Goal: Task Accomplishment & Management: Complete application form

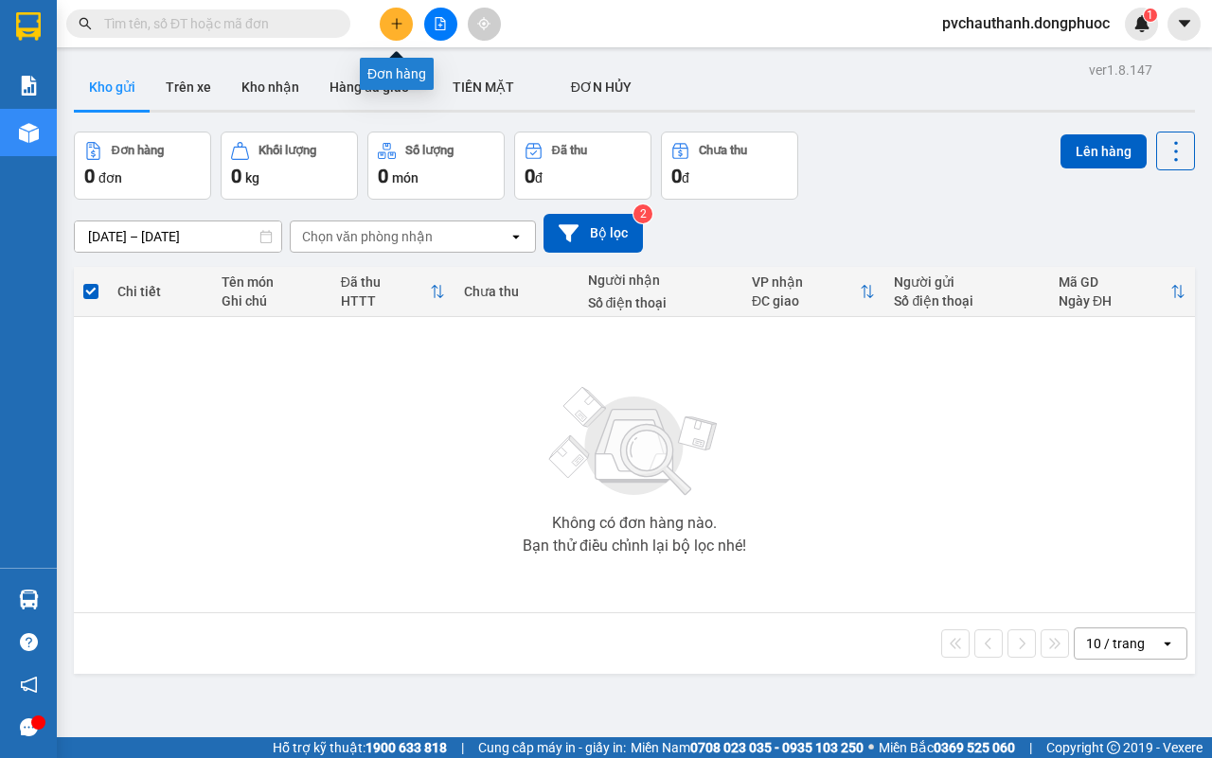
click at [393, 24] on icon "plus" at bounding box center [396, 23] width 10 height 1
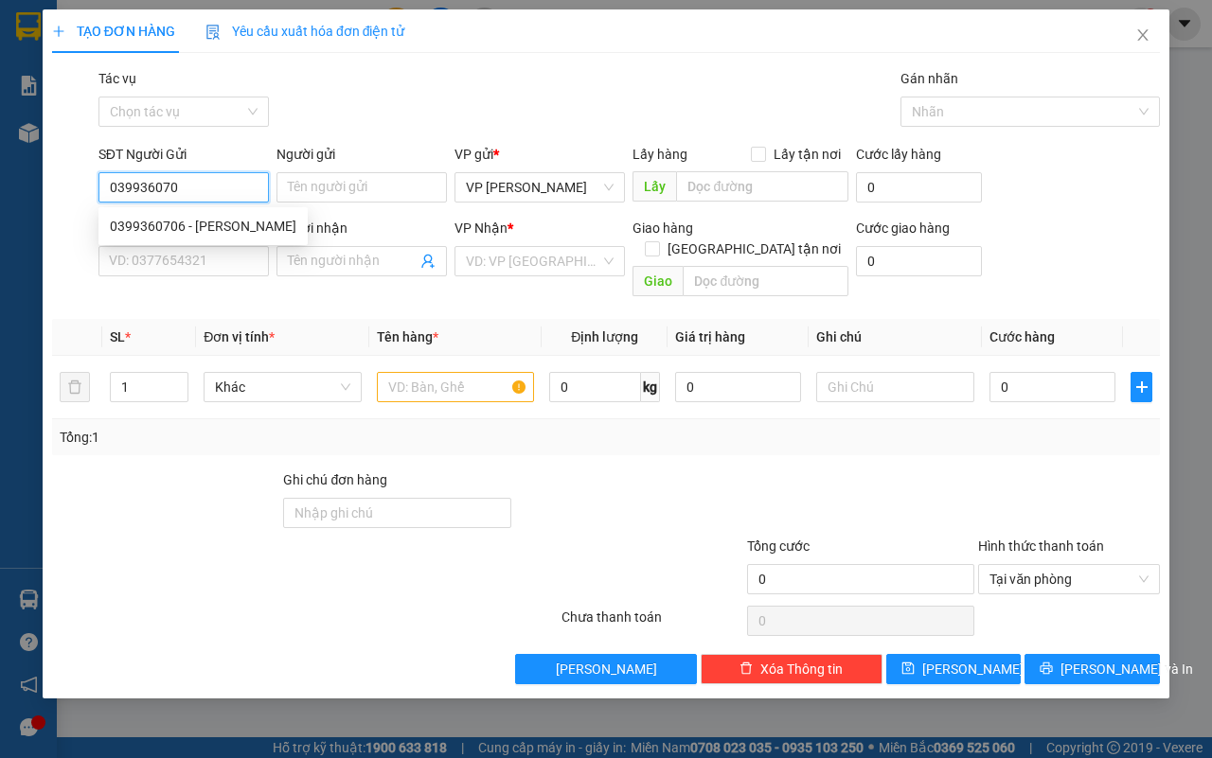
type input "0399360706"
click at [210, 222] on div "0399360706 - [PERSON_NAME]" at bounding box center [203, 226] width 187 height 21
type input "[PERSON_NAME]"
type input "0398262319"
type input "[PERSON_NAME]"
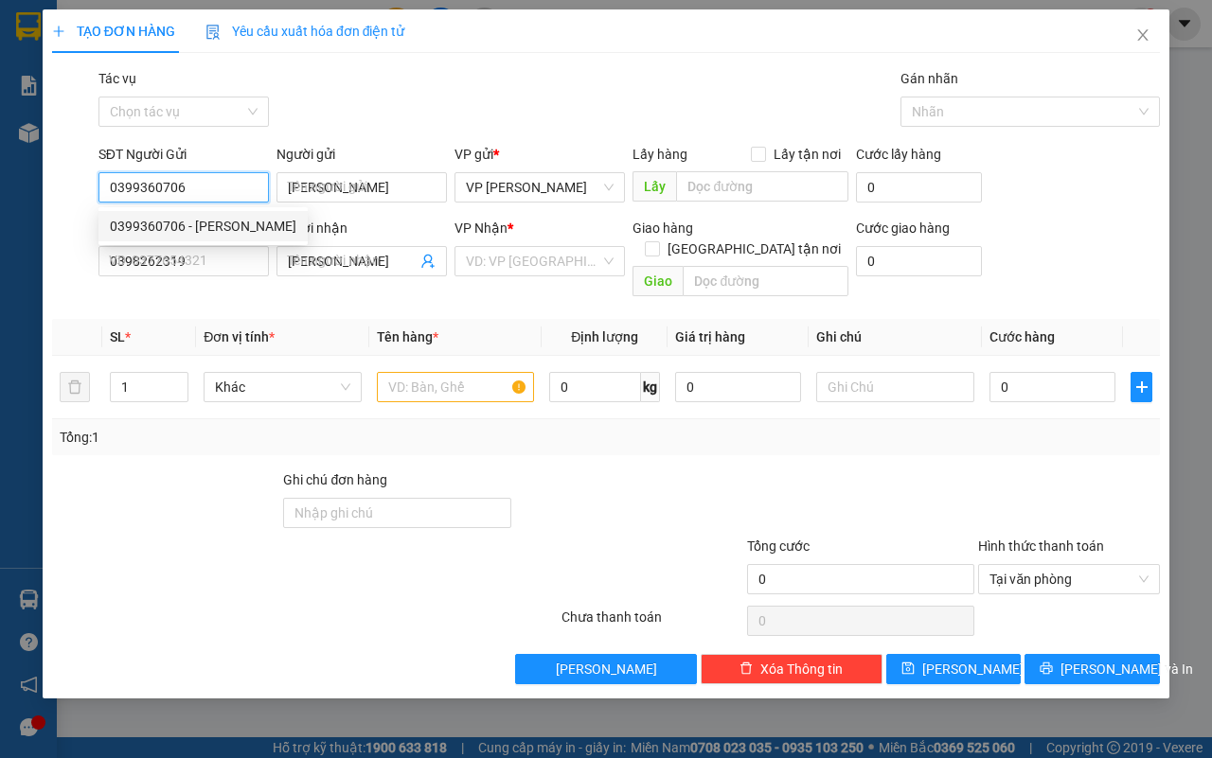
type input "120.000"
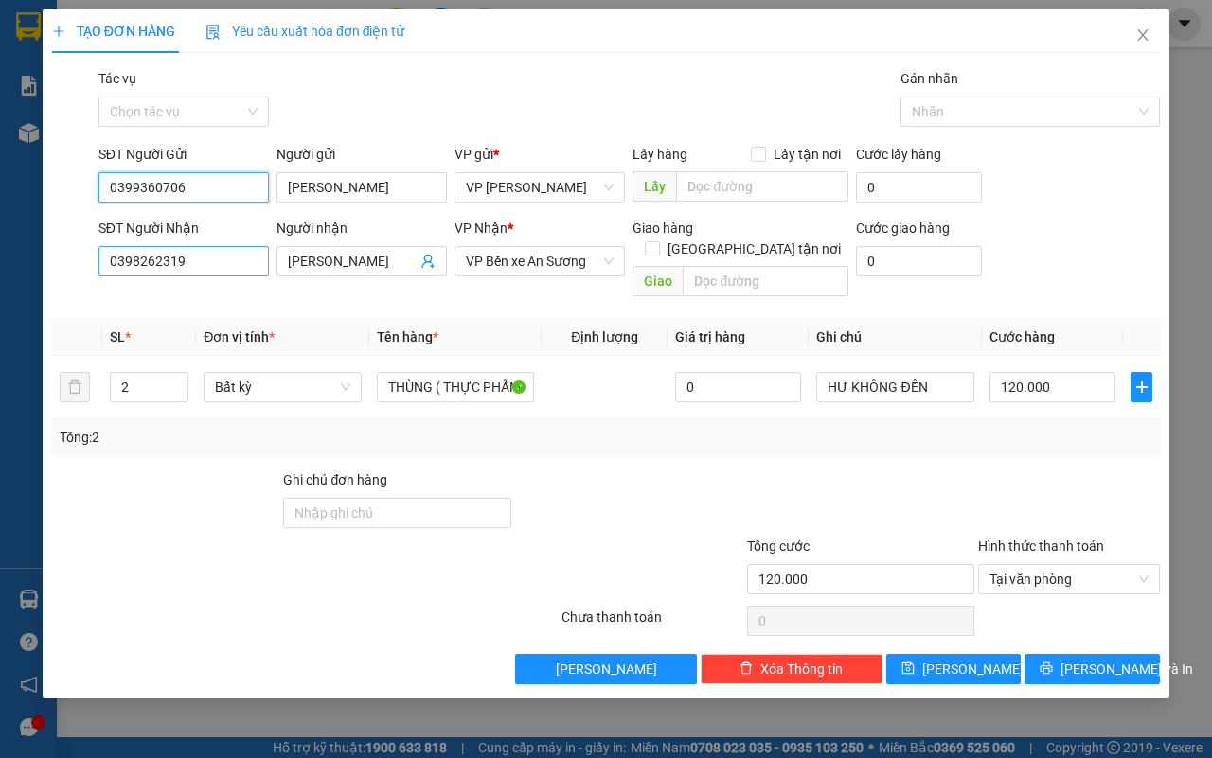
type input "0399360706"
click at [214, 258] on input "0398262319" at bounding box center [183, 261] width 170 height 30
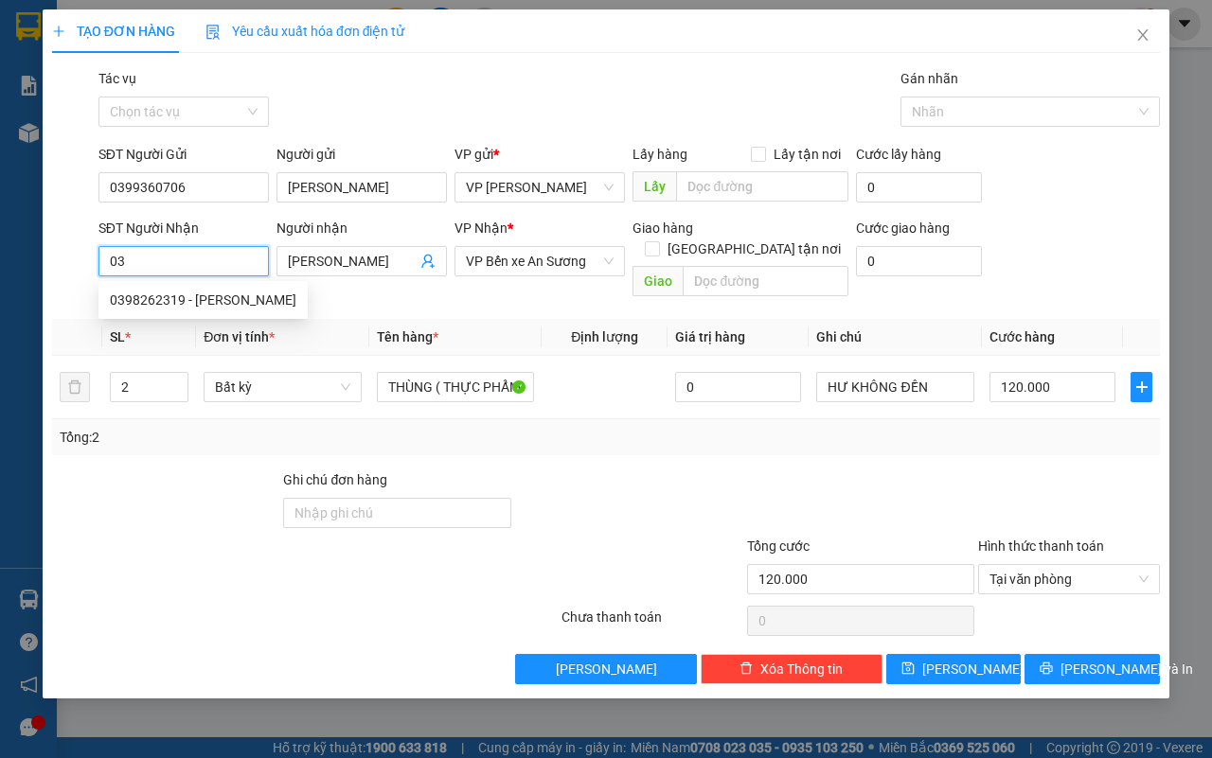
type input "0"
type input "0911739116"
click at [370, 260] on input "[PERSON_NAME]" at bounding box center [352, 261] width 129 height 21
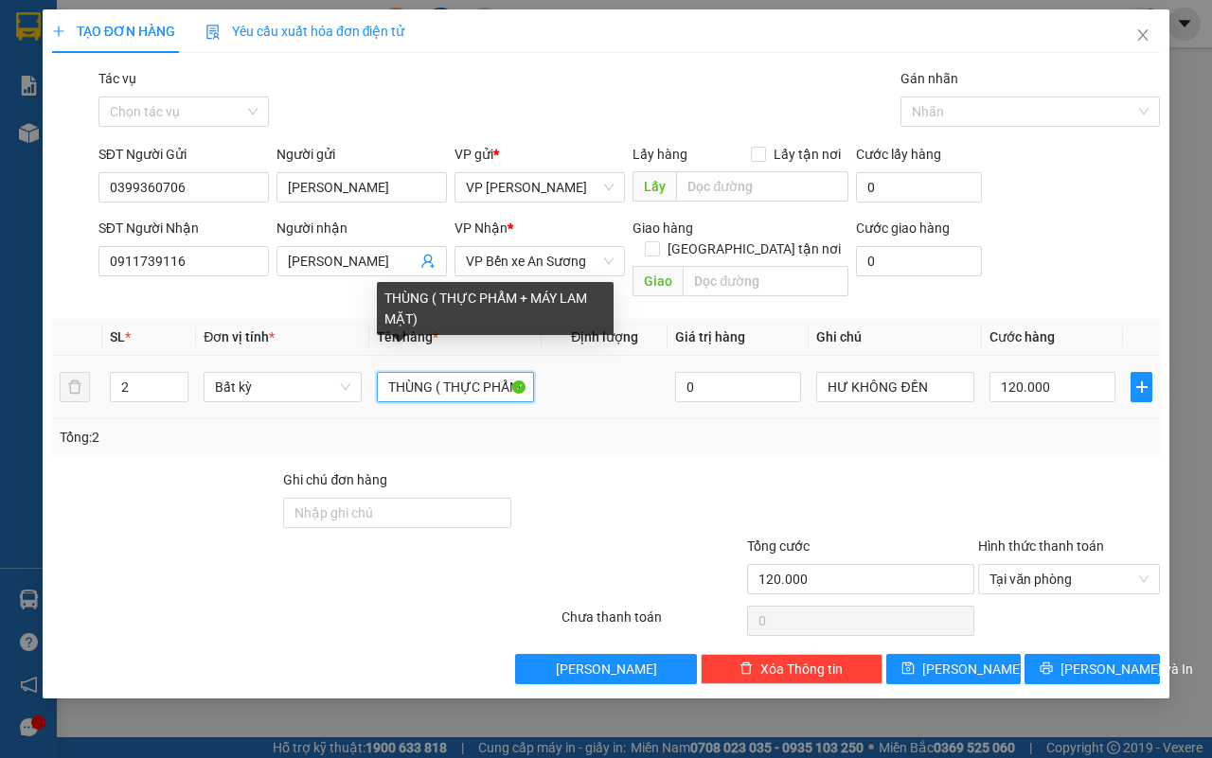
click at [460, 372] on input "THÙNG ( THỰC PHẨM + MÁY LAM MẶT)" at bounding box center [456, 387] width 158 height 30
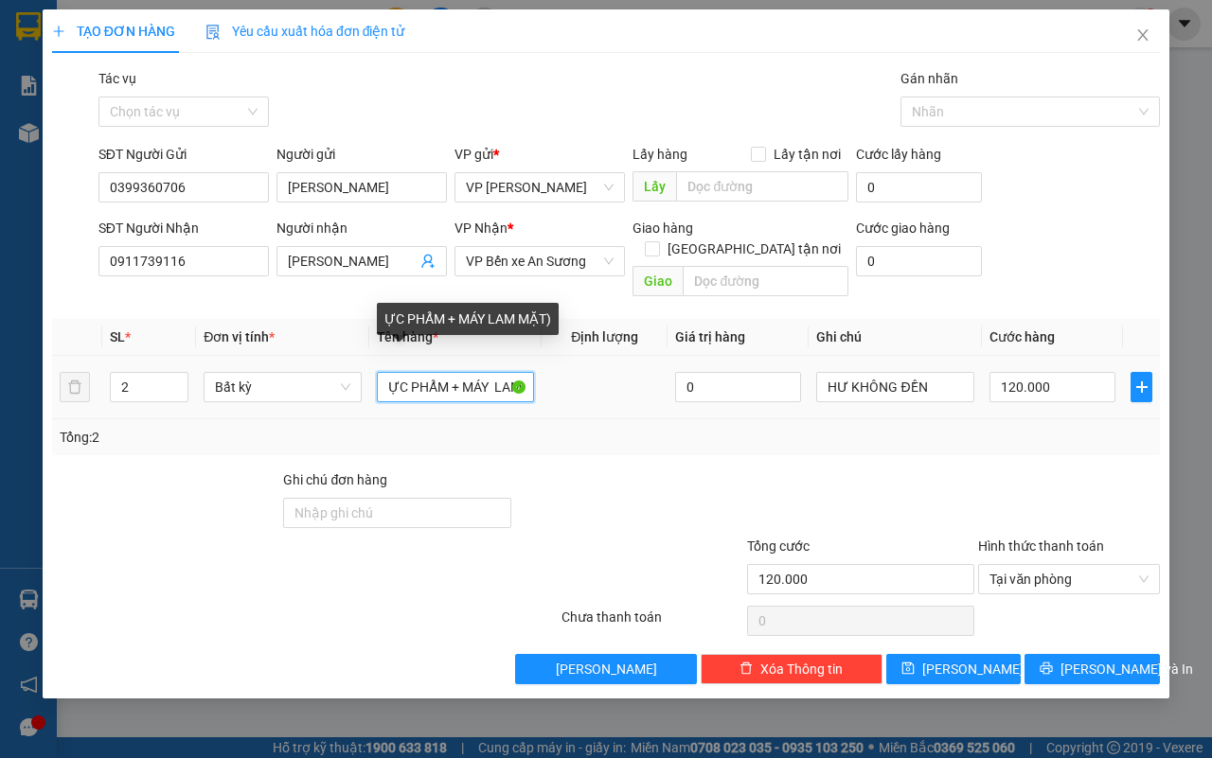
click at [476, 372] on input "ỰC PHẨM + MÁY LAM MẶT)" at bounding box center [456, 387] width 158 height 30
click at [478, 372] on input "ÁY LAM MẶT)" at bounding box center [456, 387] width 158 height 30
type input "Á"
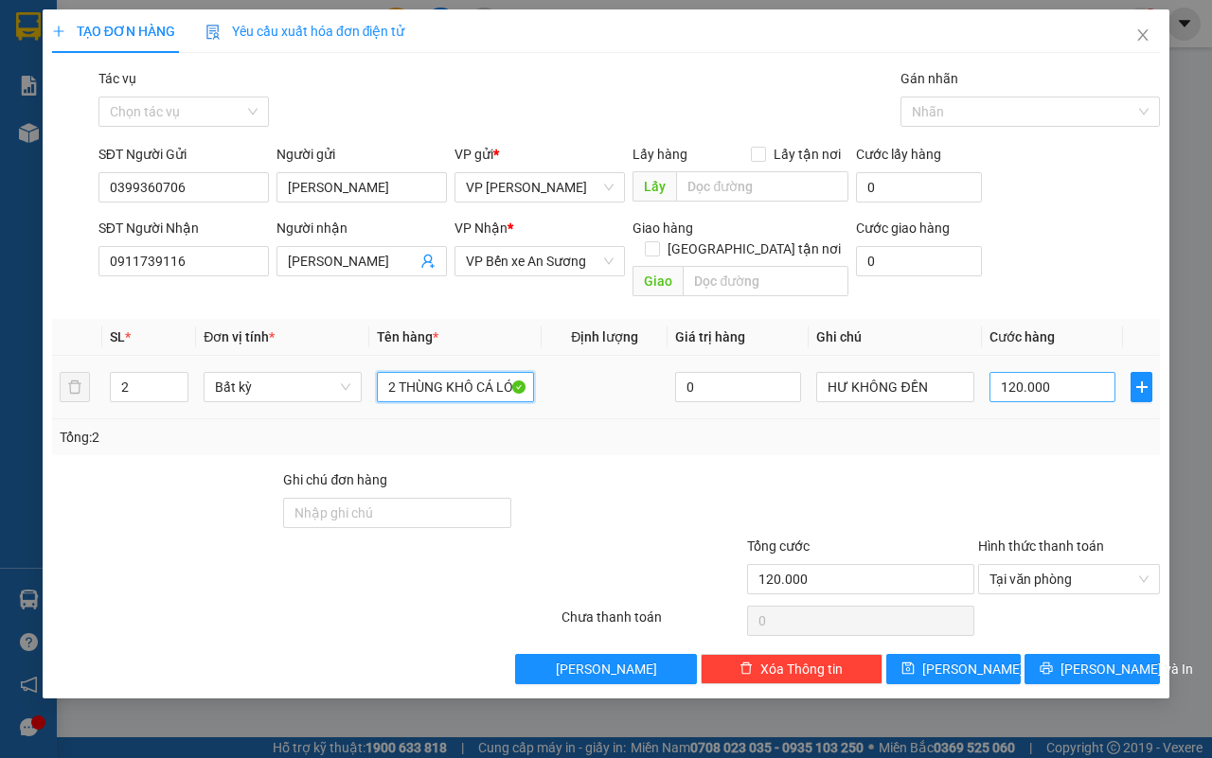
type input "2 THÙNG KHÔ CÁ LÓC"
click at [1071, 372] on input "120.000" at bounding box center [1052, 387] width 126 height 30
type input "0"
type input "9"
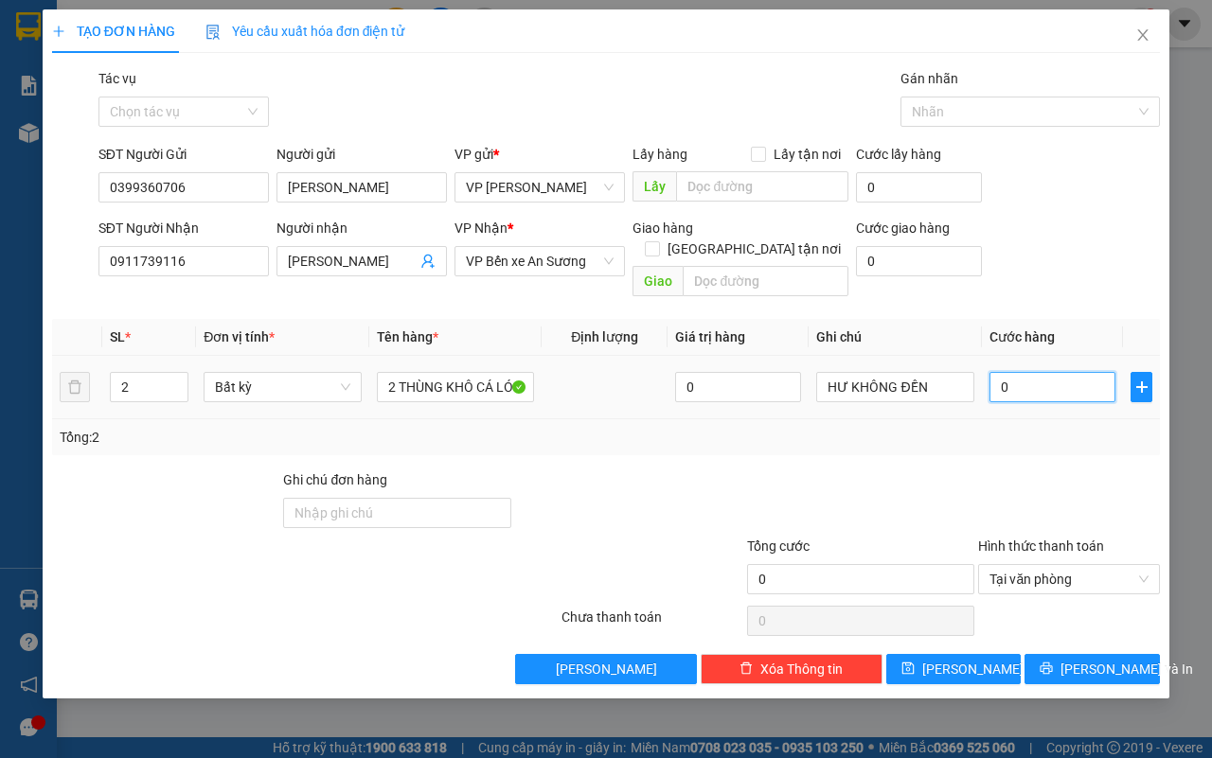
type input "09"
type input "90"
type input "090"
type input "90.000"
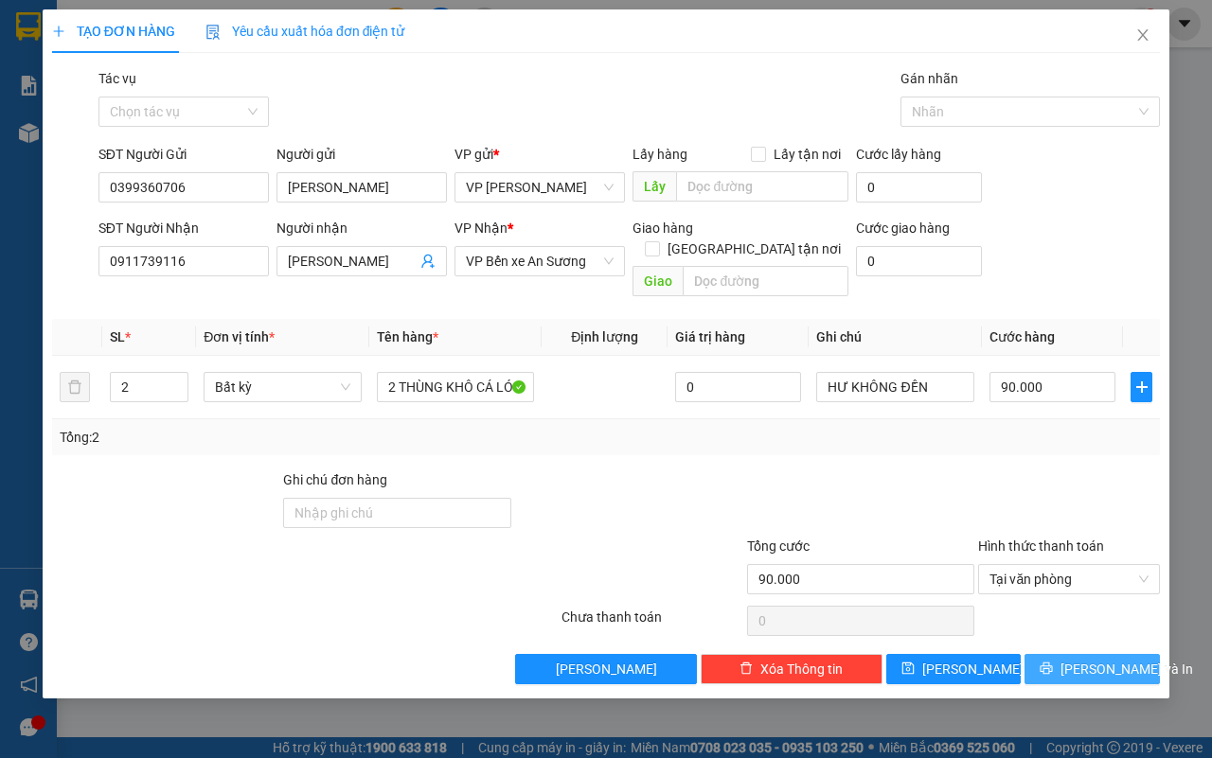
click at [1120, 659] on span "[PERSON_NAME] và In" at bounding box center [1126, 669] width 133 height 21
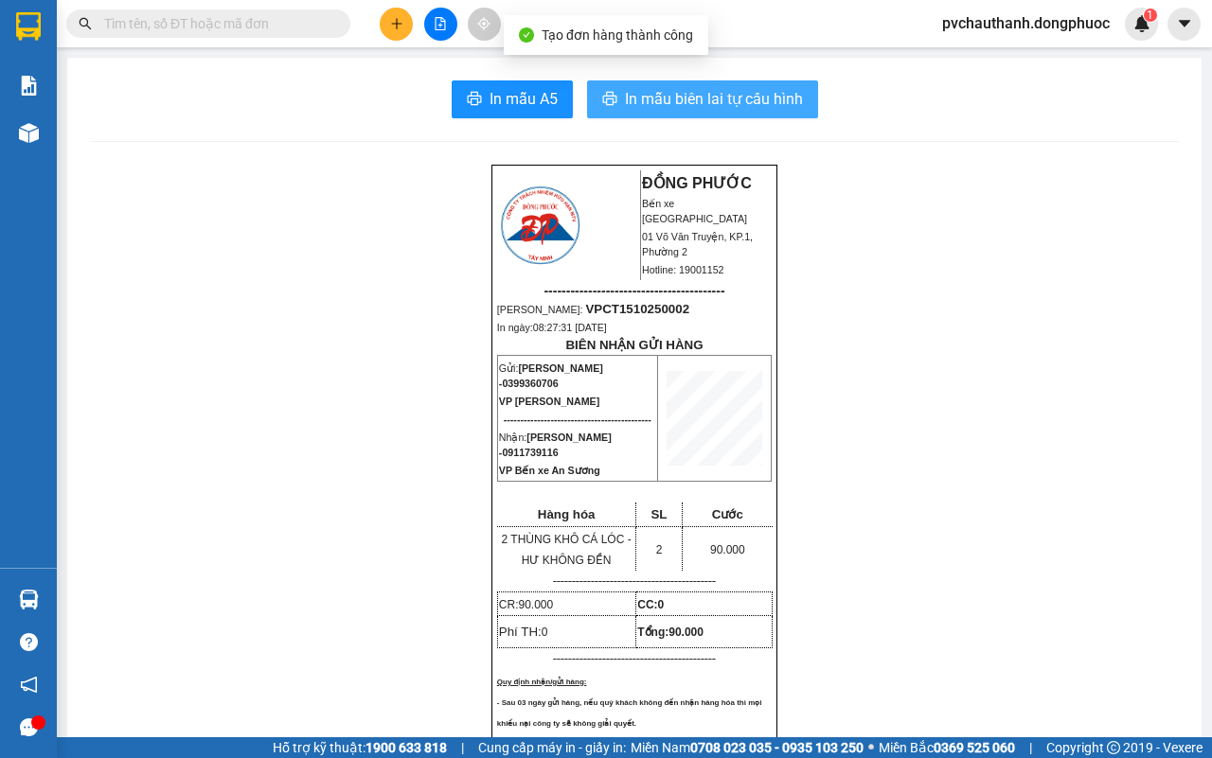
click at [675, 99] on span "In mẫu biên lai tự cấu hình" at bounding box center [714, 99] width 178 height 24
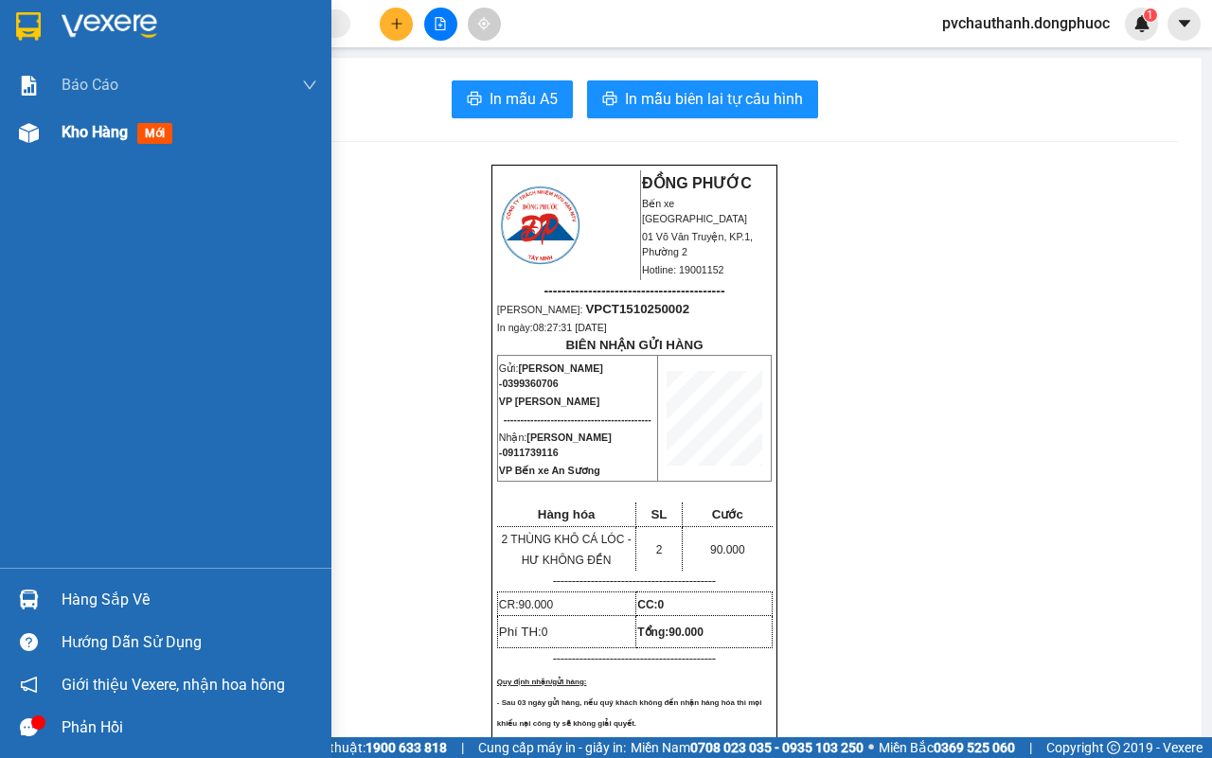
click at [72, 126] on span "Kho hàng" at bounding box center [95, 132] width 66 height 18
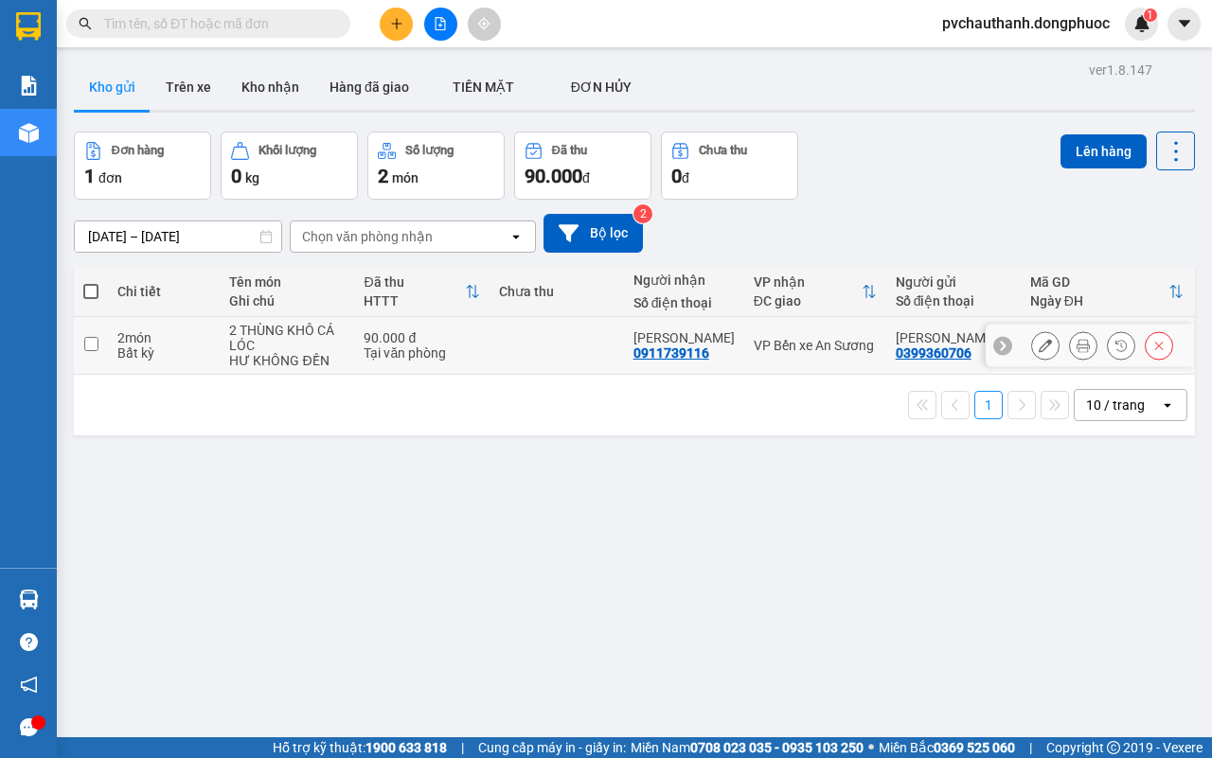
click at [512, 351] on td at bounding box center [556, 346] width 134 height 58
checkbox input "true"
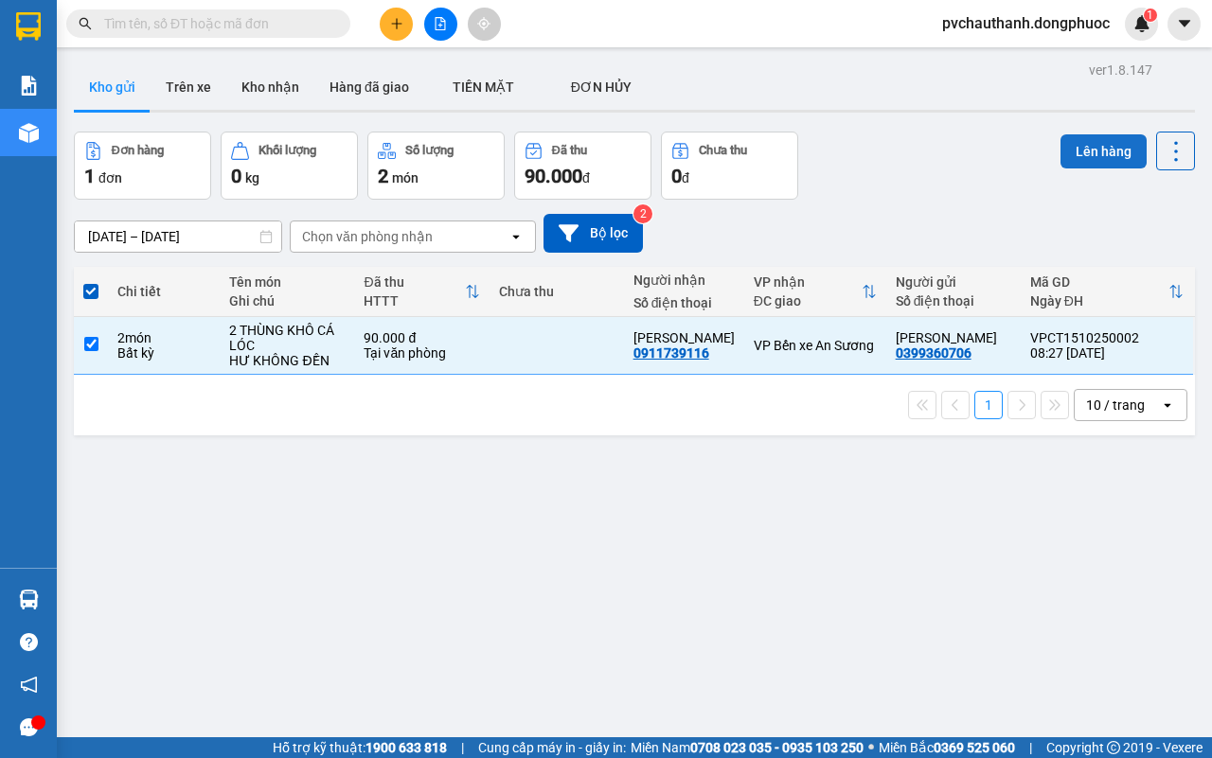
click at [1070, 140] on button "Lên hàng" at bounding box center [1103, 151] width 86 height 34
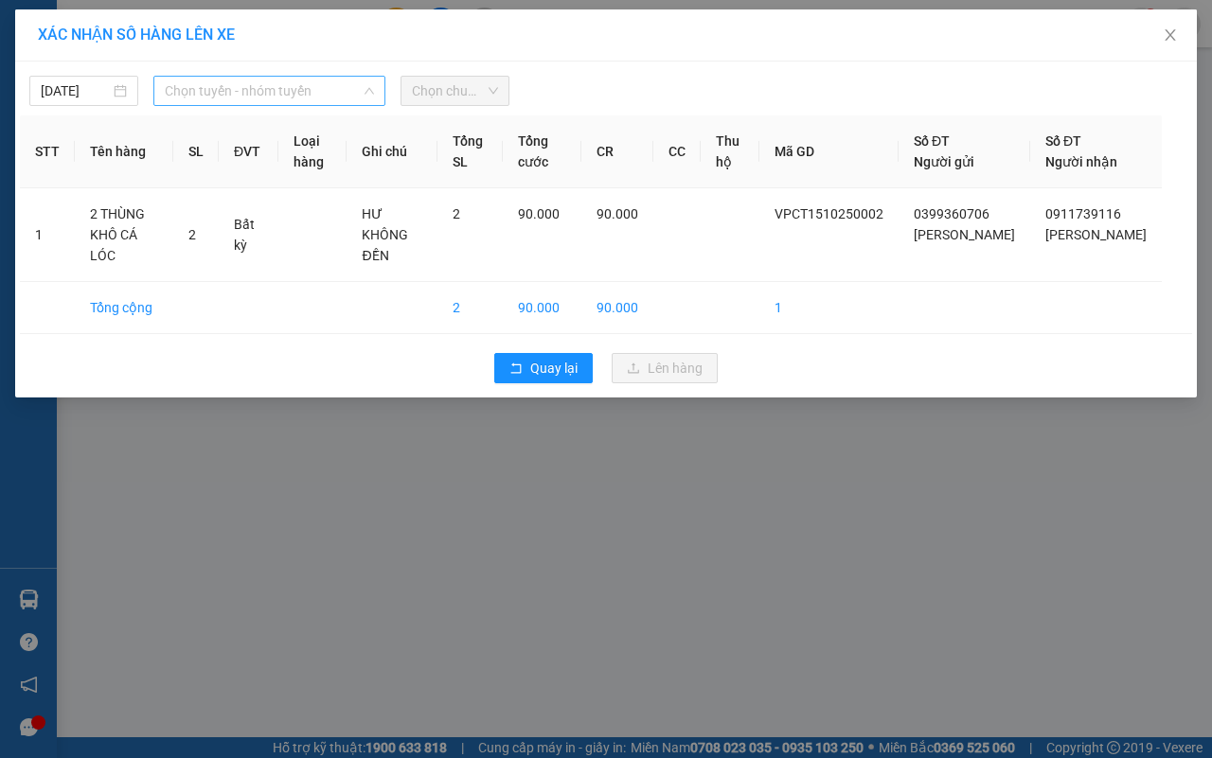
click at [256, 97] on span "Chọn tuyến - nhóm tuyến" at bounding box center [269, 91] width 209 height 28
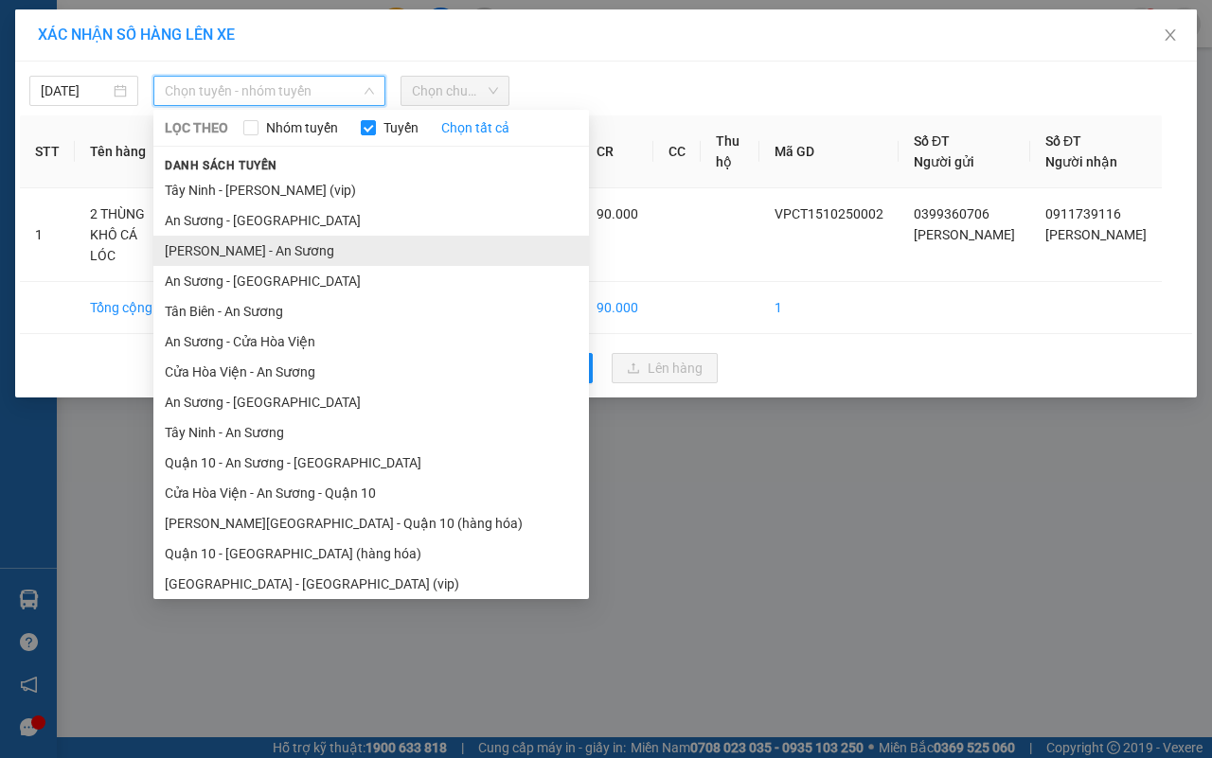
click at [225, 248] on li "[PERSON_NAME] - An Sương" at bounding box center [371, 251] width 436 height 30
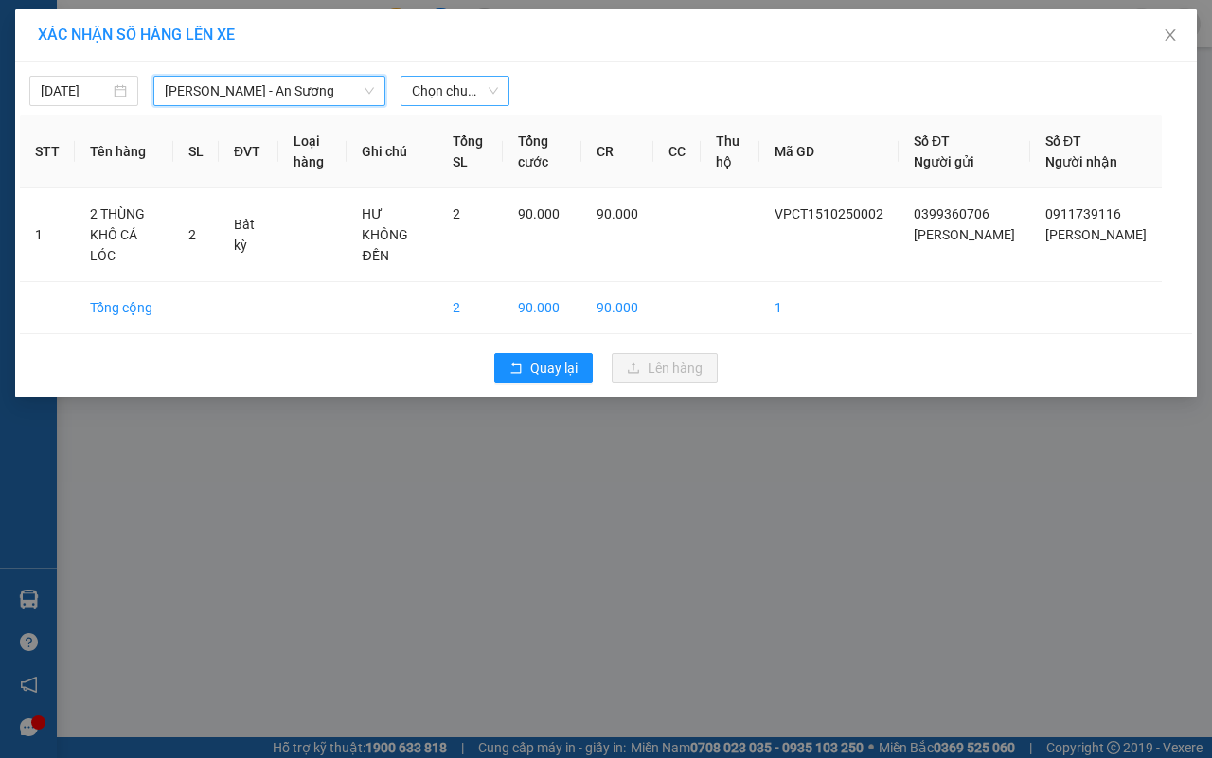
click at [422, 97] on span "Chọn chuyến" at bounding box center [455, 91] width 86 height 28
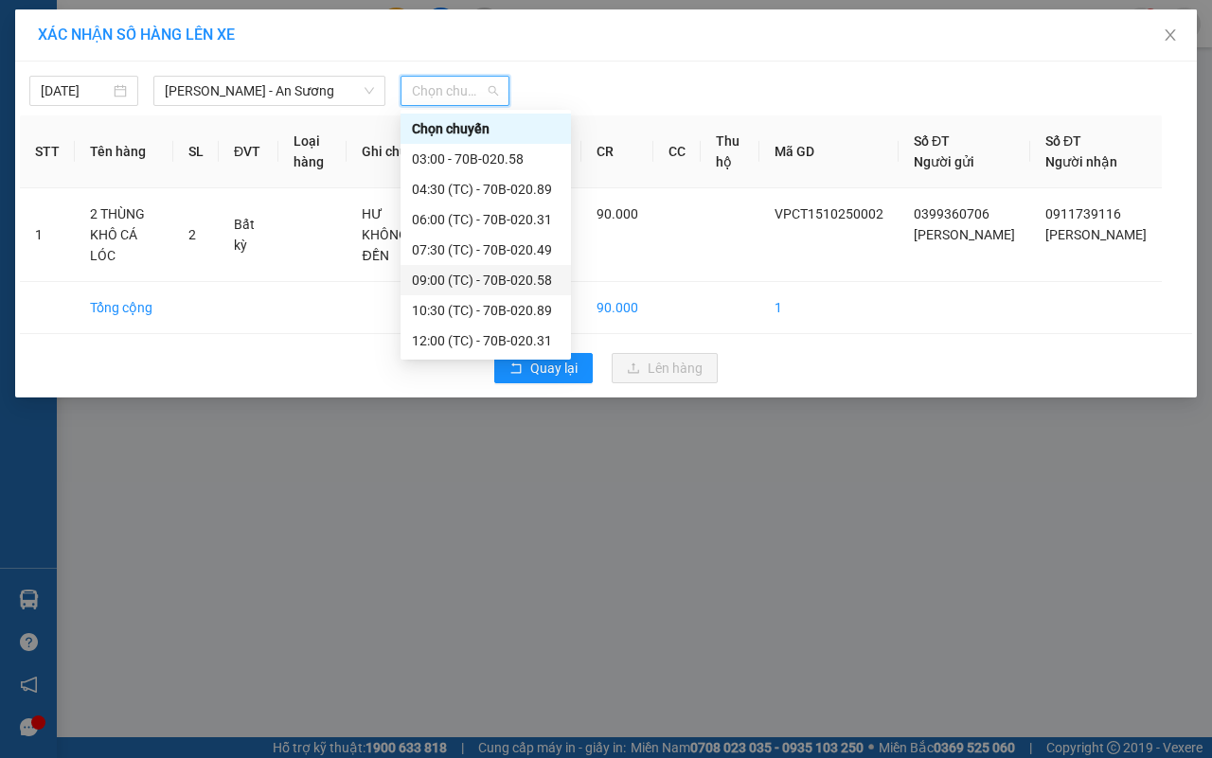
click at [465, 270] on div "09:00 (TC) - 70B-020.58" at bounding box center [486, 280] width 148 height 21
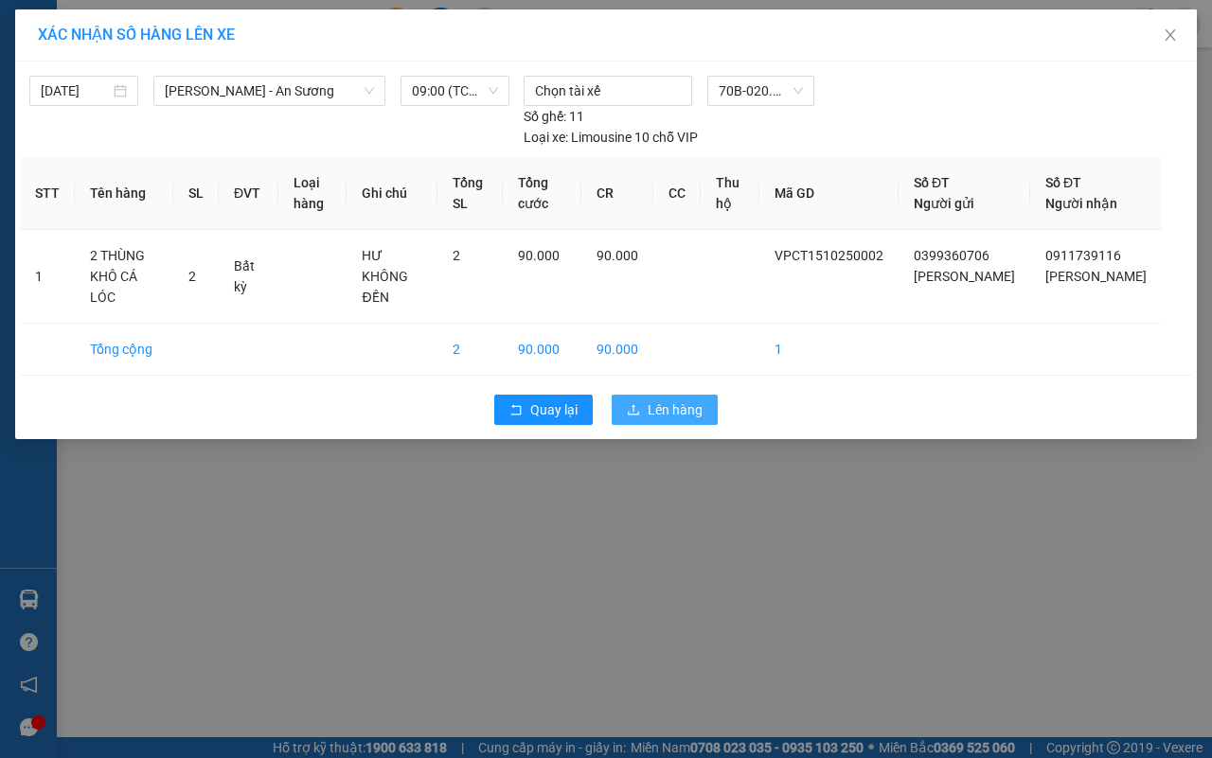
click at [648, 403] on span "Lên hàng" at bounding box center [675, 410] width 55 height 21
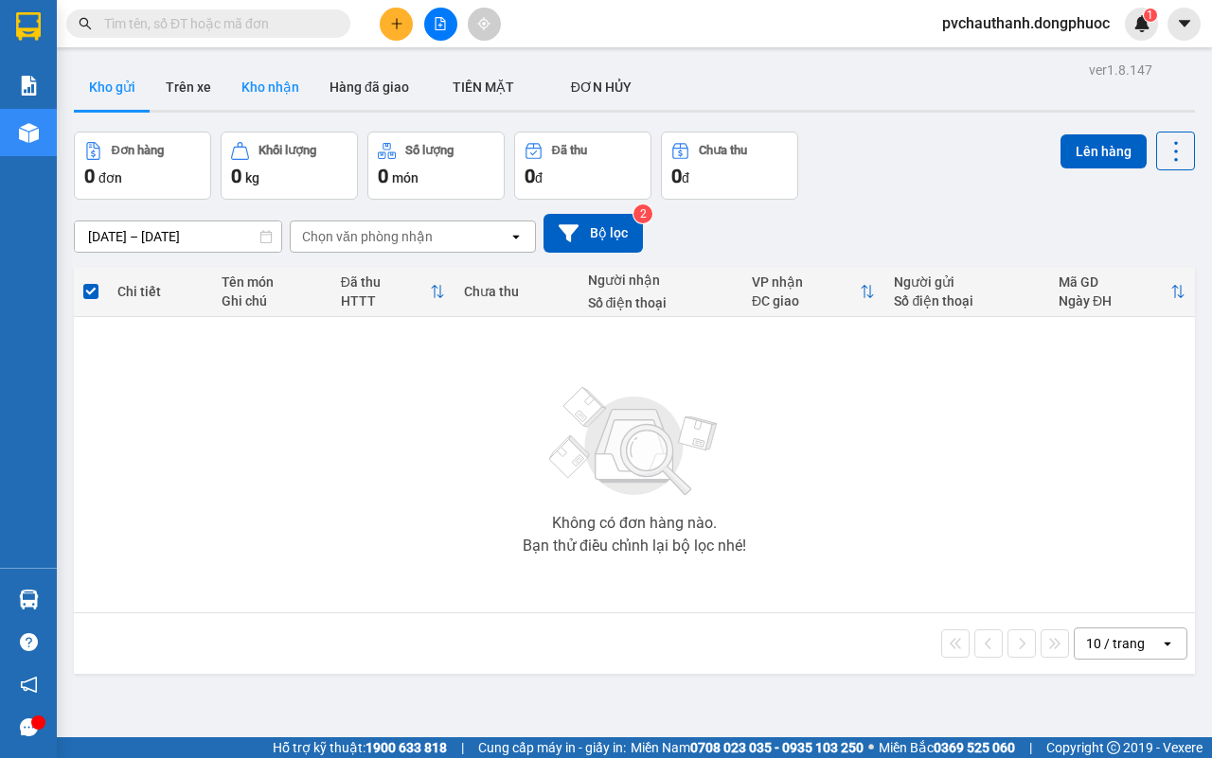
click at [273, 85] on button "Kho nhận" at bounding box center [270, 86] width 88 height 45
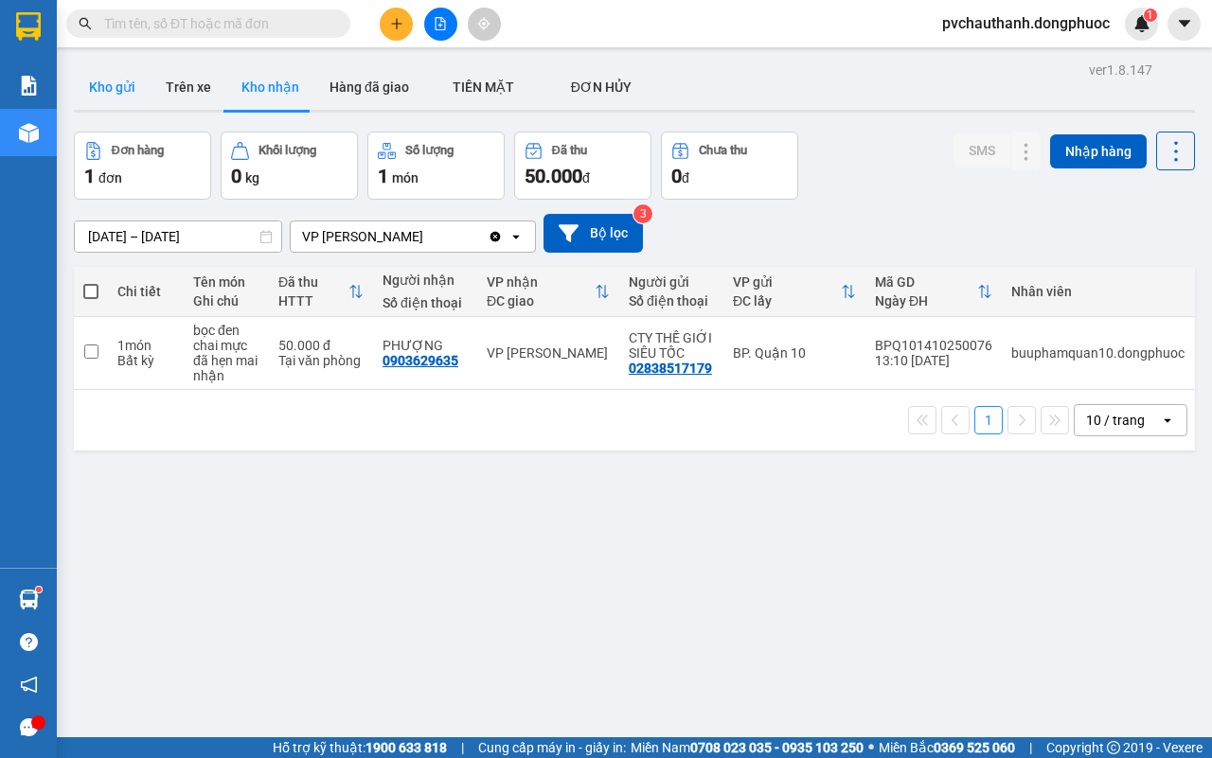
click at [97, 96] on button "Kho gửi" at bounding box center [112, 86] width 77 height 45
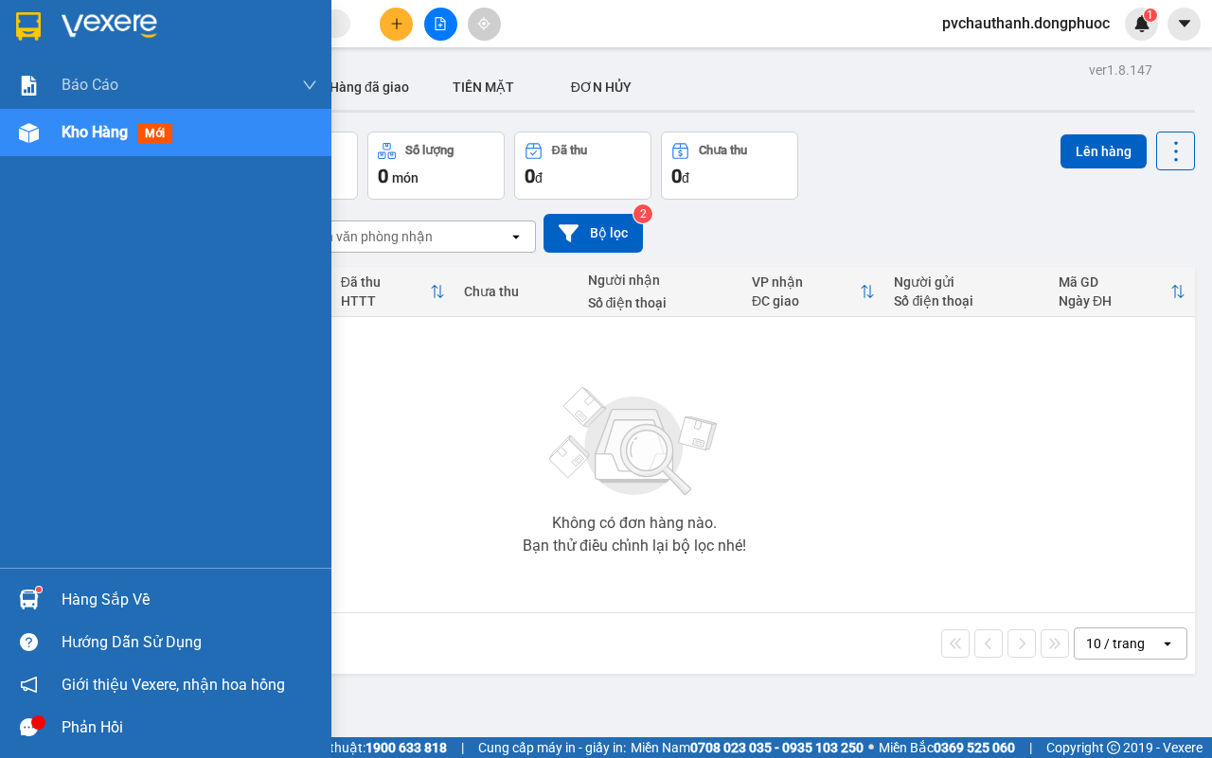
click at [67, 593] on div "Hàng sắp về" at bounding box center [190, 600] width 256 height 28
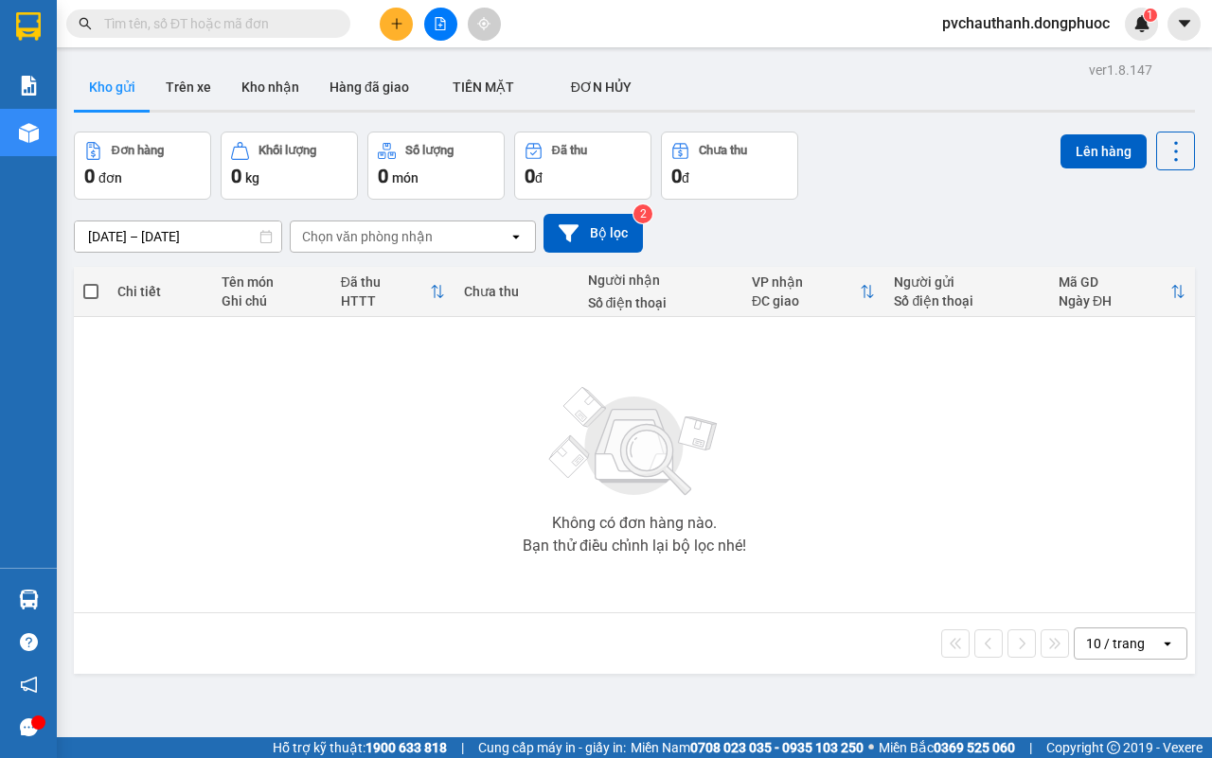
click at [459, 421] on section "Kết quả tìm kiếm ( 0 ) Bộ lọc No Data pvchauthanh.dongphuoc 1 Báo cáo Mẫu 1: Bá…" at bounding box center [606, 379] width 1212 height 758
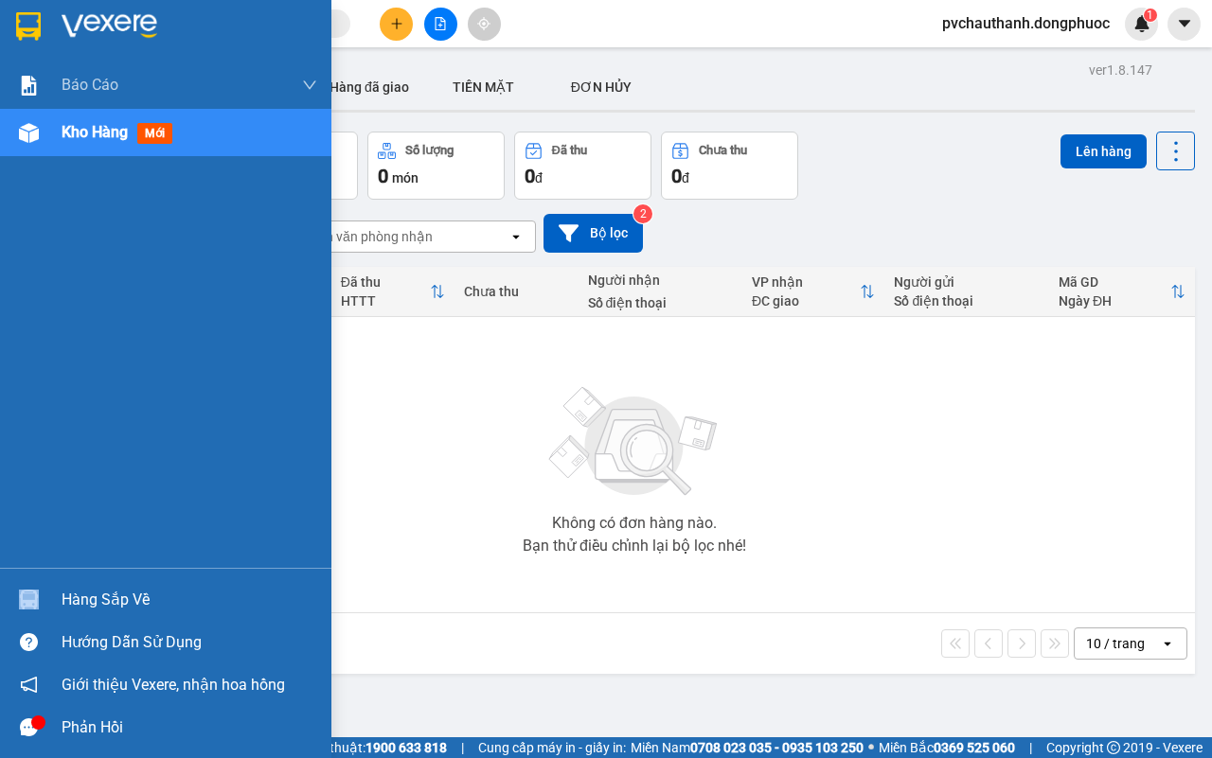
click at [98, 587] on div "Hàng sắp về" at bounding box center [165, 599] width 331 height 43
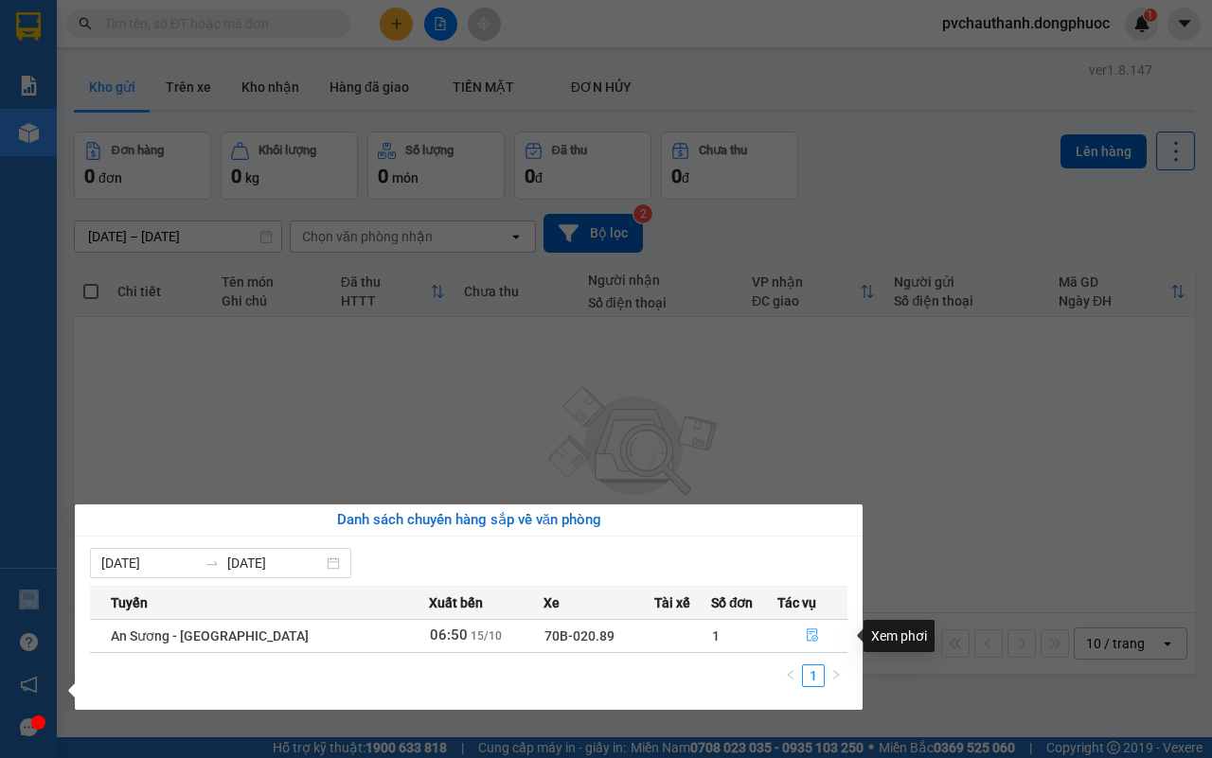
click at [806, 631] on icon "file-done" at bounding box center [812, 635] width 13 height 13
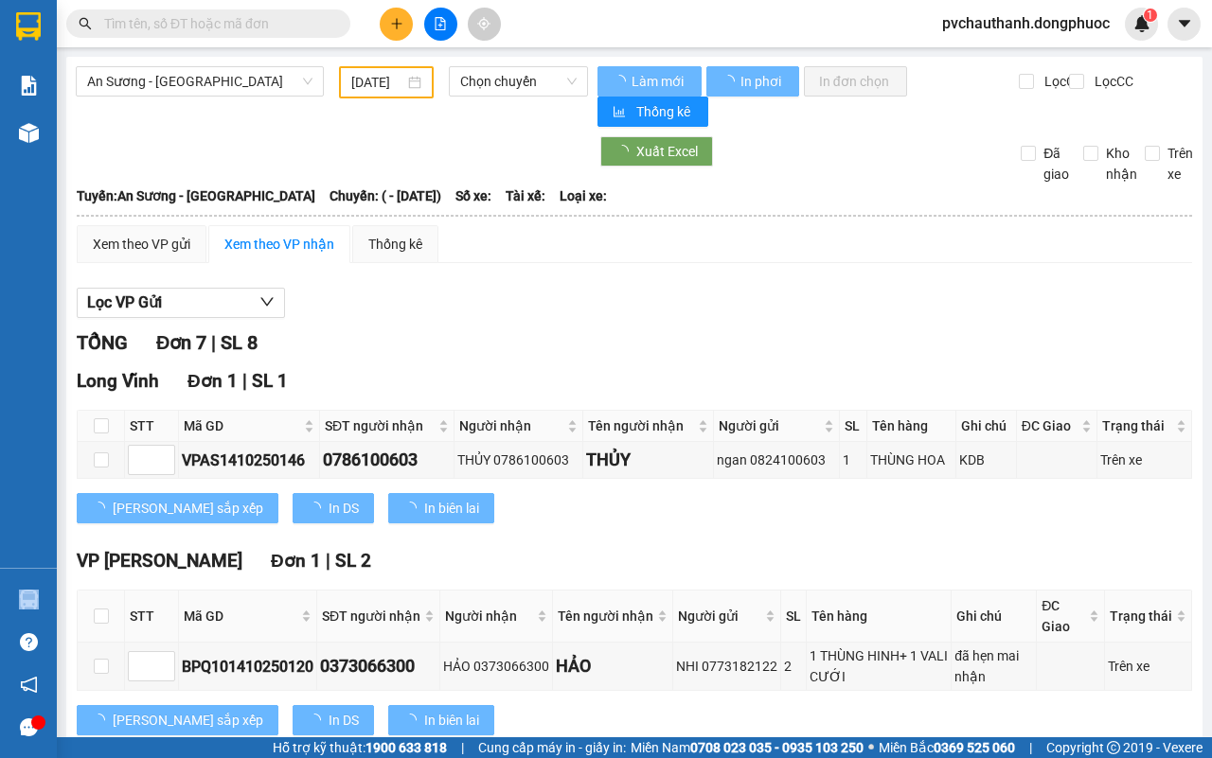
type input "[DATE]"
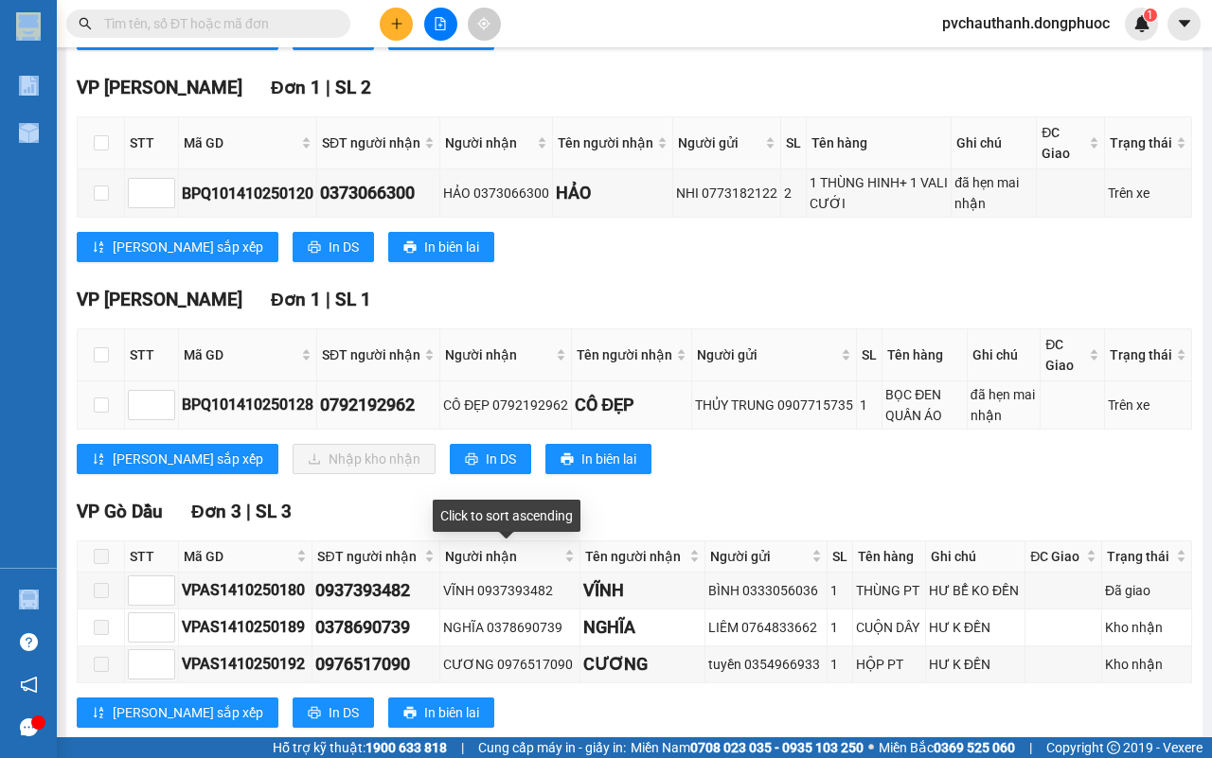
scroll to position [237, 0]
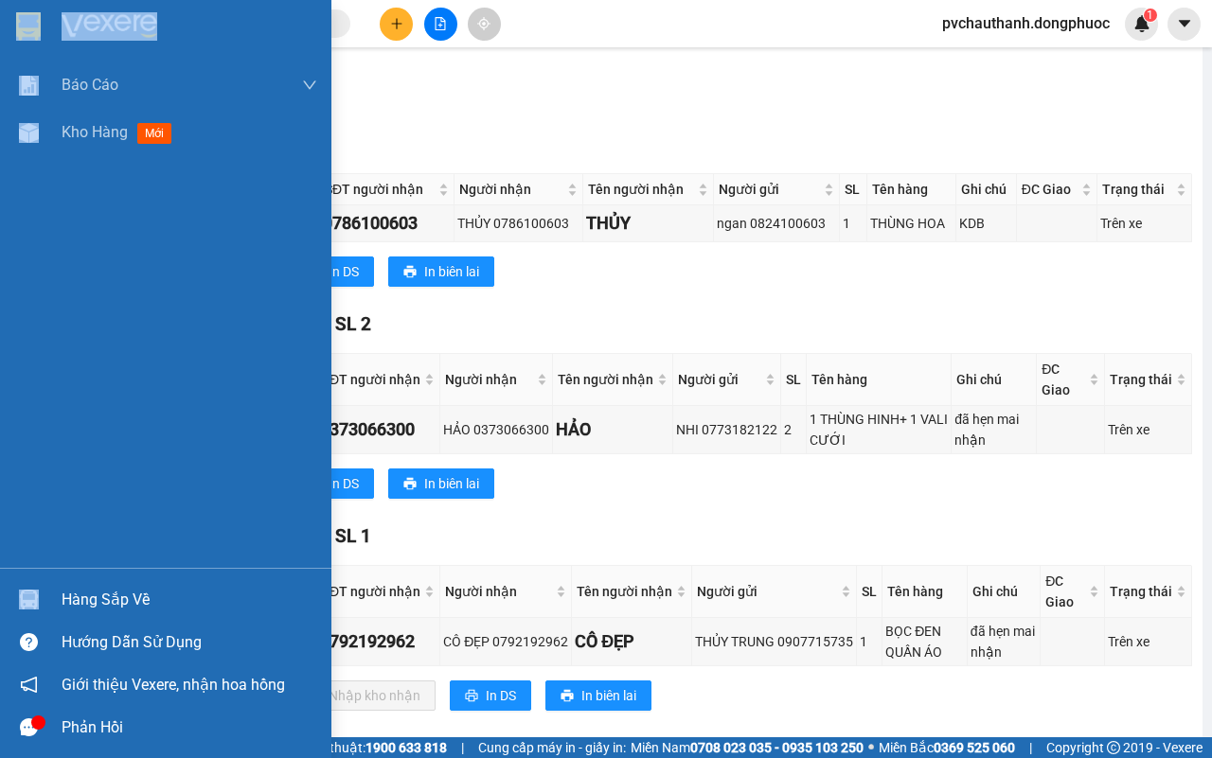
click at [99, 594] on div "Hàng sắp về" at bounding box center [190, 600] width 256 height 28
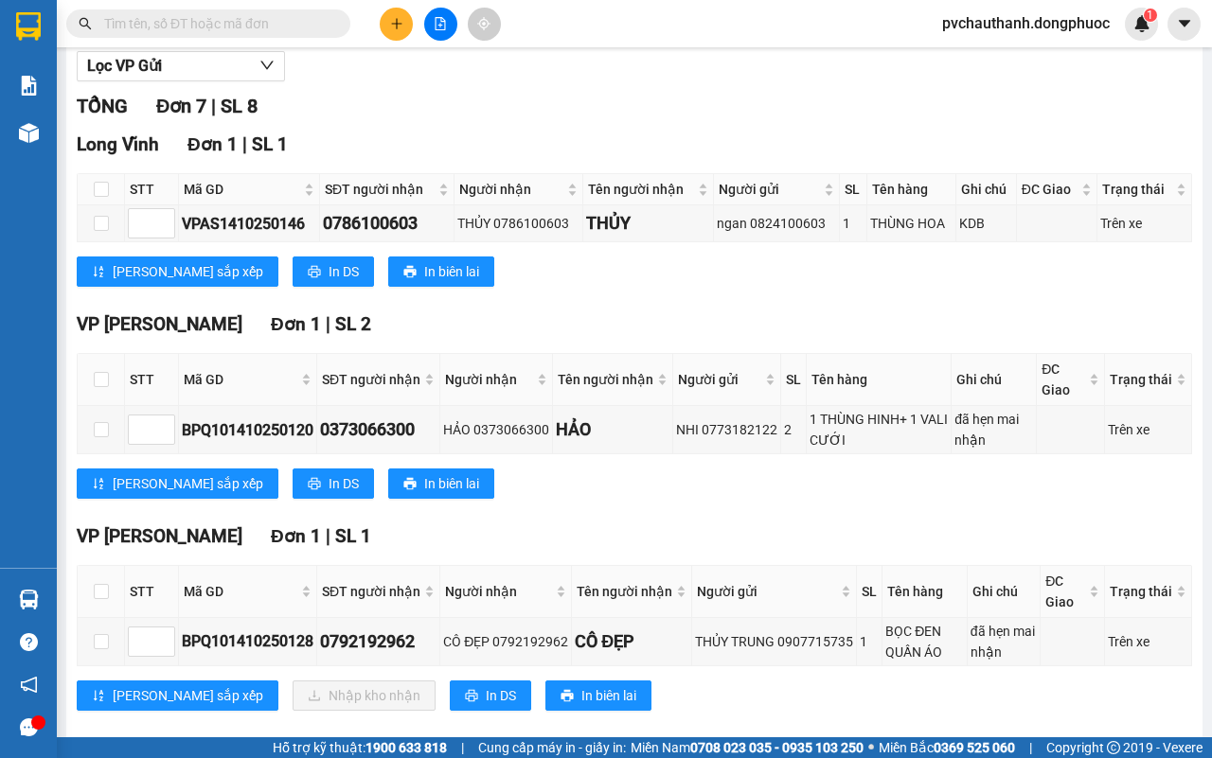
click at [543, 484] on section "Kết quả tìm kiếm ( 0 ) Bộ lọc No Data pvchauthanh.dongphuoc 1 Báo cáo Mẫu 1: Bá…" at bounding box center [606, 379] width 1212 height 758
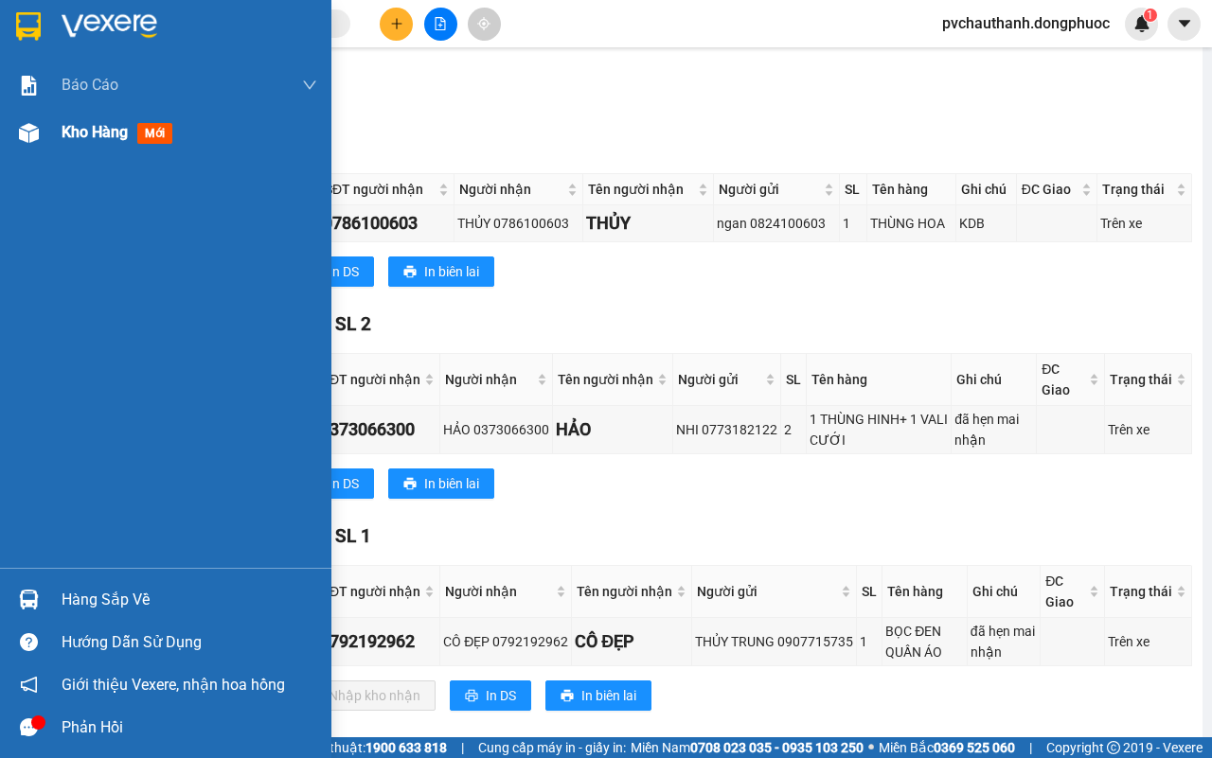
click at [93, 124] on span "Kho hàng" at bounding box center [95, 132] width 66 height 18
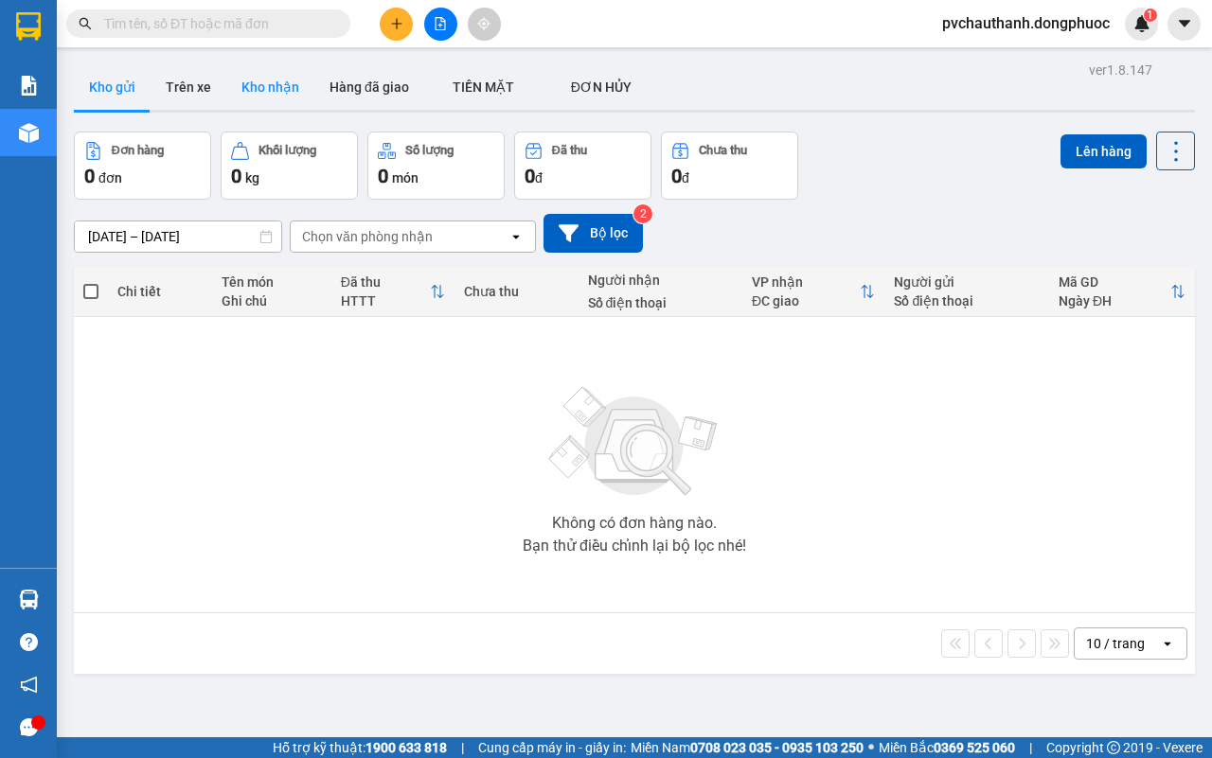
click at [276, 87] on button "Kho nhận" at bounding box center [270, 86] width 88 height 45
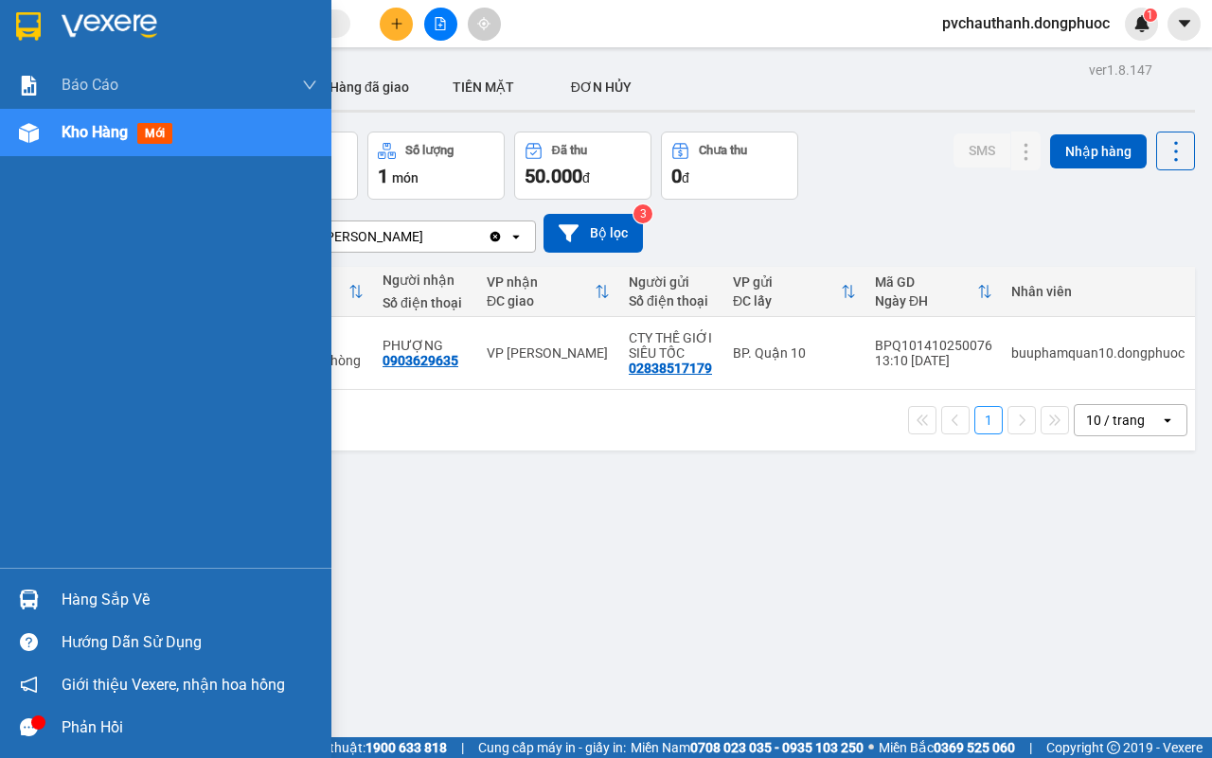
click at [106, 604] on div "Hàng sắp về" at bounding box center [190, 600] width 256 height 28
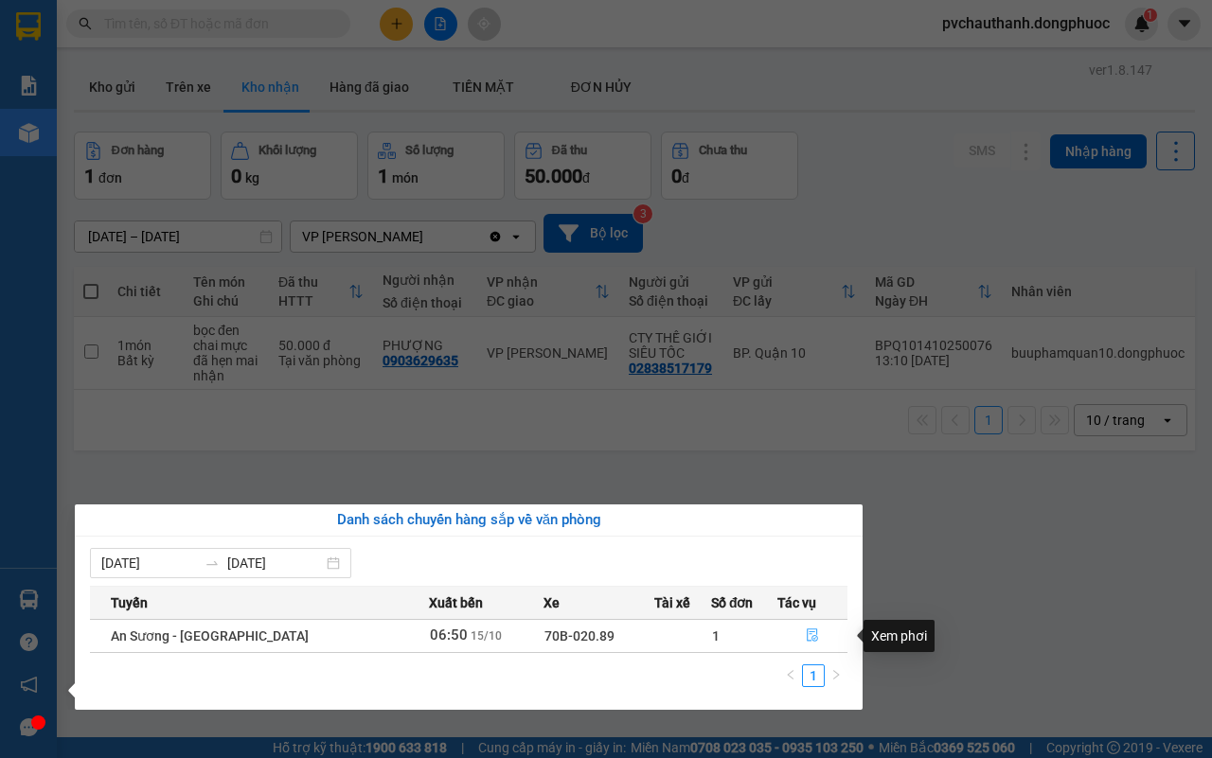
click at [808, 632] on icon "file-done" at bounding box center [812, 635] width 11 height 13
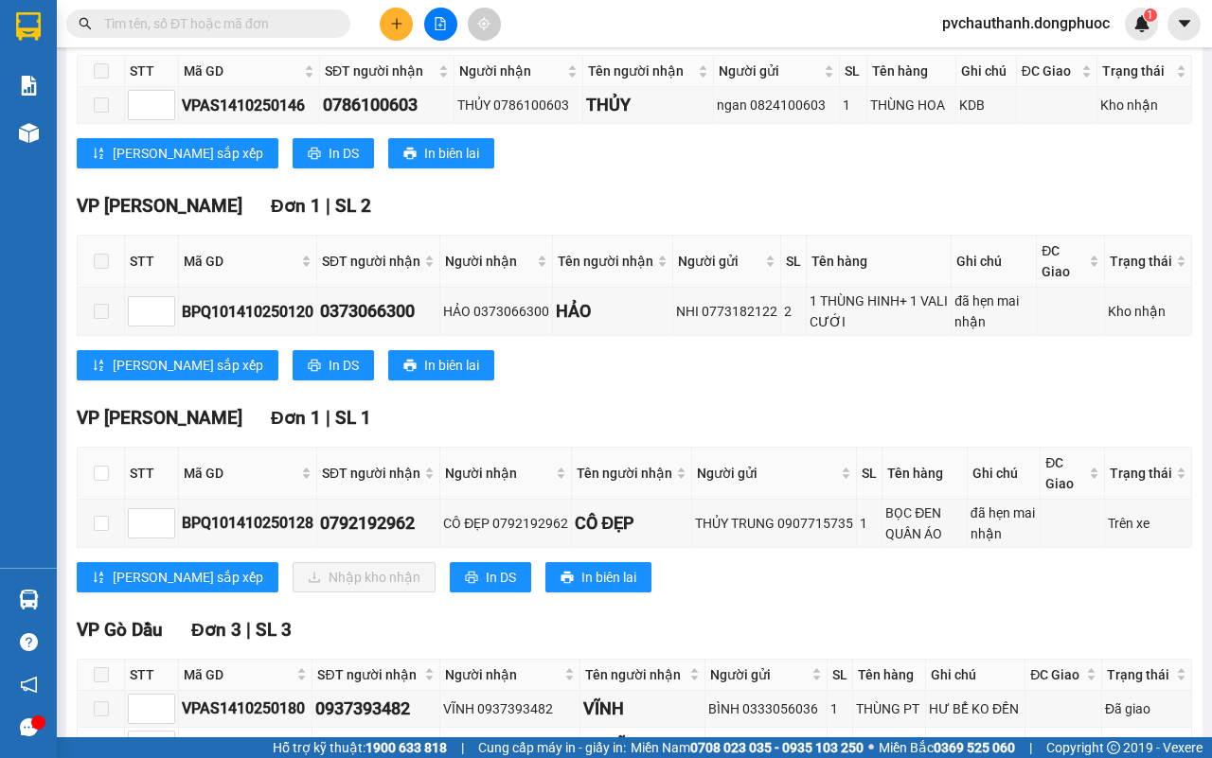
scroll to position [592, 0]
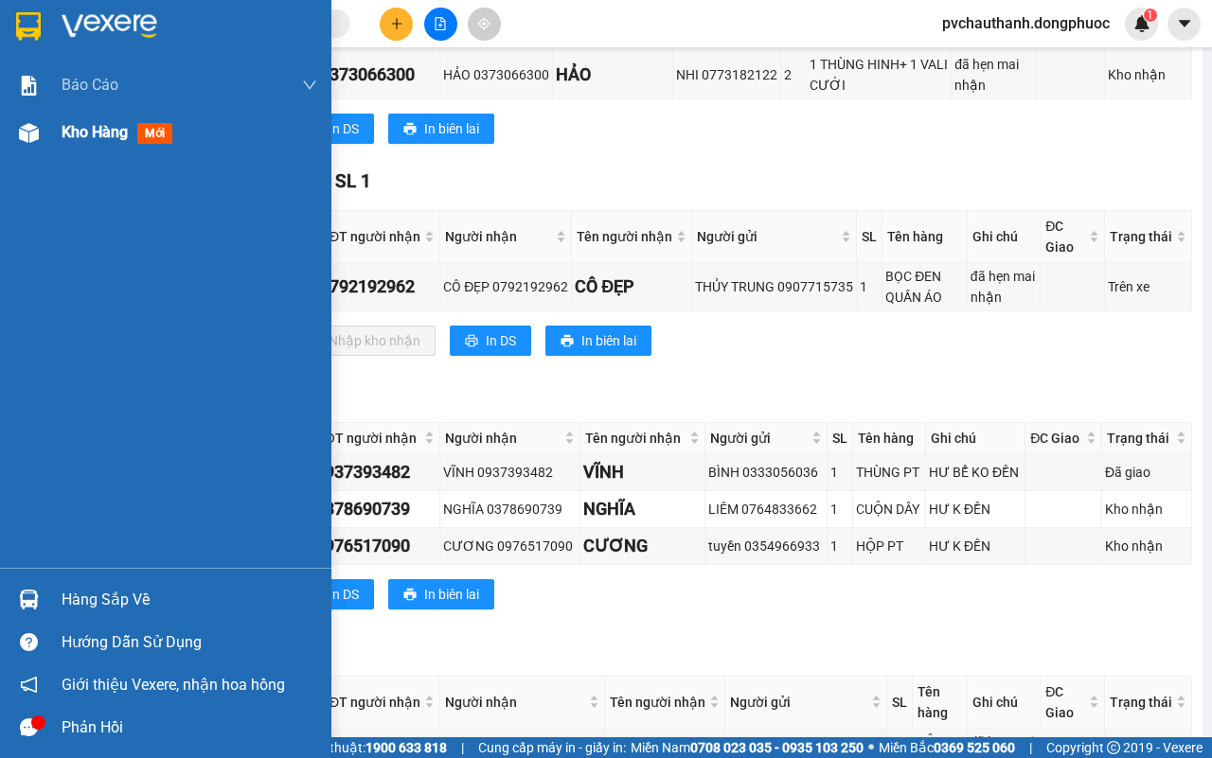
click at [79, 129] on span "Kho hàng" at bounding box center [95, 132] width 66 height 18
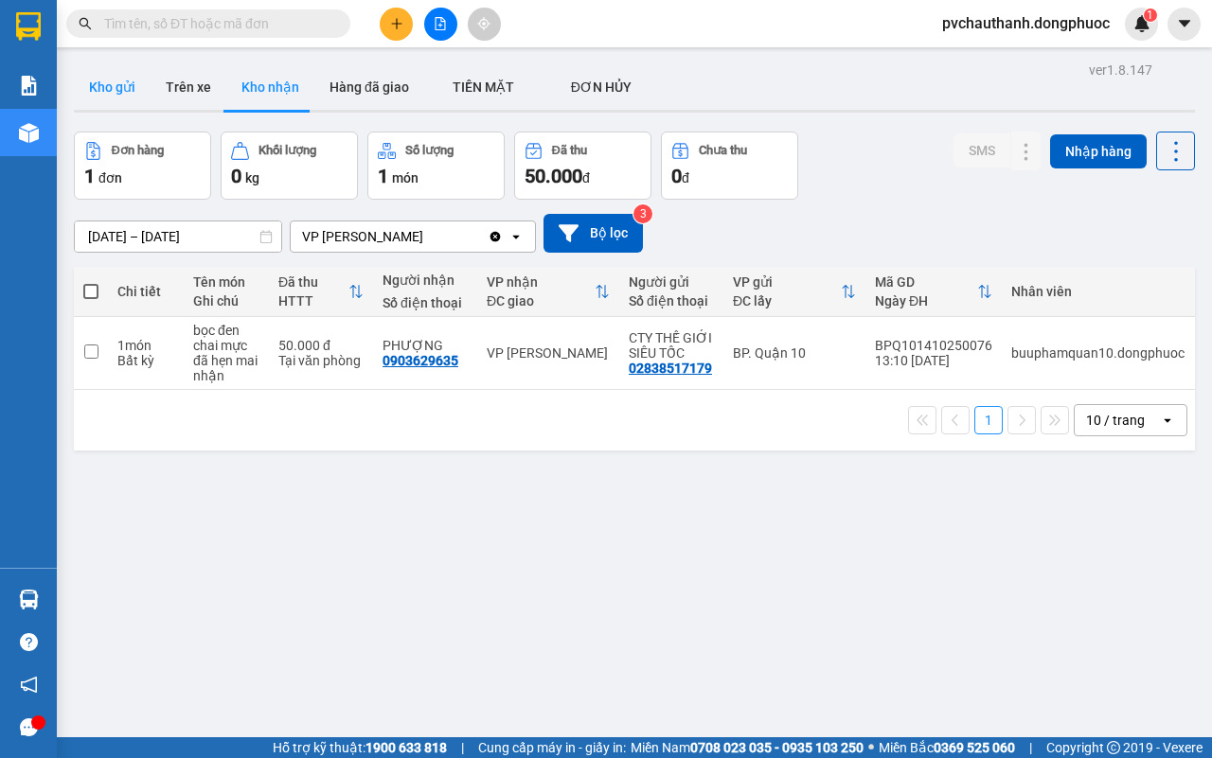
click at [109, 67] on button "Kho gửi" at bounding box center [112, 86] width 77 height 45
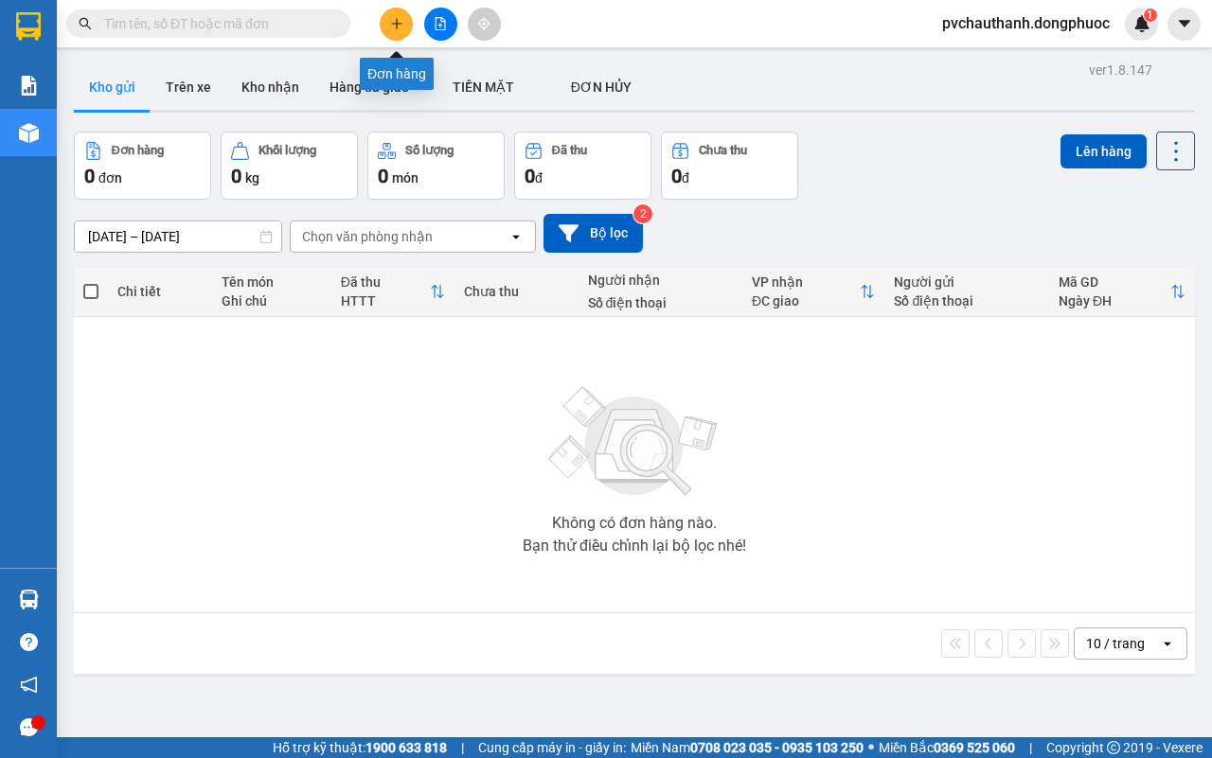
click at [400, 20] on icon "plus" at bounding box center [396, 23] width 13 height 13
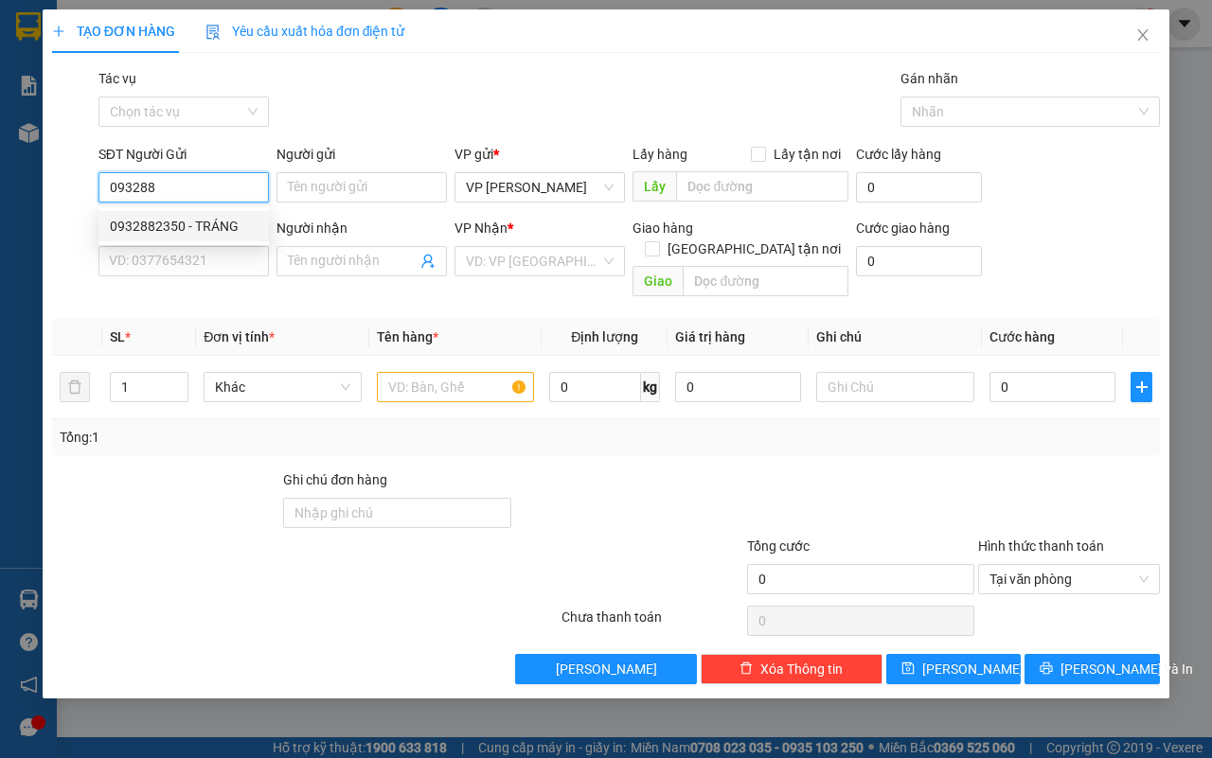
click at [186, 219] on div "0932882350 - TRÁNG" at bounding box center [184, 226] width 148 height 21
type input "0932882350"
type input "TRÁNG"
type input "0845609139"
type input "TRIẾT"
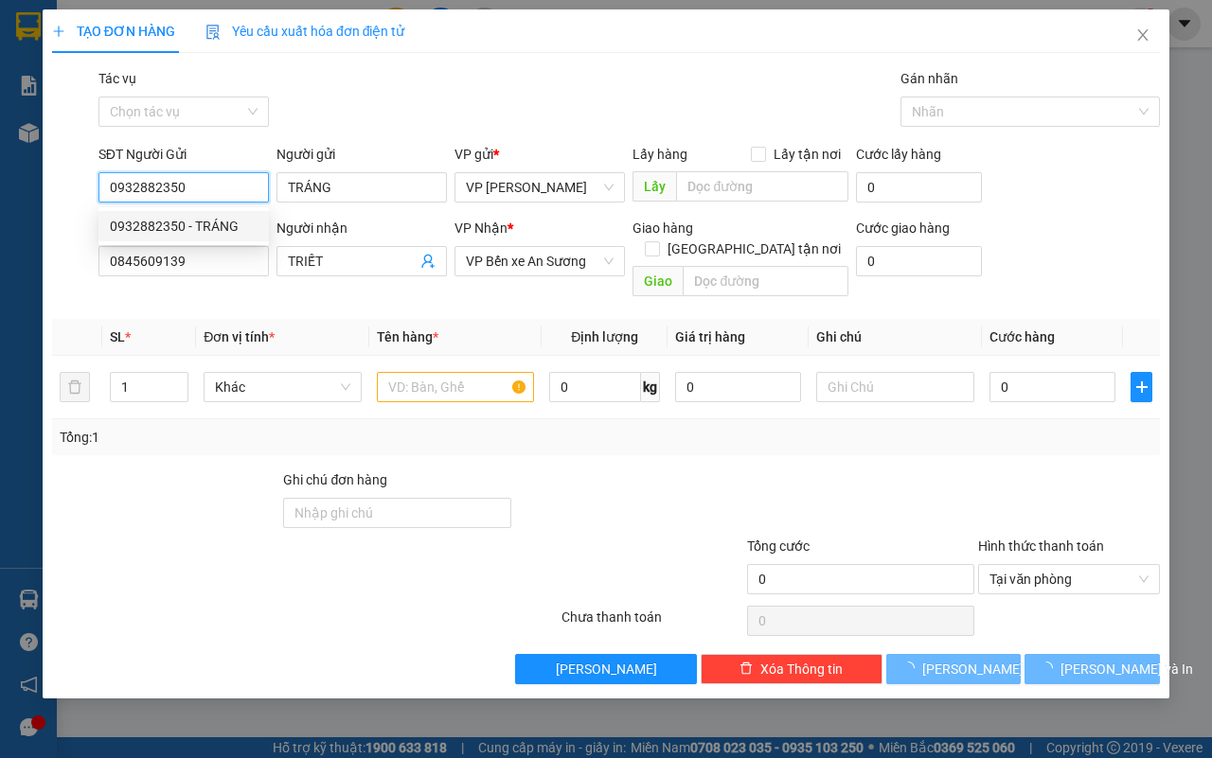
type input "25.000"
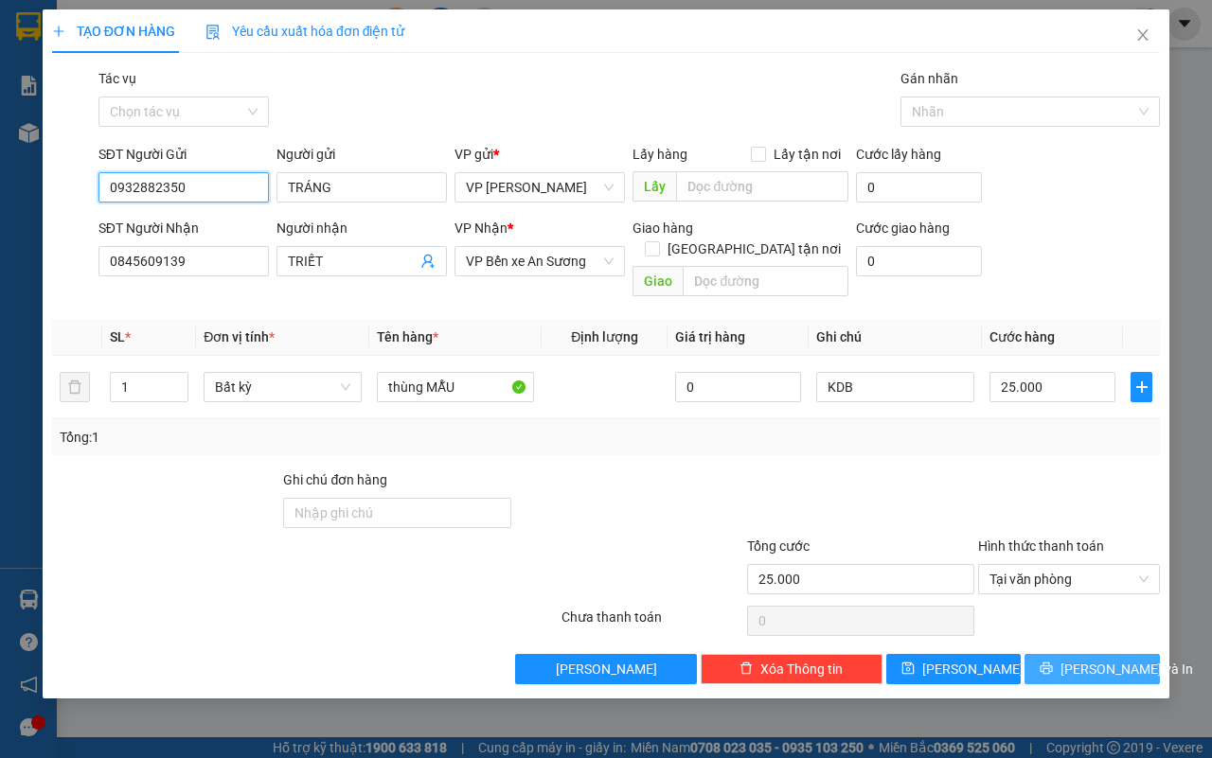
type input "0932882350"
click at [1086, 659] on span "[PERSON_NAME] và In" at bounding box center [1126, 669] width 133 height 21
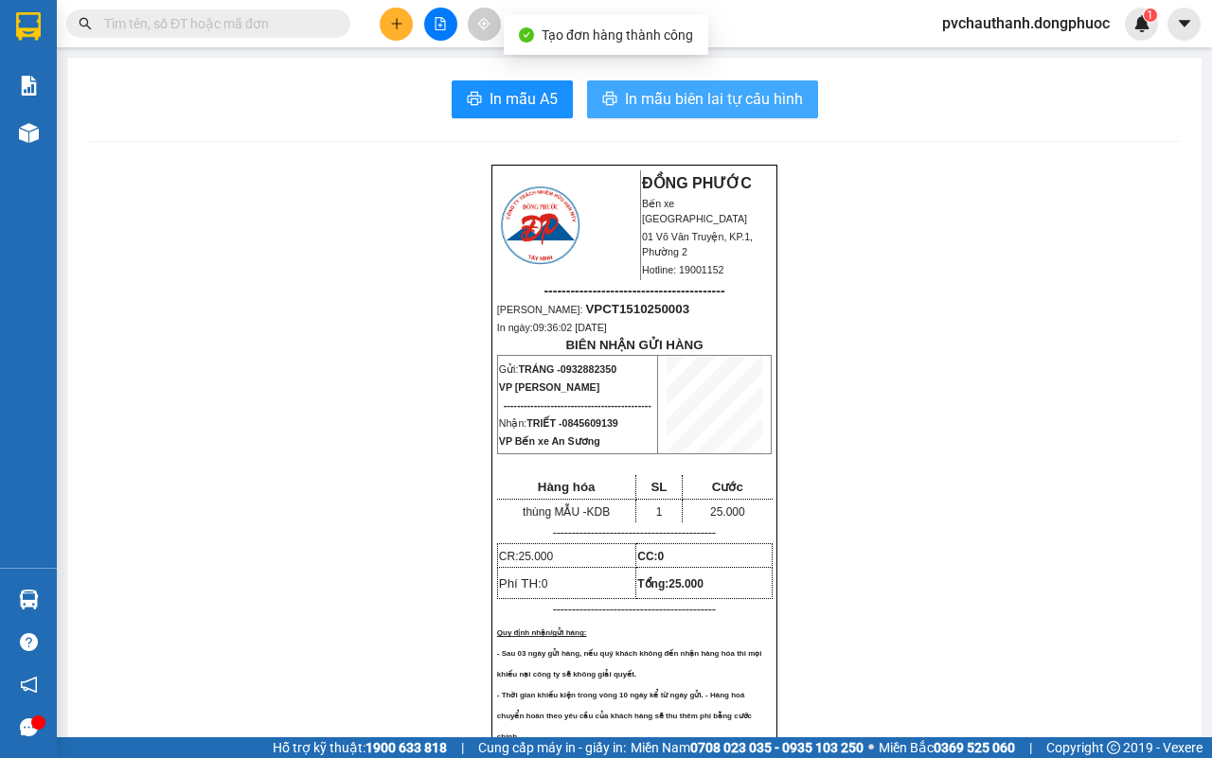
click at [755, 102] on span "In mẫu biên lai tự cấu hình" at bounding box center [714, 99] width 178 height 24
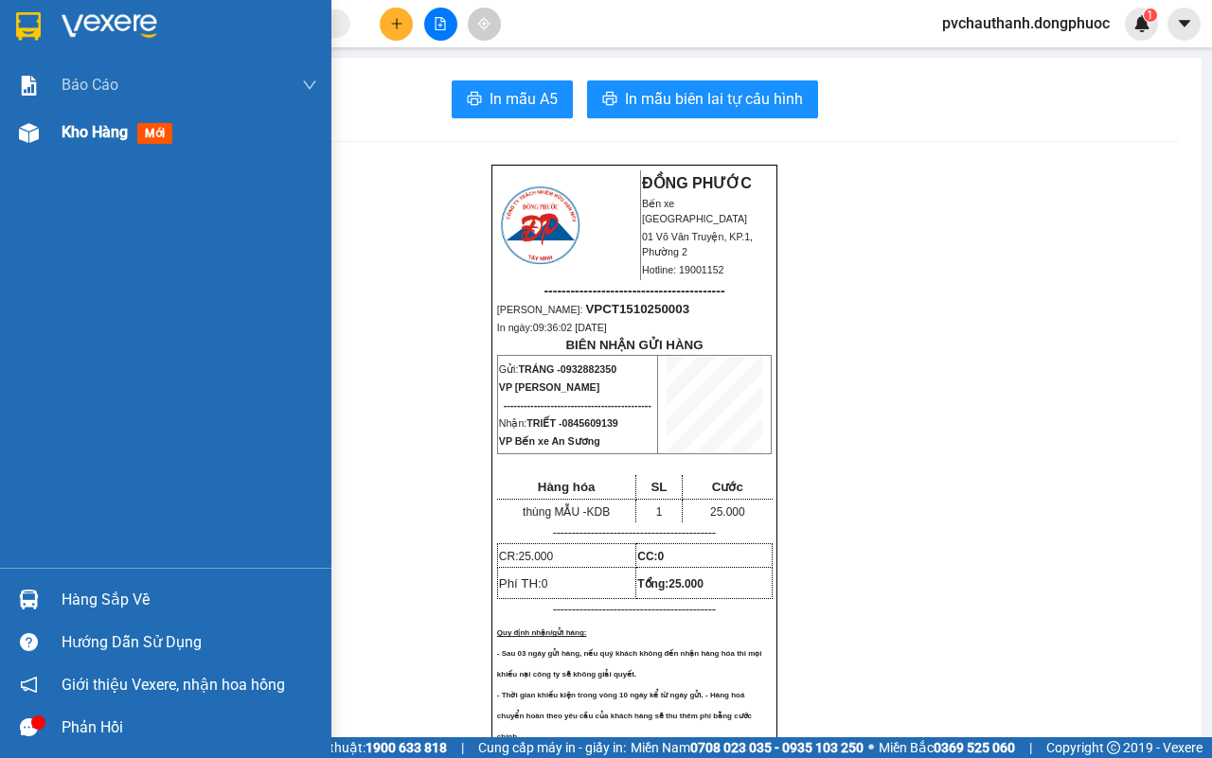
click at [81, 137] on span "Kho hàng" at bounding box center [95, 132] width 66 height 18
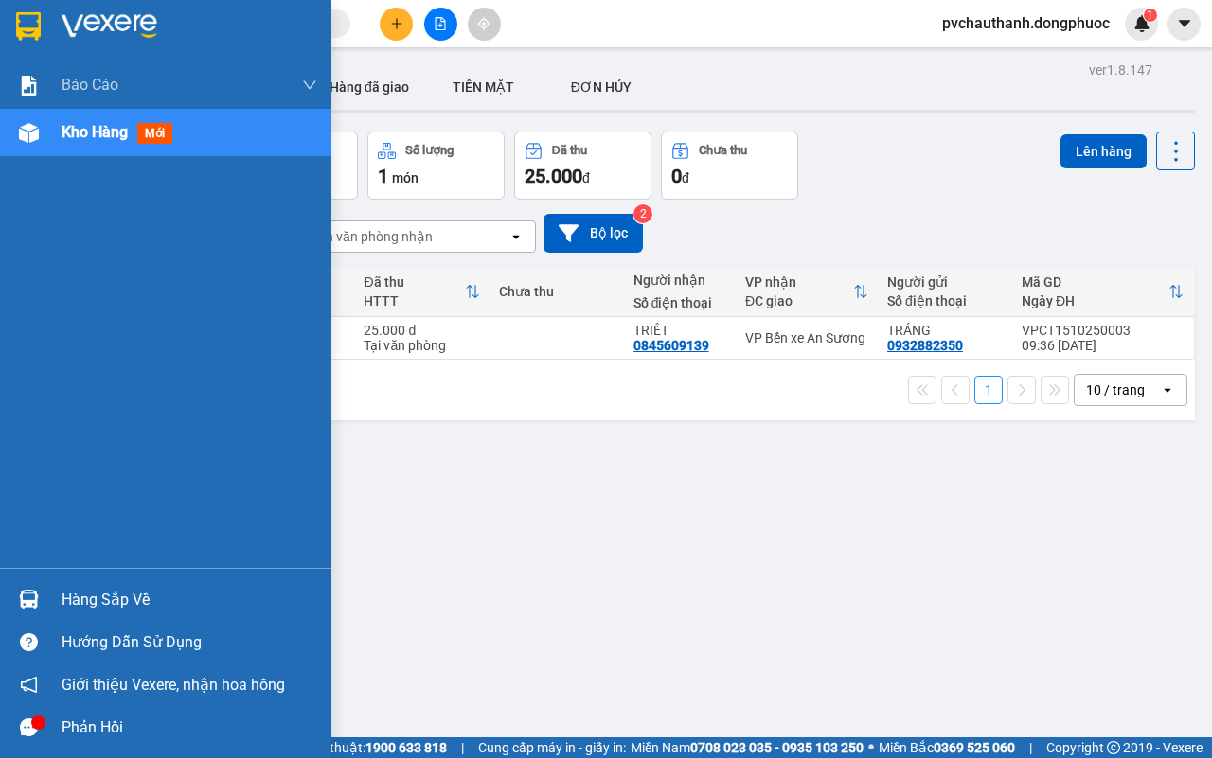
click at [85, 592] on div "Hàng sắp về" at bounding box center [190, 600] width 256 height 28
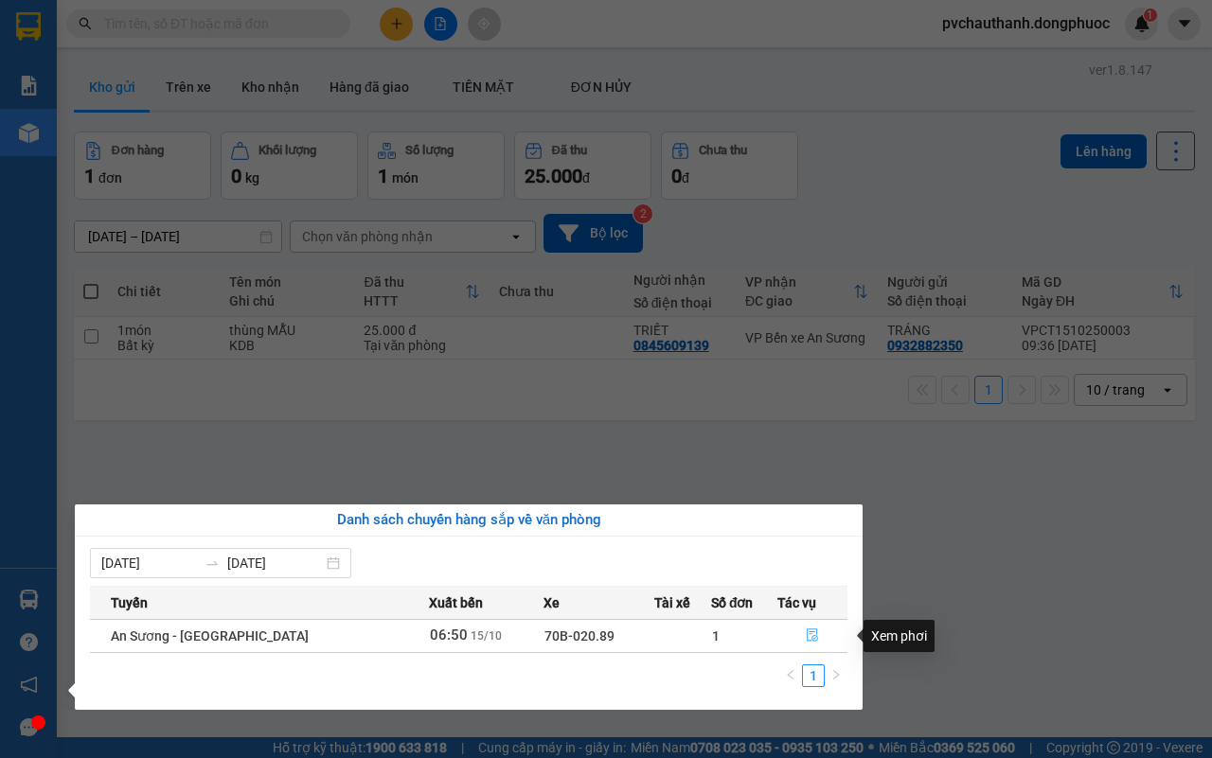
click at [811, 636] on icon "file-done" at bounding box center [812, 635] width 13 height 13
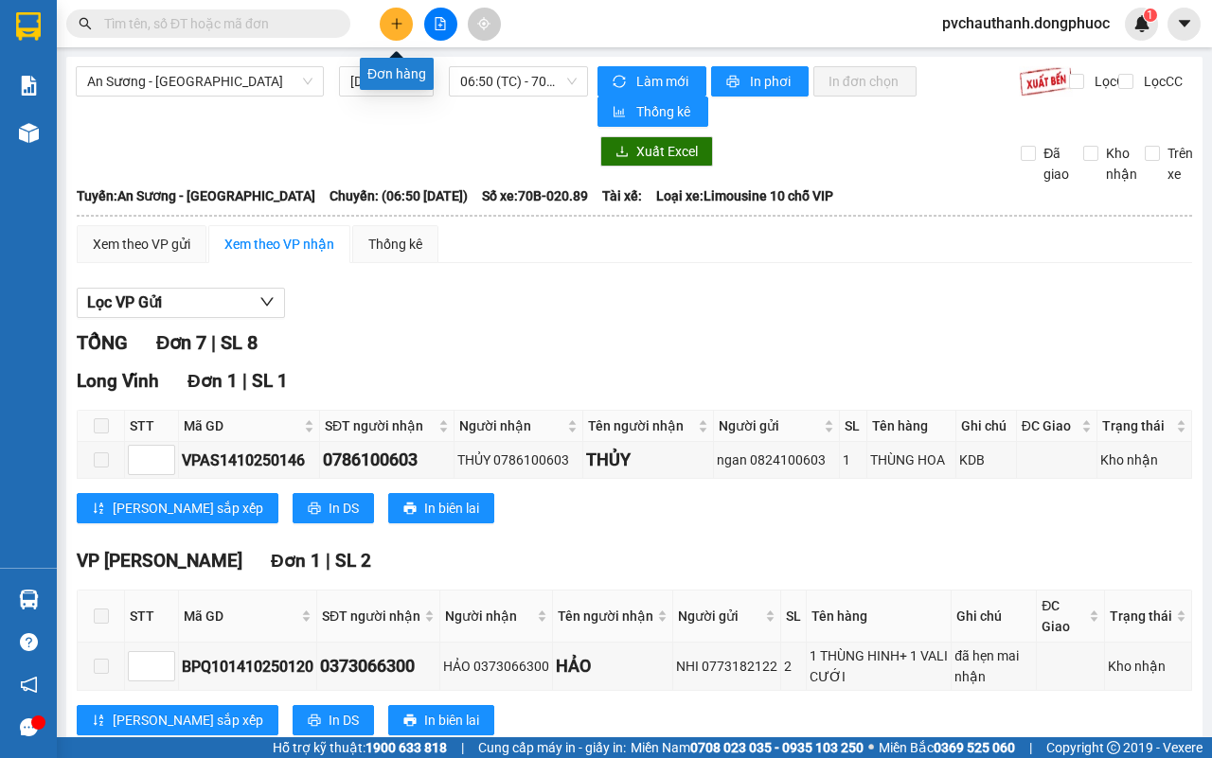
click at [399, 22] on icon "plus" at bounding box center [396, 23] width 13 height 13
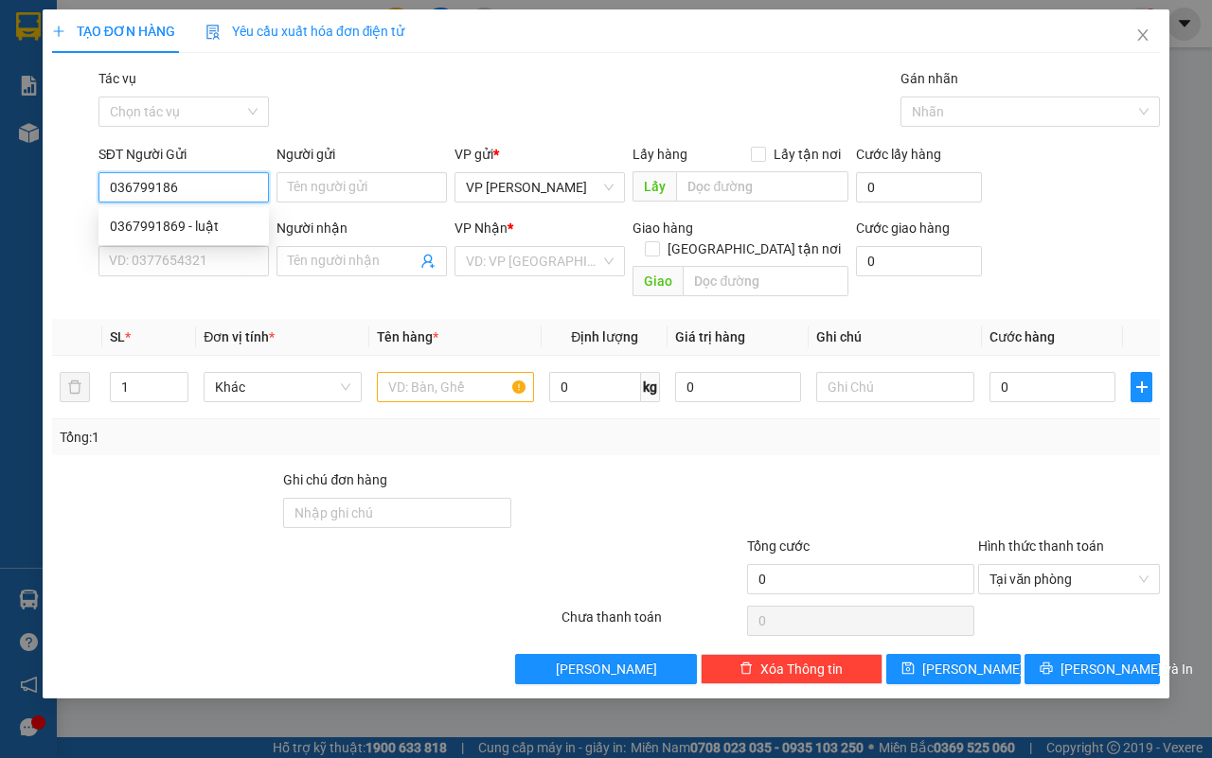
type input "0367991869"
click at [191, 227] on div "0367991869 - luật" at bounding box center [184, 226] width 148 height 21
type input "luật"
type input "0353258085"
type input "HỮU"
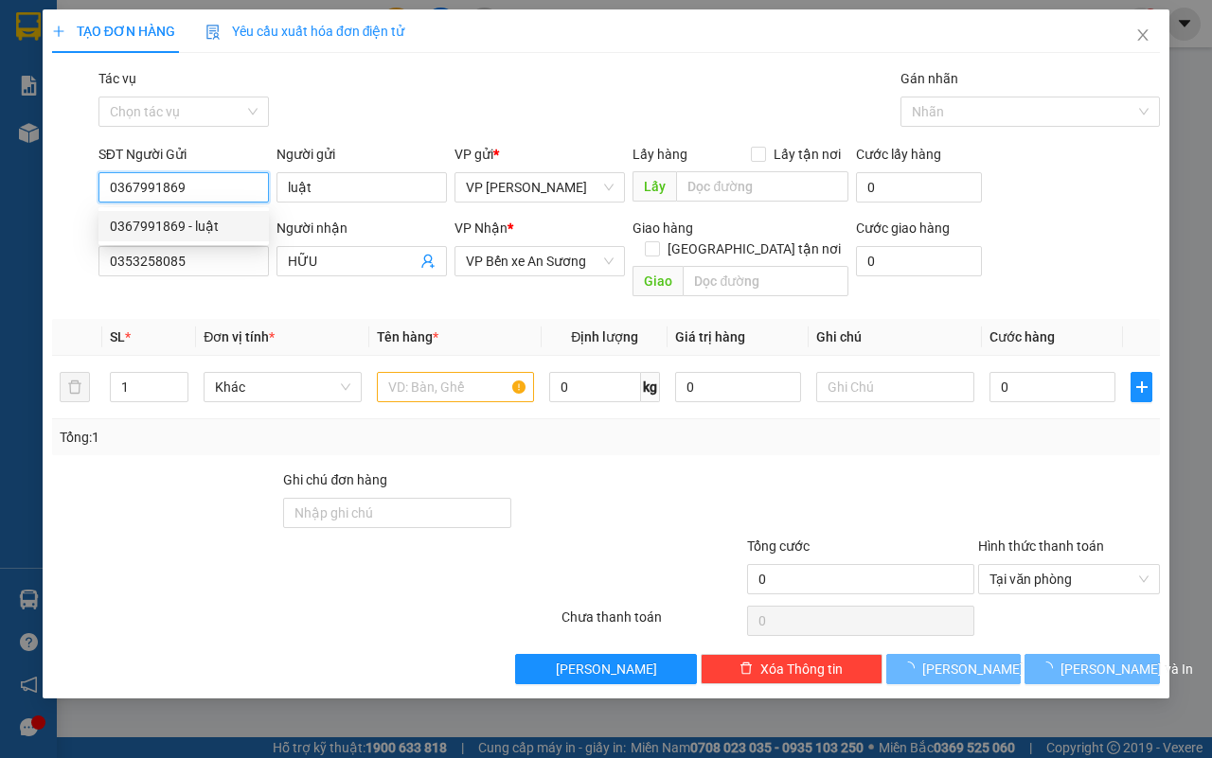
type input "25.000"
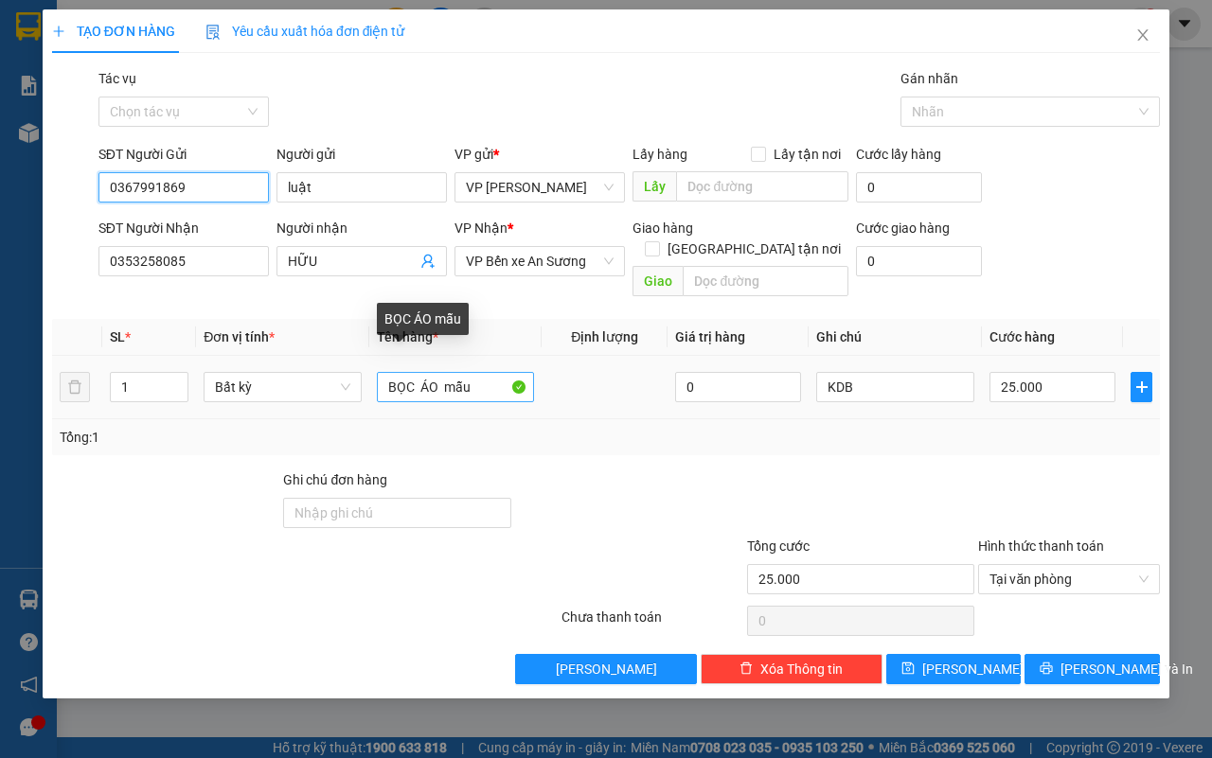
type input "0367991869"
click at [443, 372] on input "BỌC ÁO mẫu" at bounding box center [456, 387] width 158 height 30
click at [490, 372] on input "BỌC ĐEN mẫu" at bounding box center [456, 387] width 158 height 30
click at [450, 372] on input "BỌC ĐEN mẫu" at bounding box center [456, 387] width 158 height 30
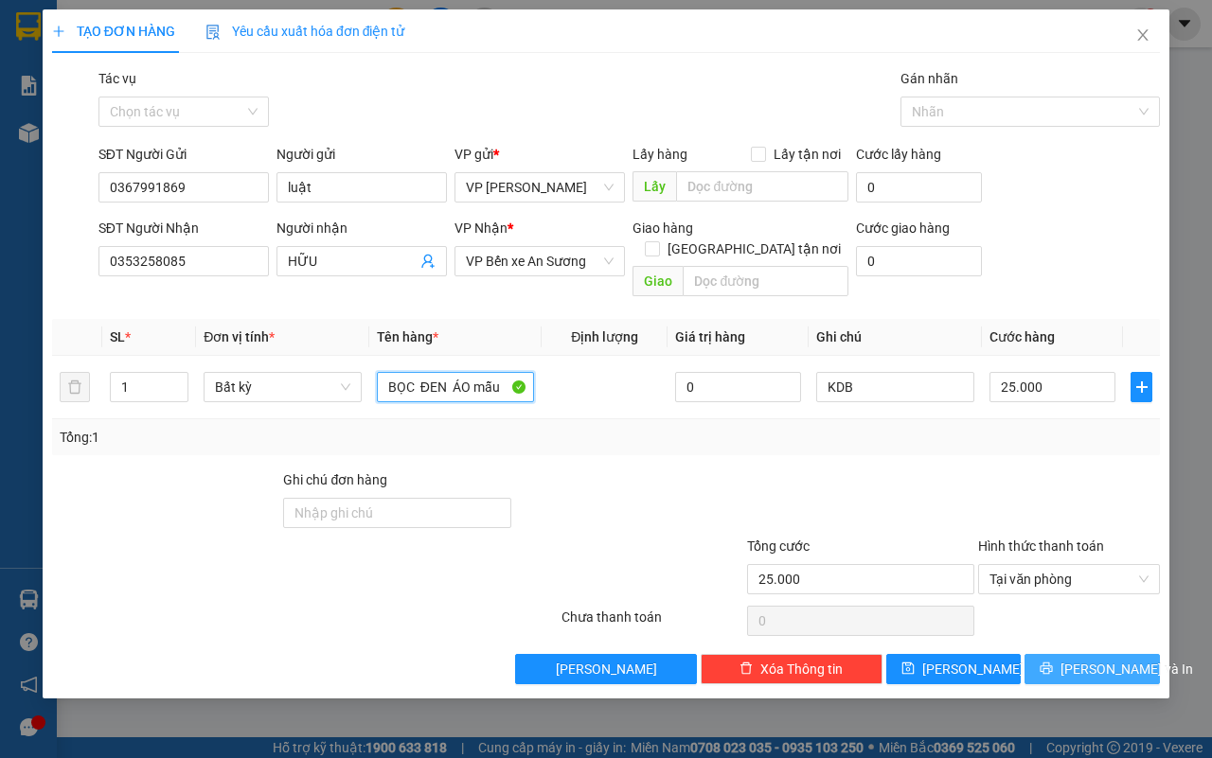
type input "BỌC ĐEN ÁO mẫu"
click at [1084, 659] on span "[PERSON_NAME] và In" at bounding box center [1126, 669] width 133 height 21
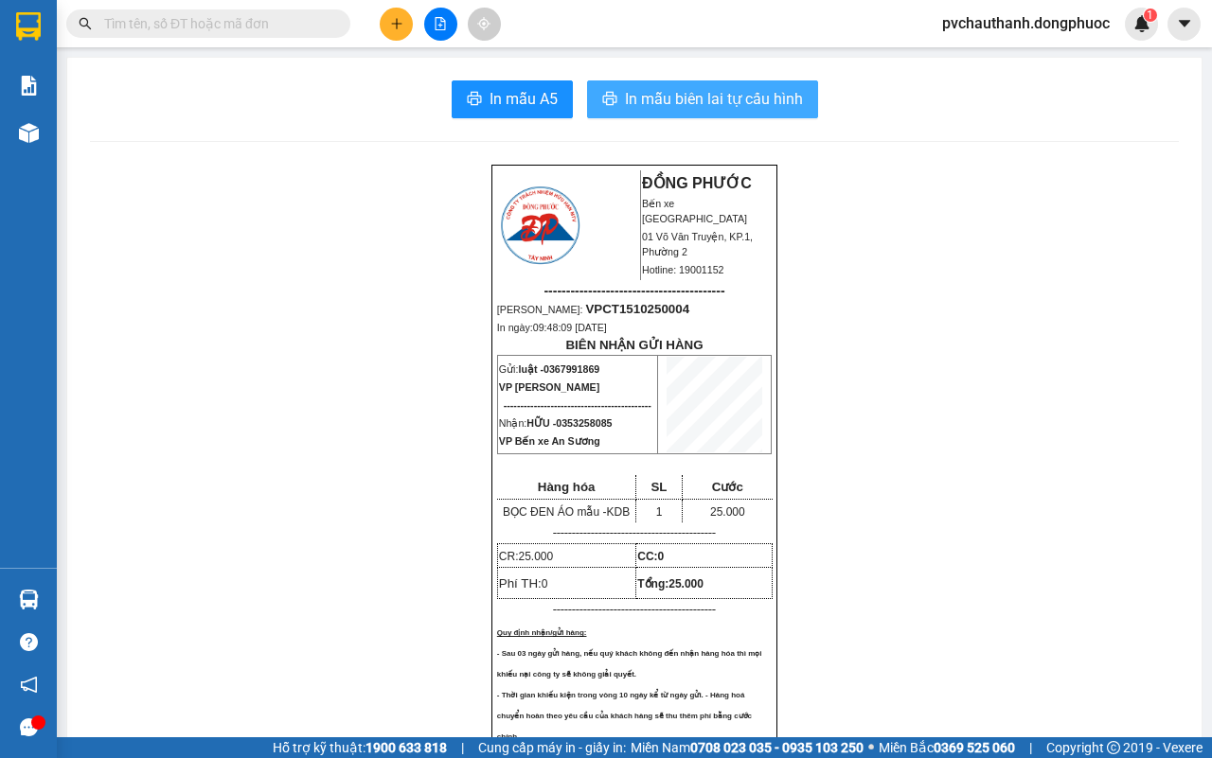
click at [760, 88] on span "In mẫu biên lai tự cấu hình" at bounding box center [714, 99] width 178 height 24
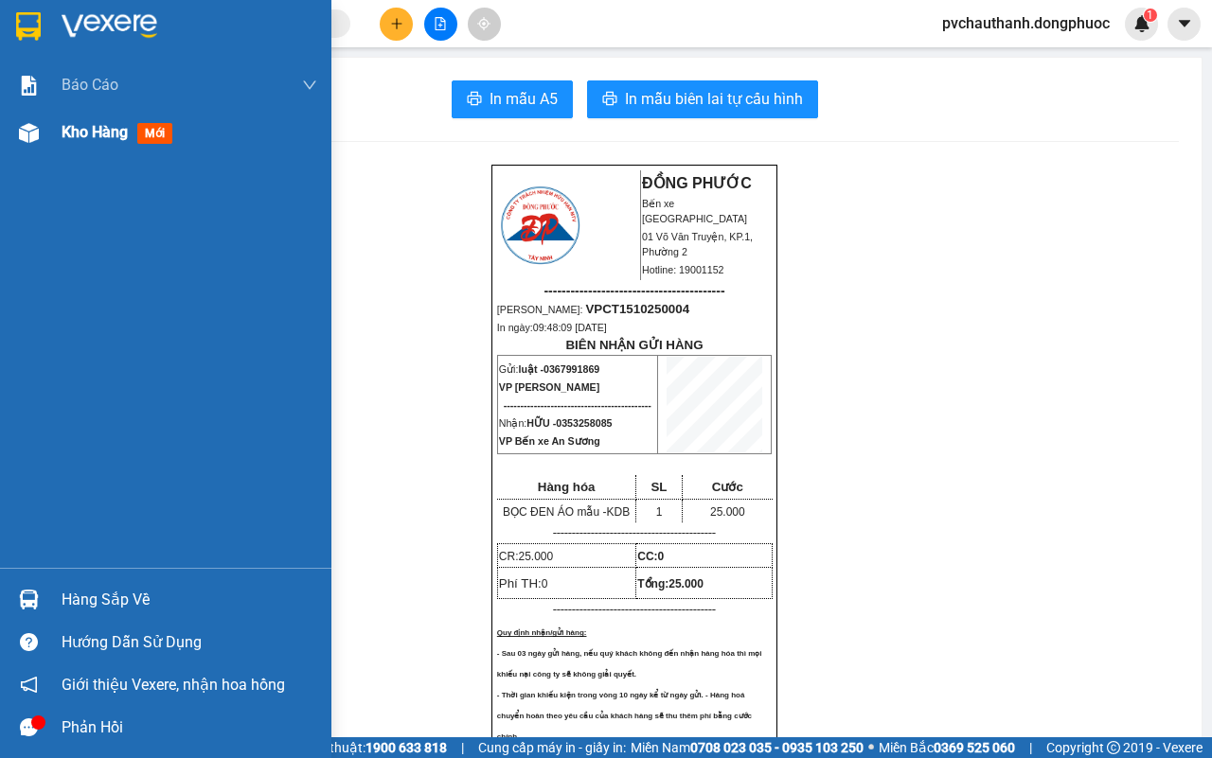
click at [101, 131] on span "Kho hàng" at bounding box center [95, 132] width 66 height 18
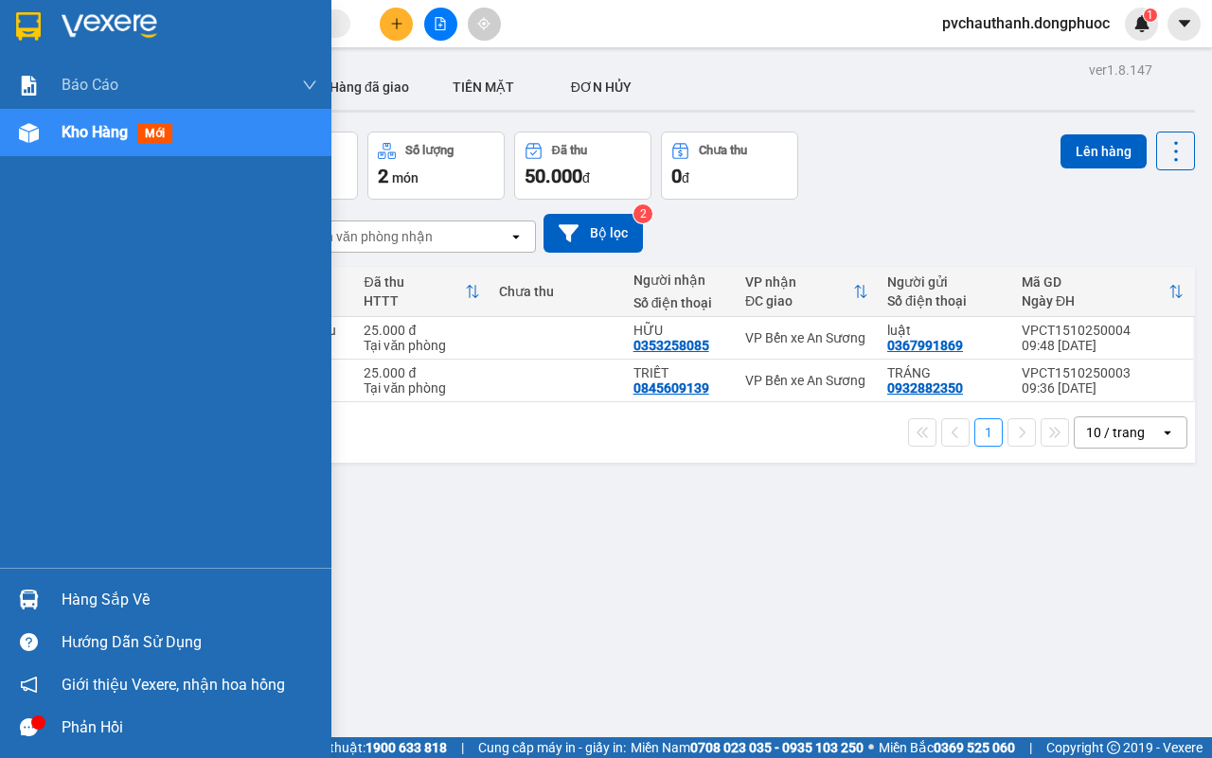
click at [112, 595] on div "Hàng sắp về" at bounding box center [190, 600] width 256 height 28
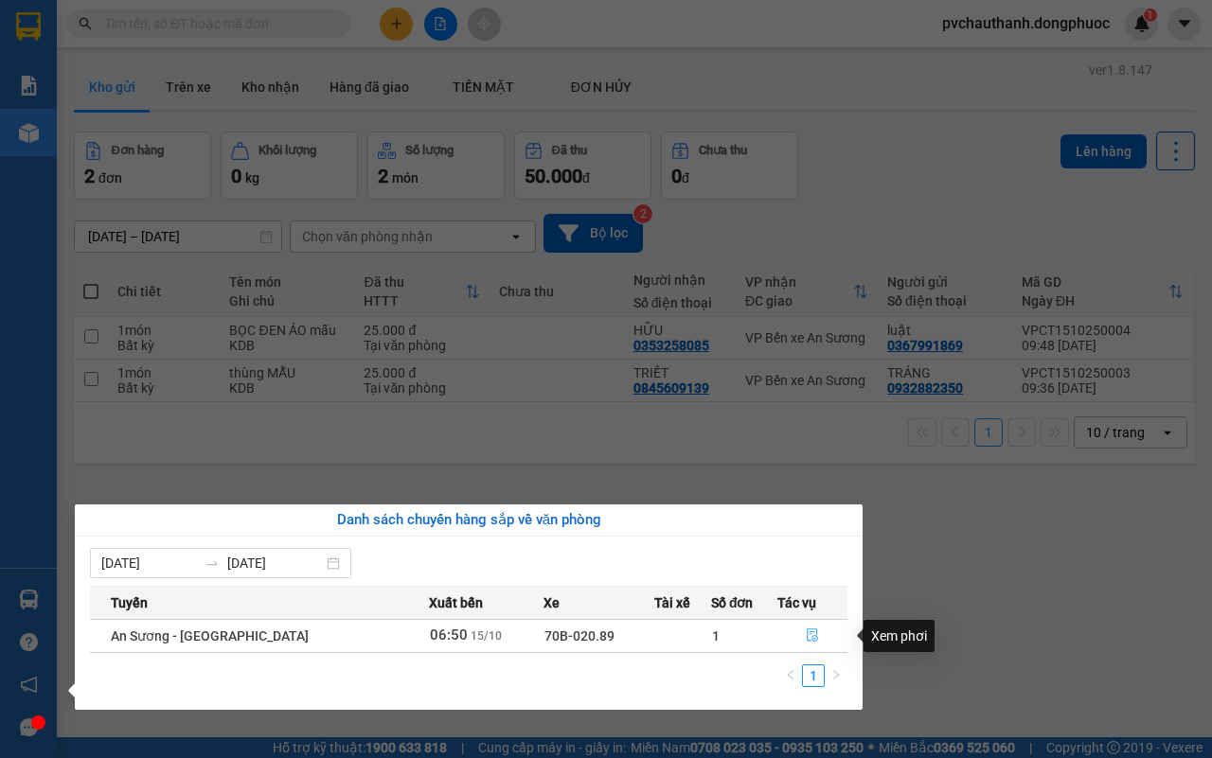
click at [806, 631] on icon "file-done" at bounding box center [812, 635] width 13 height 13
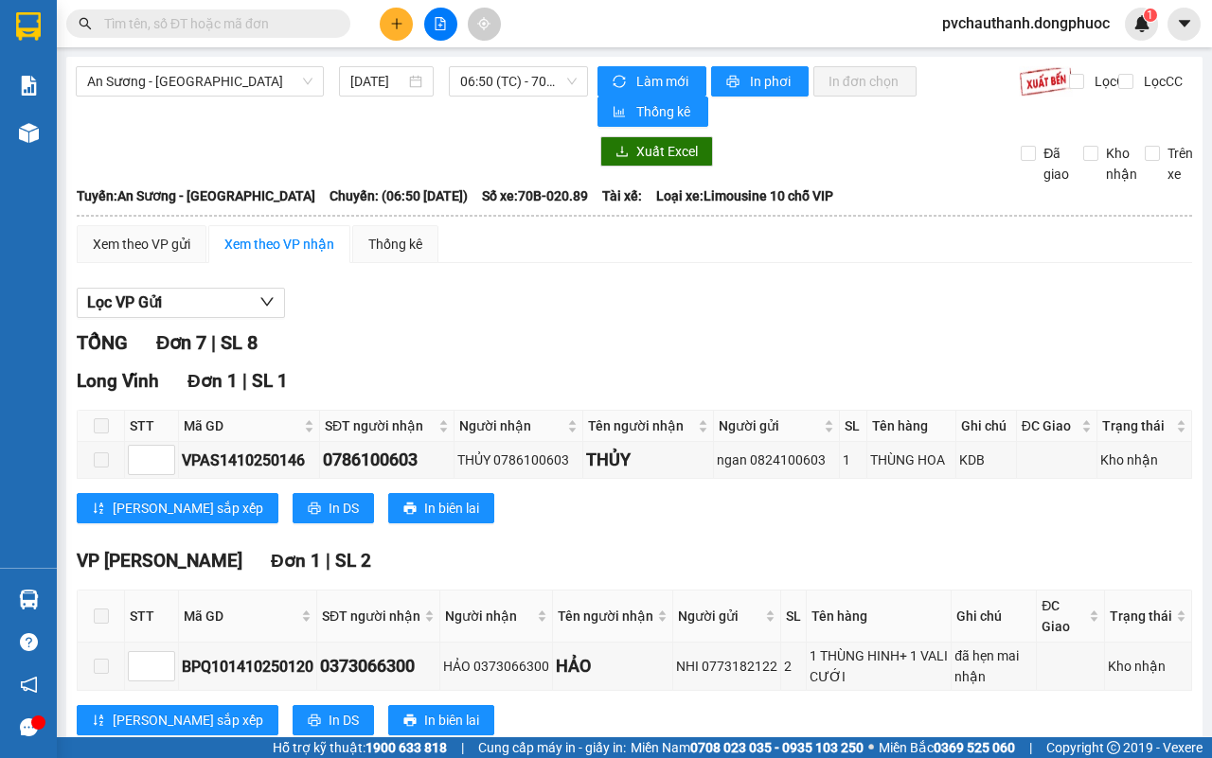
scroll to position [355, 0]
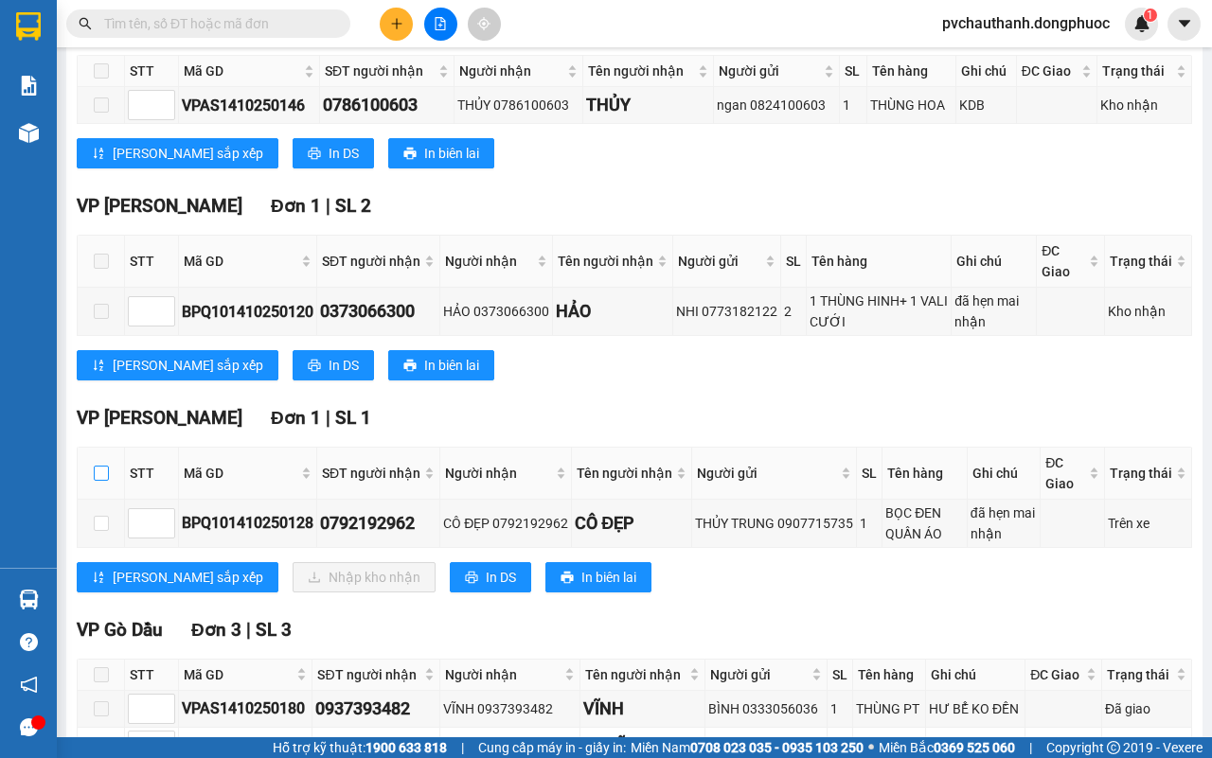
click at [99, 475] on input "checkbox" at bounding box center [101, 473] width 15 height 15
checkbox input "true"
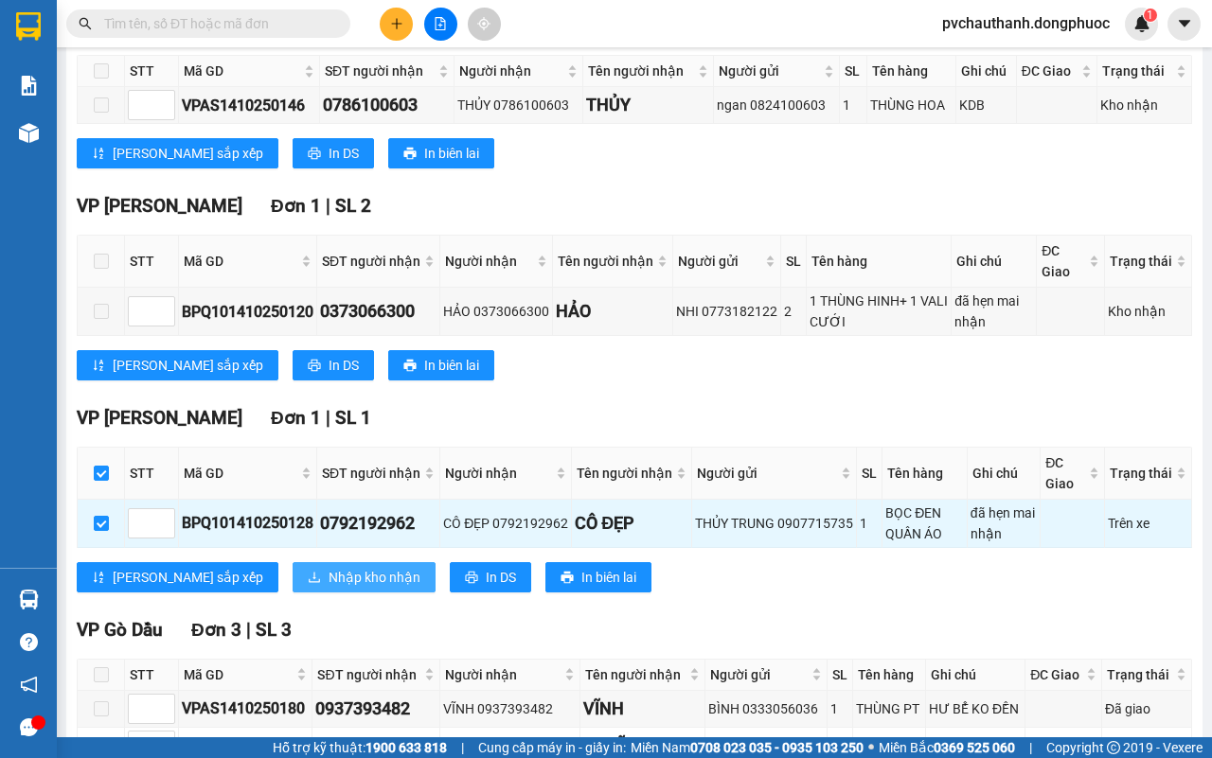
click at [329, 580] on span "Nhập kho nhận" at bounding box center [375, 577] width 92 height 21
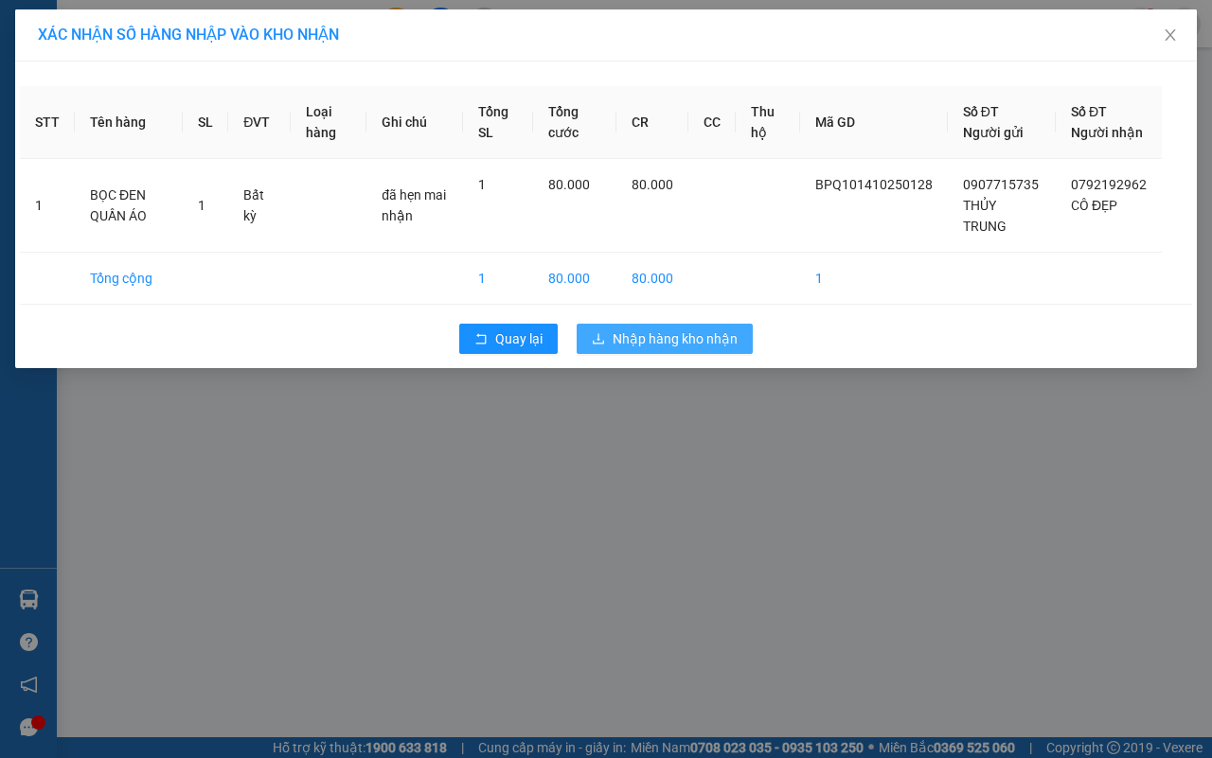
click at [654, 349] on span "Nhập hàng kho nhận" at bounding box center [675, 339] width 125 height 21
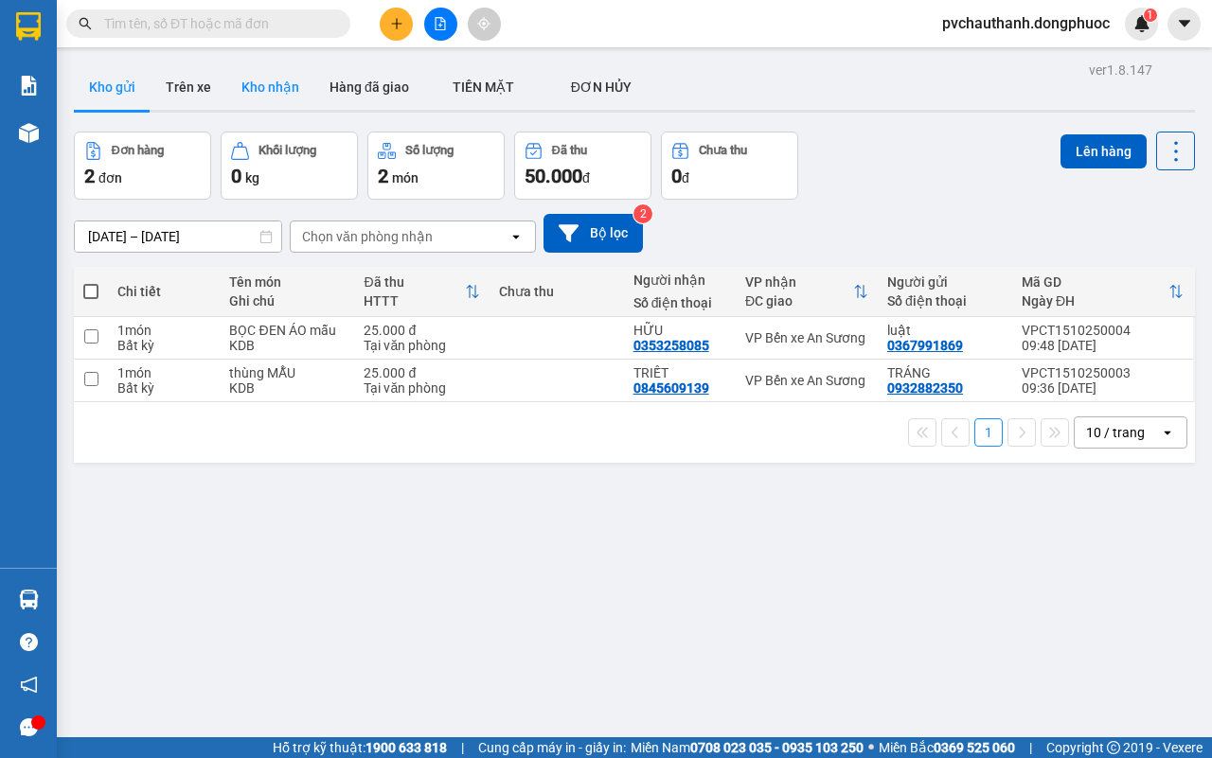
click at [276, 90] on button "Kho nhận" at bounding box center [270, 86] width 88 height 45
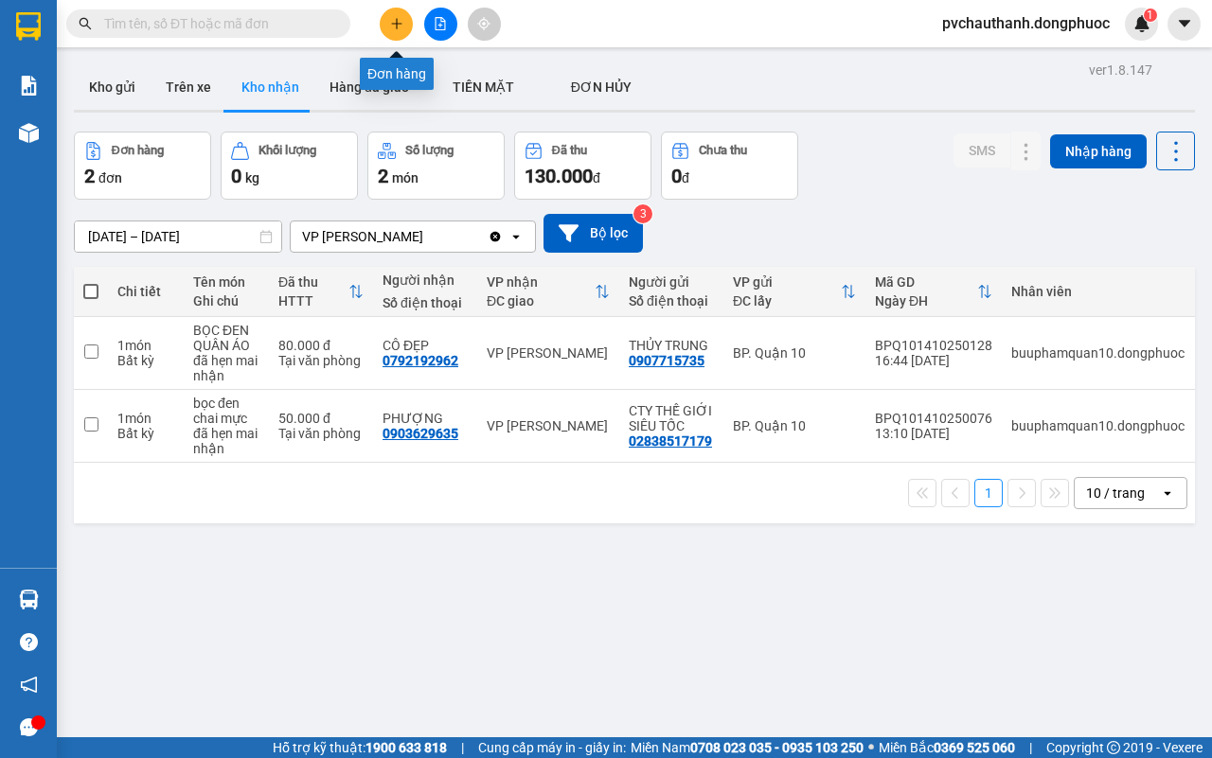
click at [398, 27] on icon "plus" at bounding box center [396, 23] width 13 height 13
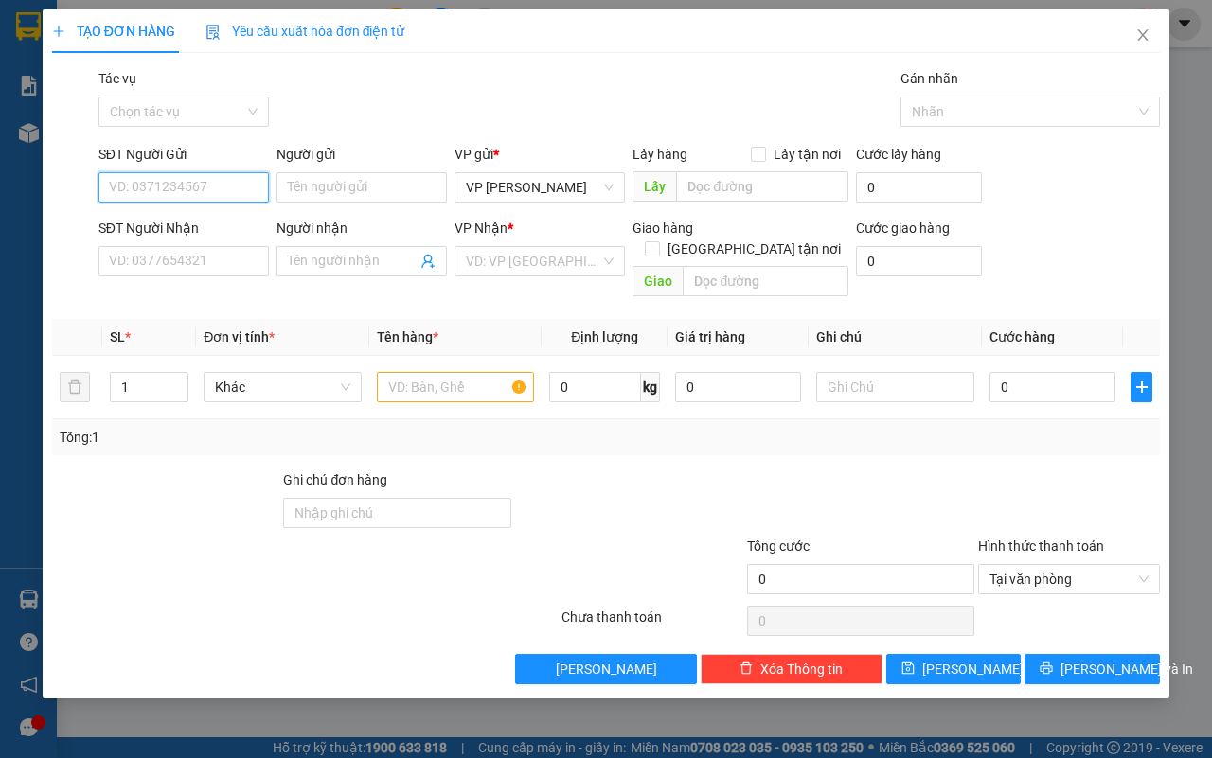
click at [228, 185] on input "SĐT Người Gửi" at bounding box center [183, 187] width 170 height 30
type input "0335769654"
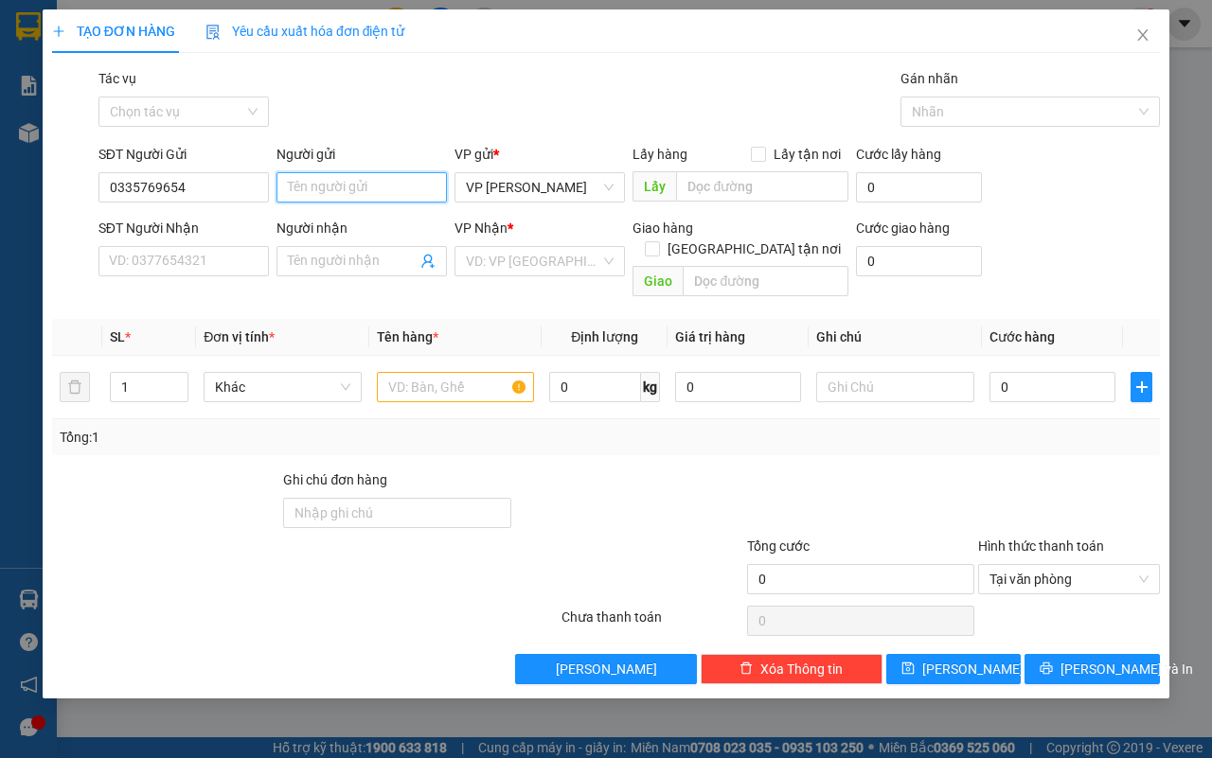
click at [336, 189] on input "Người gửi" at bounding box center [361, 187] width 170 height 30
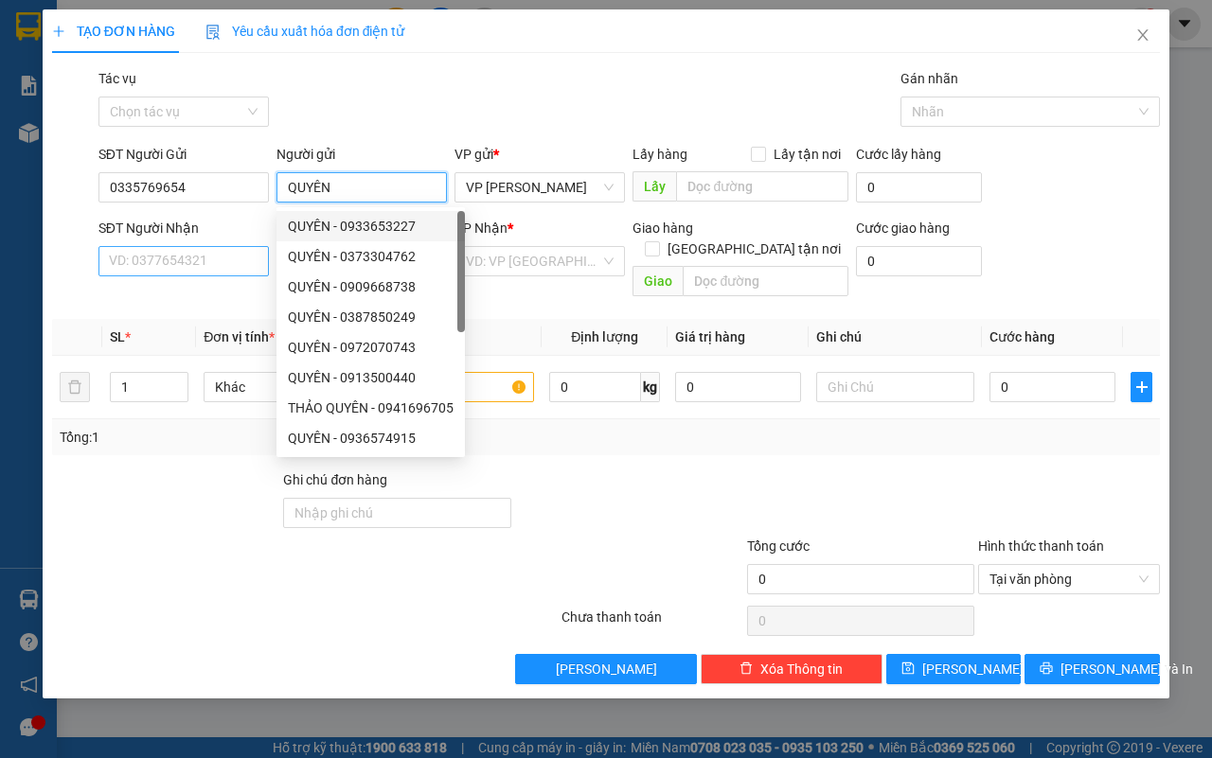
type input "QUYÊN"
click at [229, 258] on input "SĐT Người Nhận" at bounding box center [183, 261] width 170 height 30
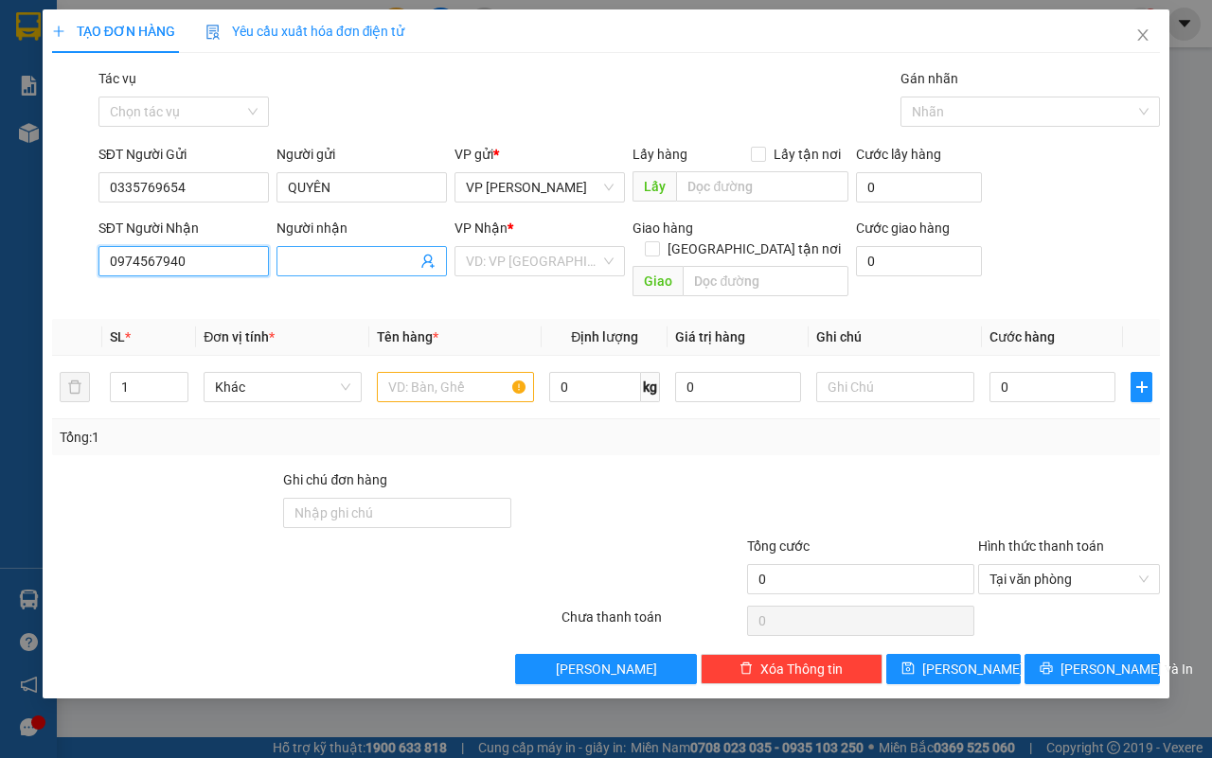
type input "0974567940"
click at [363, 262] on input "Người nhận" at bounding box center [352, 261] width 129 height 21
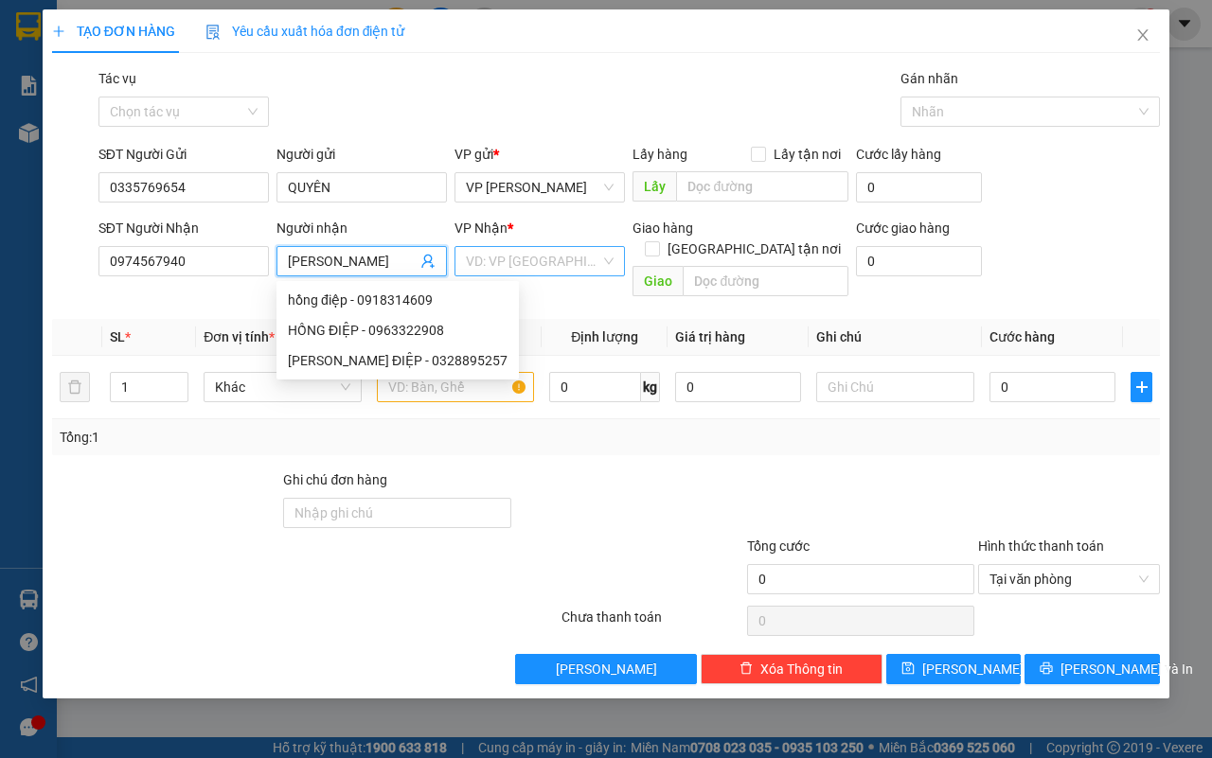
type input "[PERSON_NAME]"
click at [524, 253] on input "search" at bounding box center [533, 261] width 134 height 28
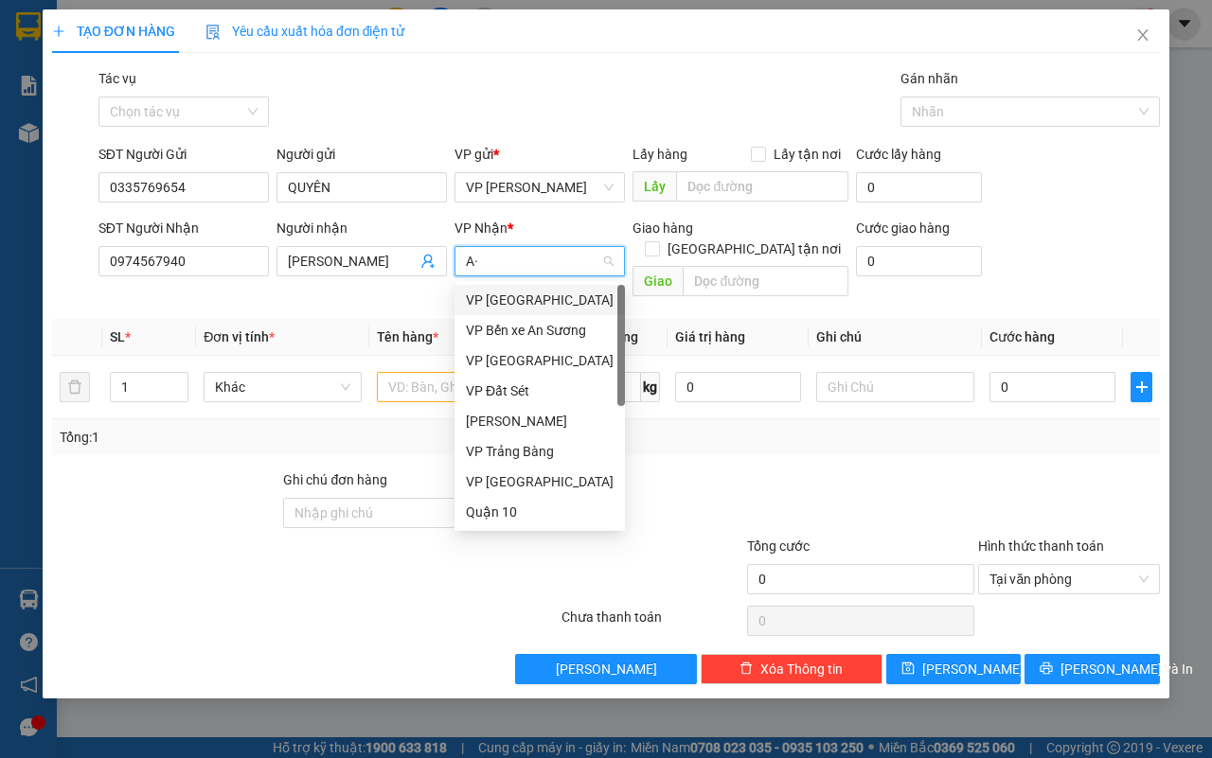
type input "A"
type input "Á"
type input "AS"
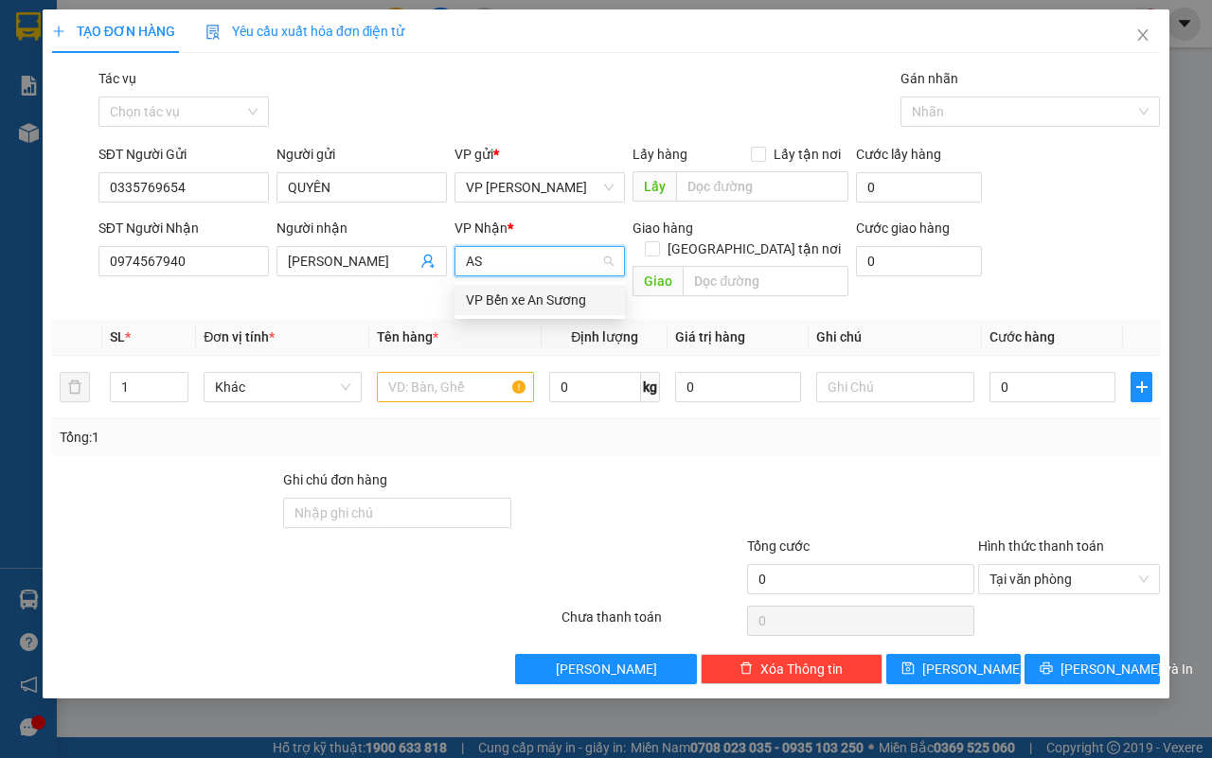
click at [524, 300] on div "VP Bến xe An Sương" at bounding box center [540, 300] width 148 height 21
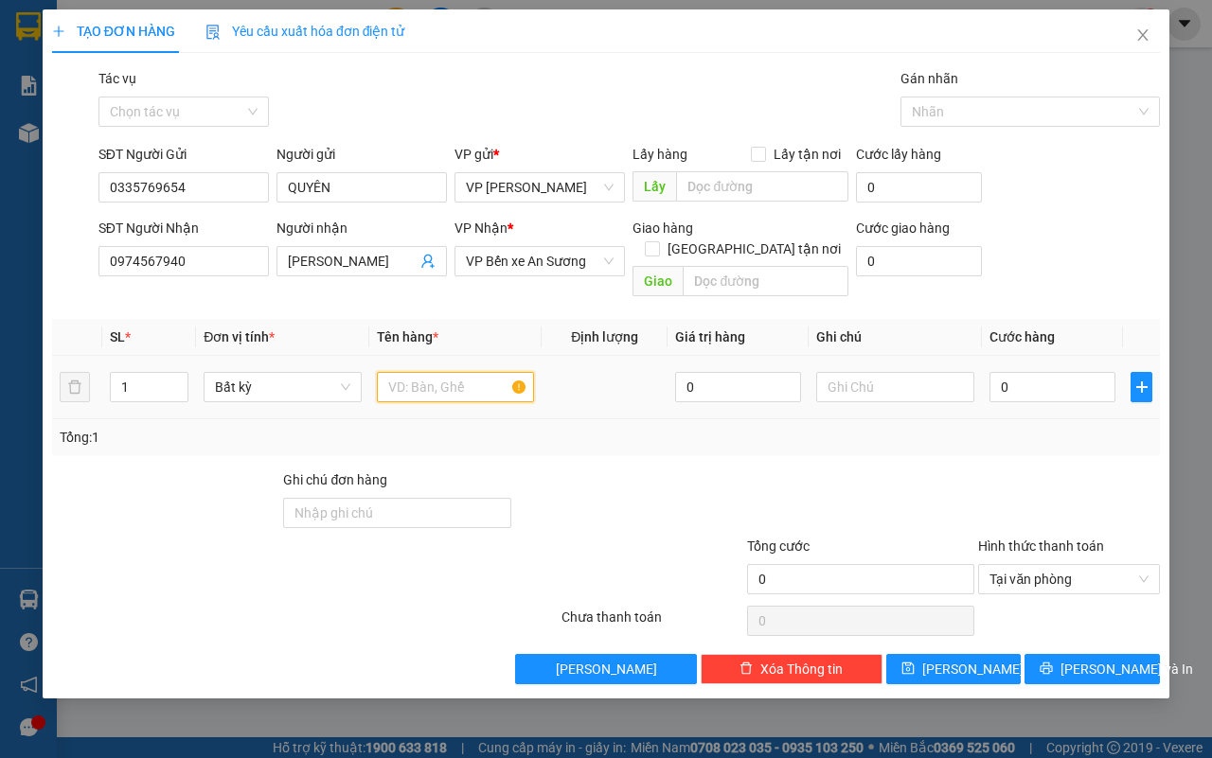
click at [448, 372] on input "text" at bounding box center [456, 387] width 158 height 30
type input "TÚI HỒ SƠ"
click at [843, 372] on input "text" at bounding box center [895, 387] width 158 height 30
type input "U"
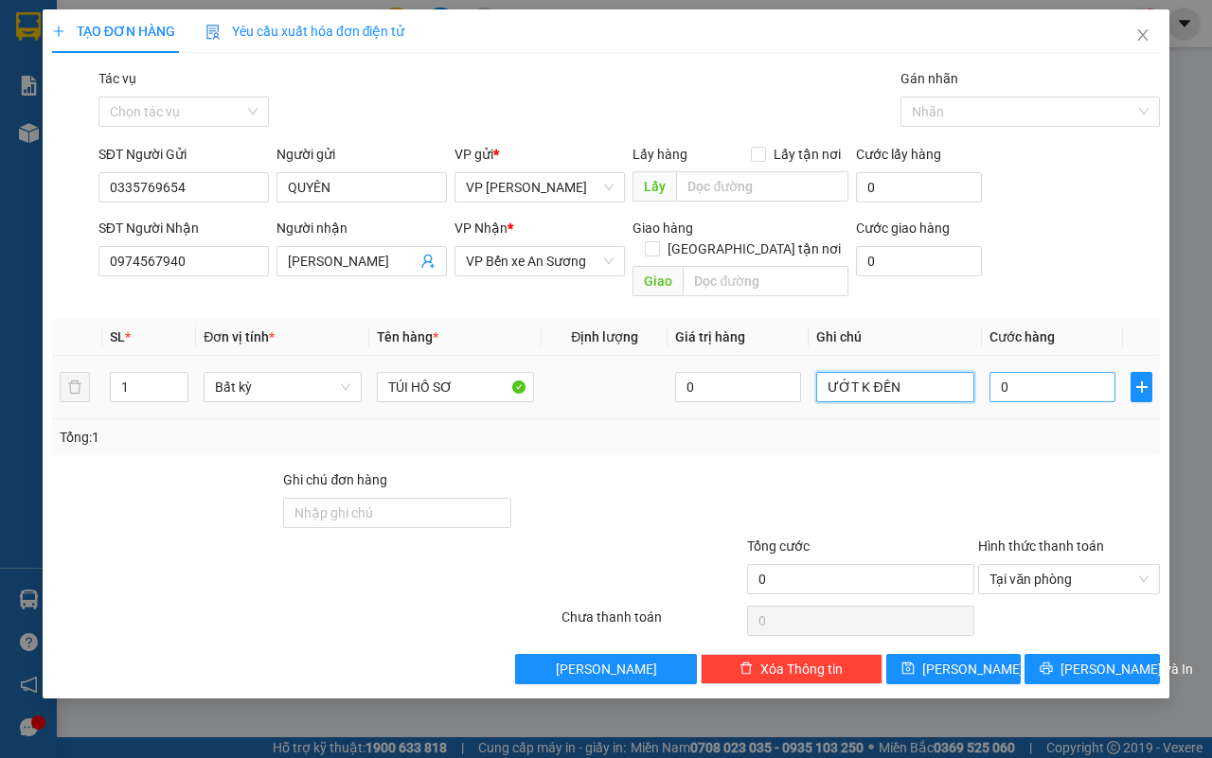
type input "ƯỚT K ĐỀN"
click at [1086, 372] on input "0" at bounding box center [1052, 387] width 126 height 30
type input "2"
type input "25"
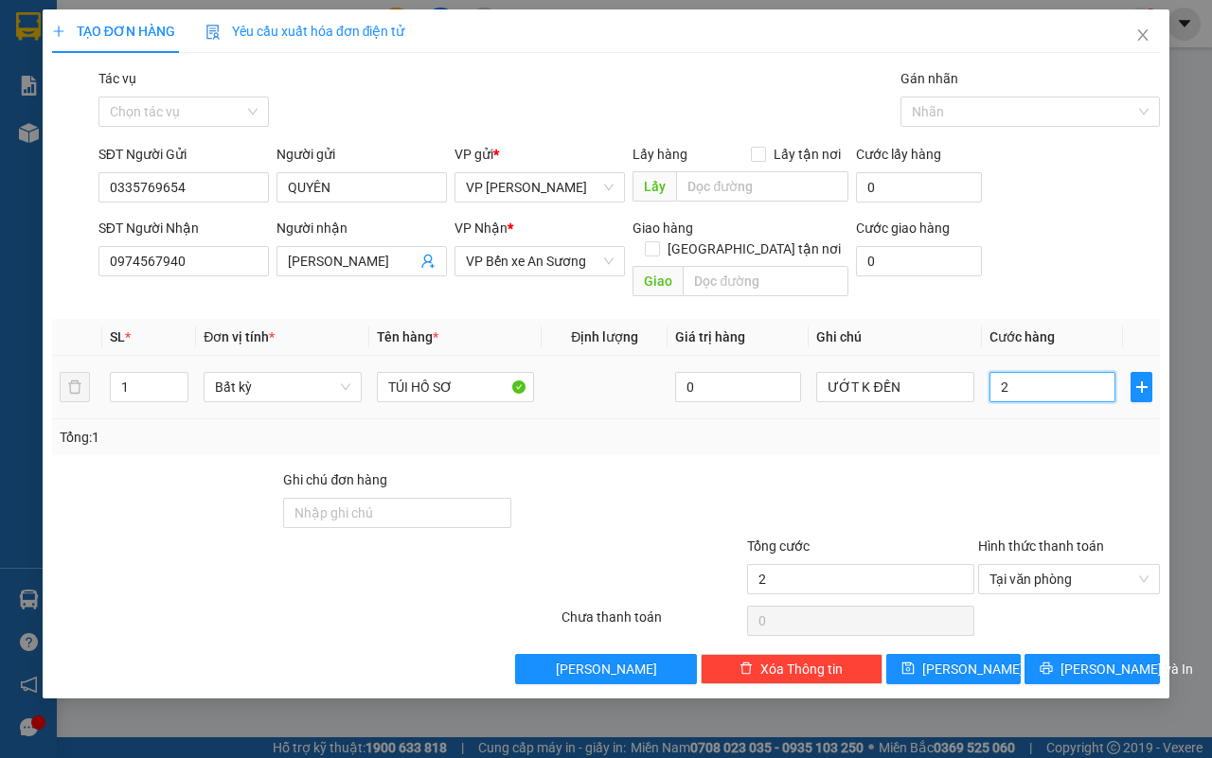
type input "25"
type input "25.000"
click at [1104, 659] on span "[PERSON_NAME] và In" at bounding box center [1126, 669] width 133 height 21
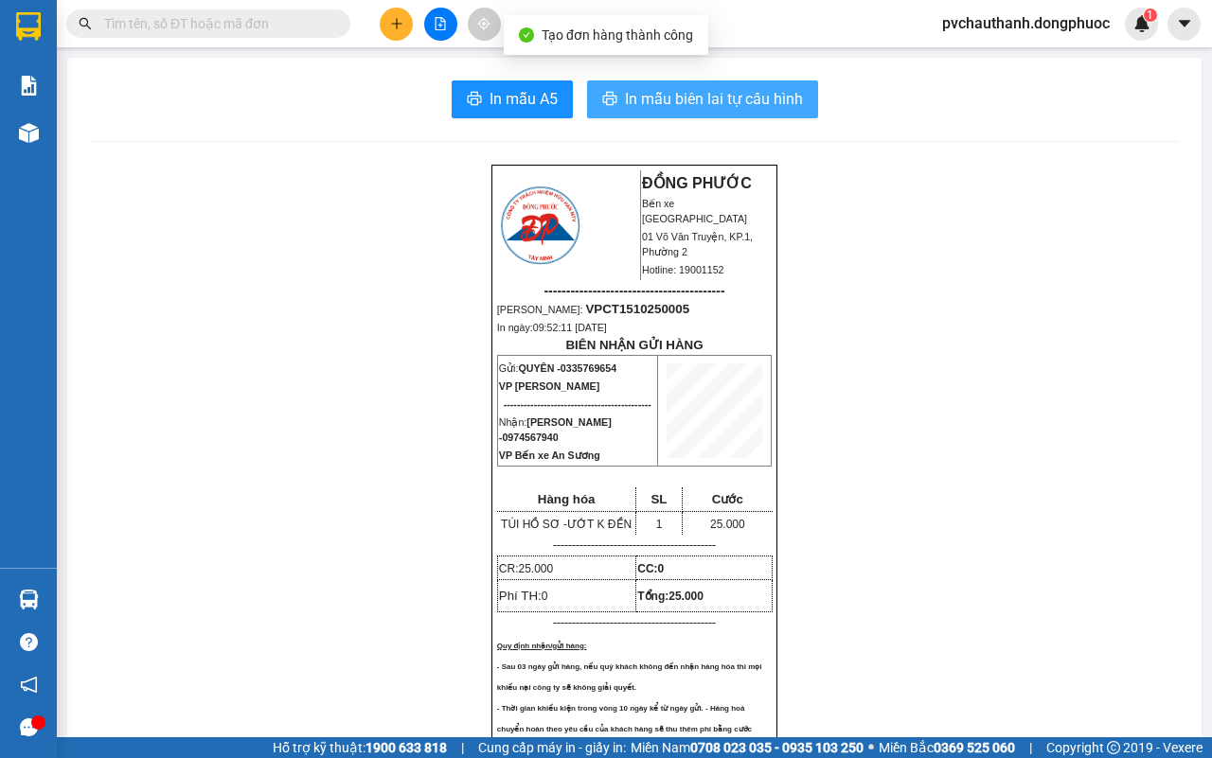
click at [693, 106] on span "In mẫu biên lai tự cấu hình" at bounding box center [714, 99] width 178 height 24
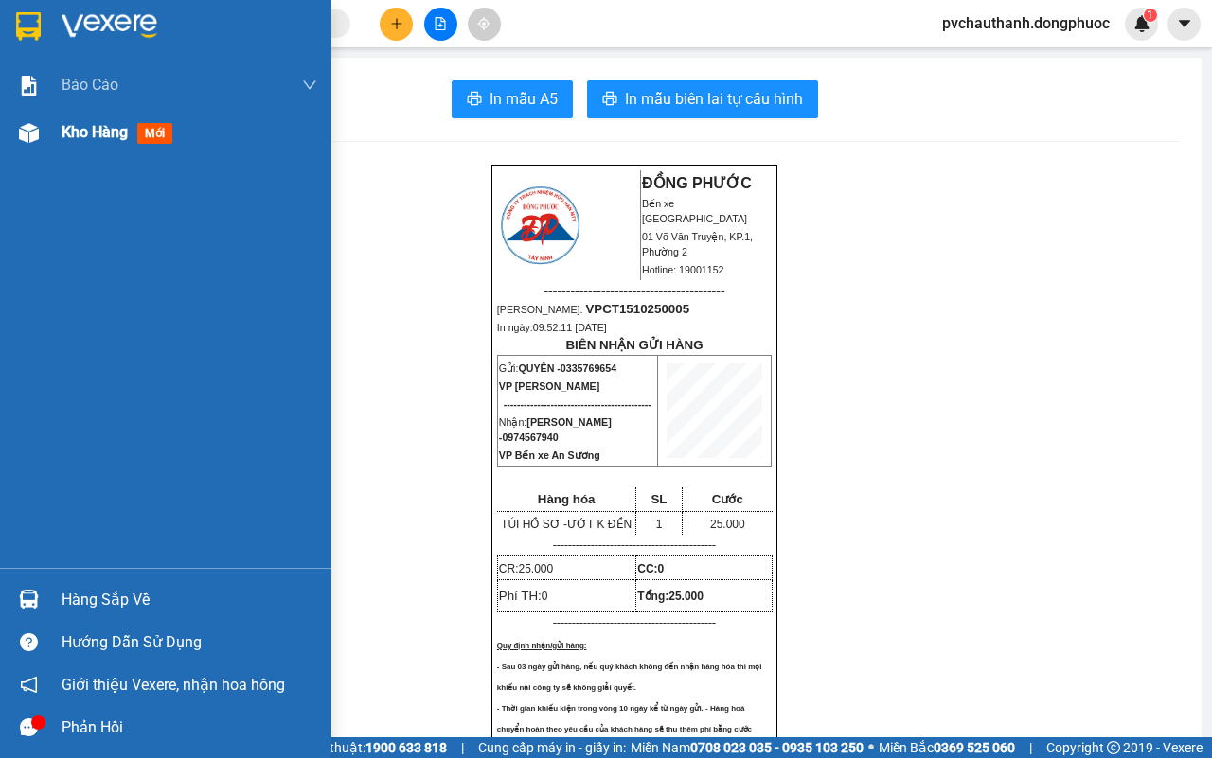
click at [105, 116] on div "Kho hàng mới" at bounding box center [190, 132] width 256 height 47
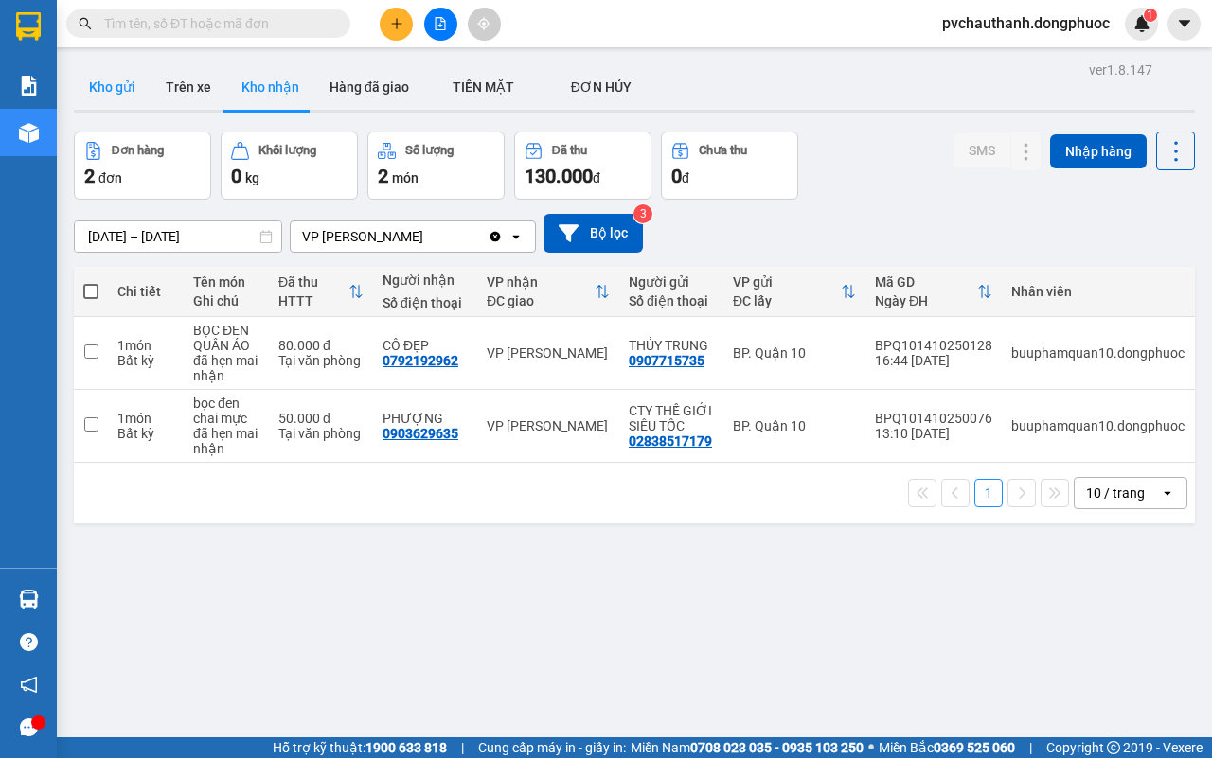
click at [130, 88] on button "Kho gửi" at bounding box center [112, 86] width 77 height 45
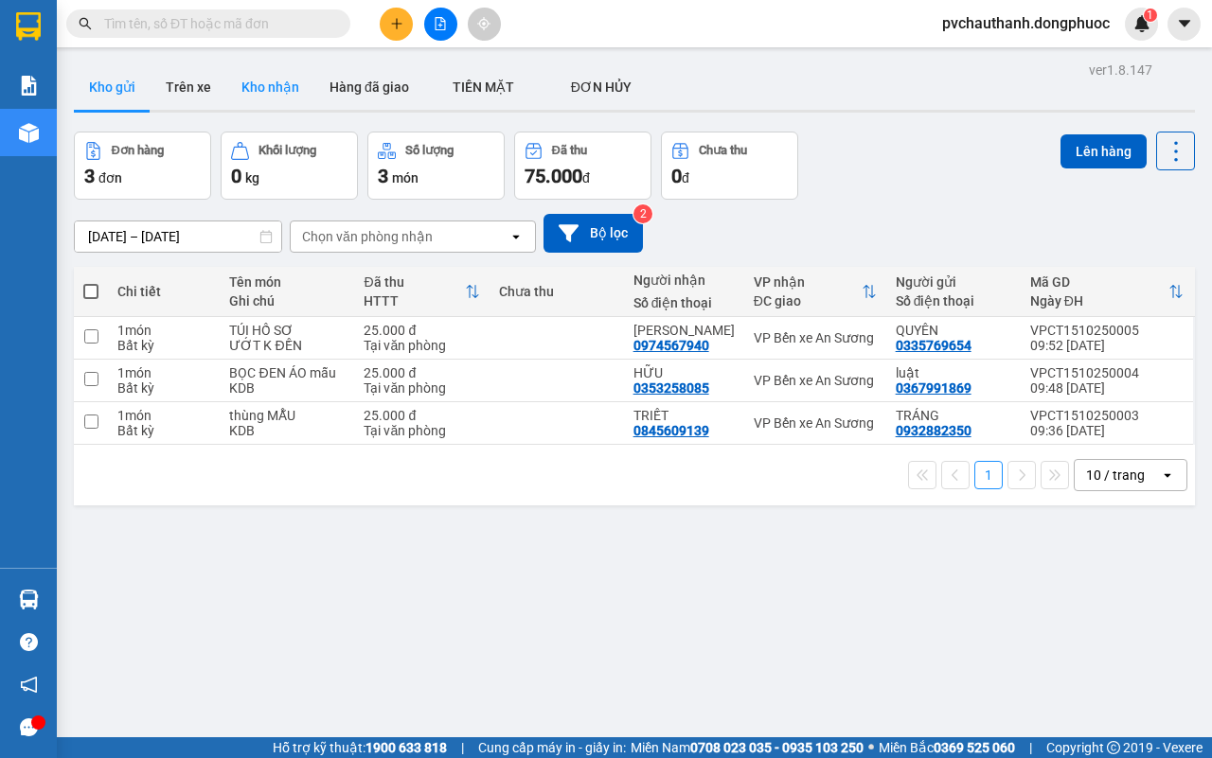
click at [286, 73] on button "Kho nhận" at bounding box center [270, 86] width 88 height 45
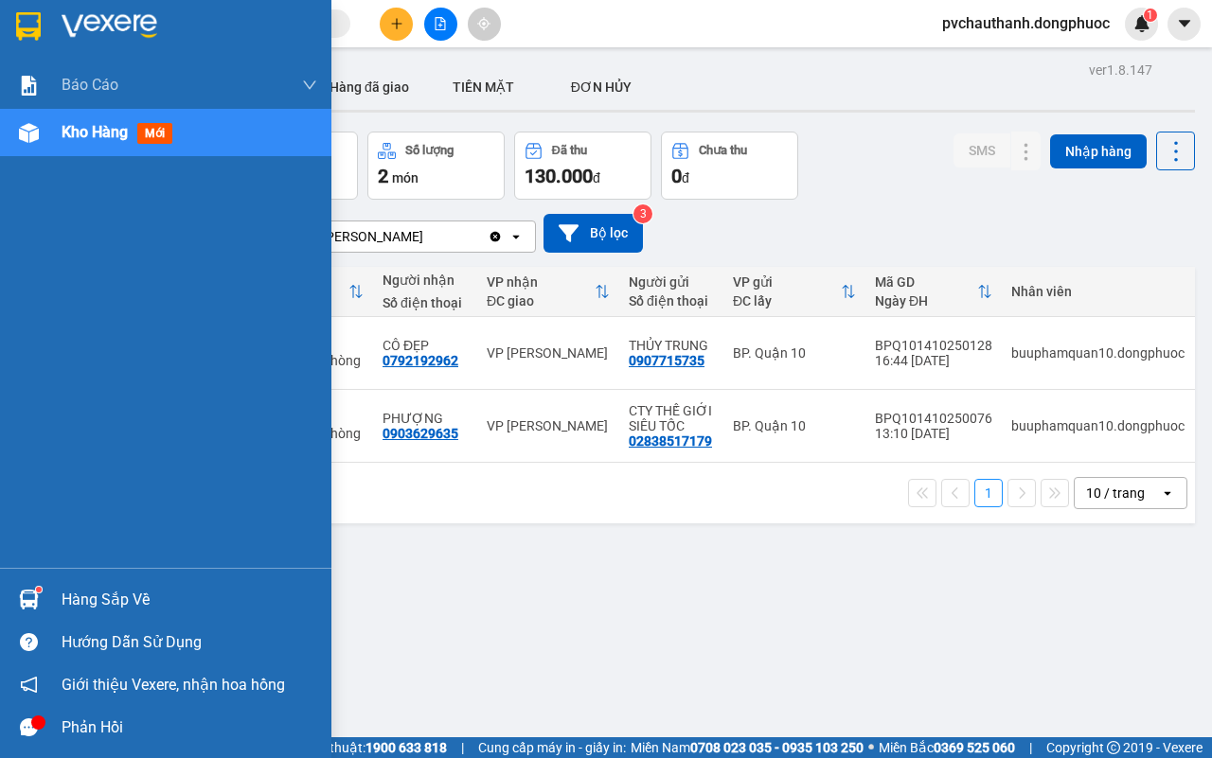
click at [126, 597] on div "Hàng sắp về" at bounding box center [190, 600] width 256 height 28
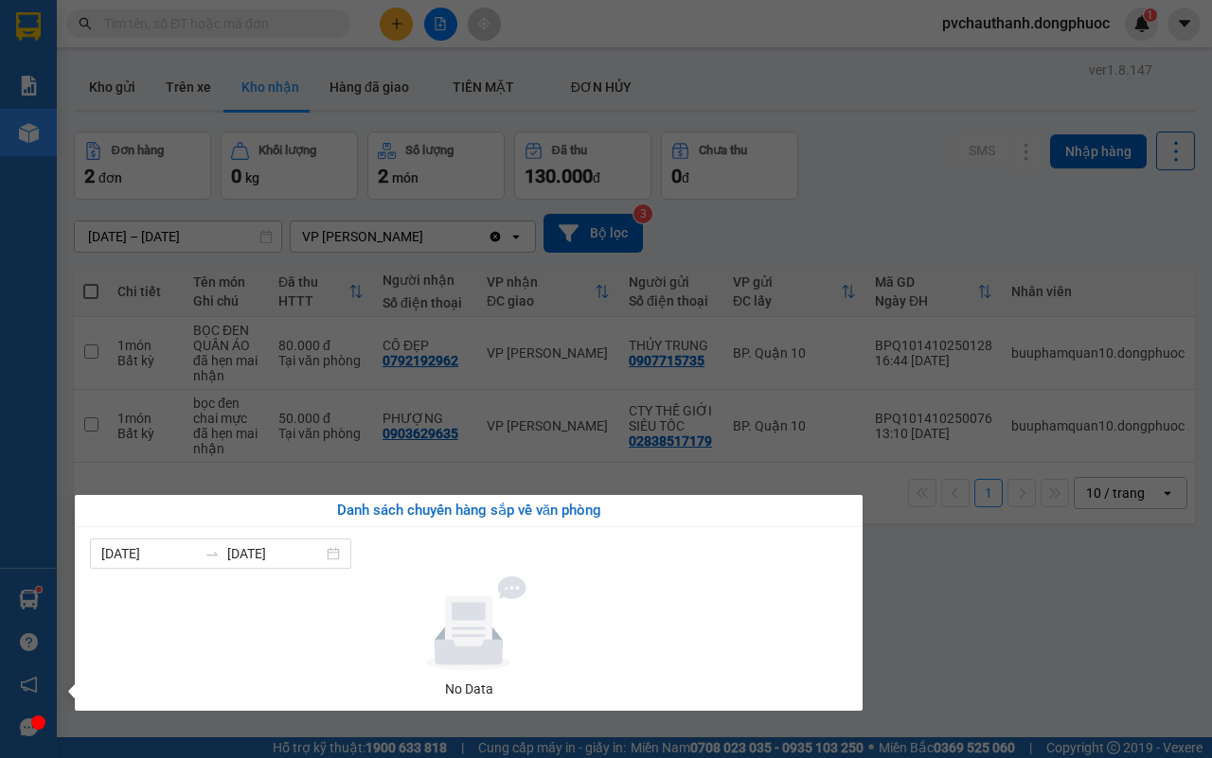
click at [945, 639] on section "Kết quả tìm kiếm ( 0 ) Bộ lọc No Data pvchauthanh.dongphuoc 1 Báo cáo Mẫu 1: Bá…" at bounding box center [606, 379] width 1212 height 758
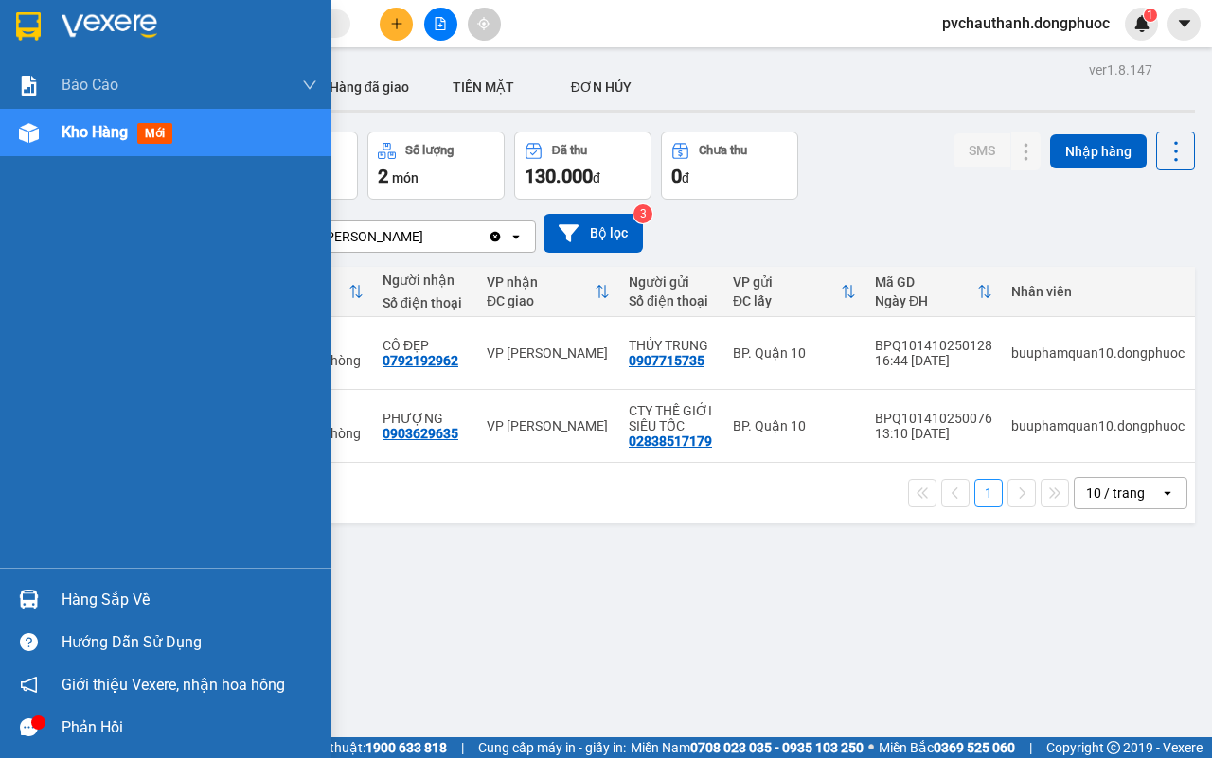
click at [82, 592] on div "Hàng sắp về" at bounding box center [190, 600] width 256 height 28
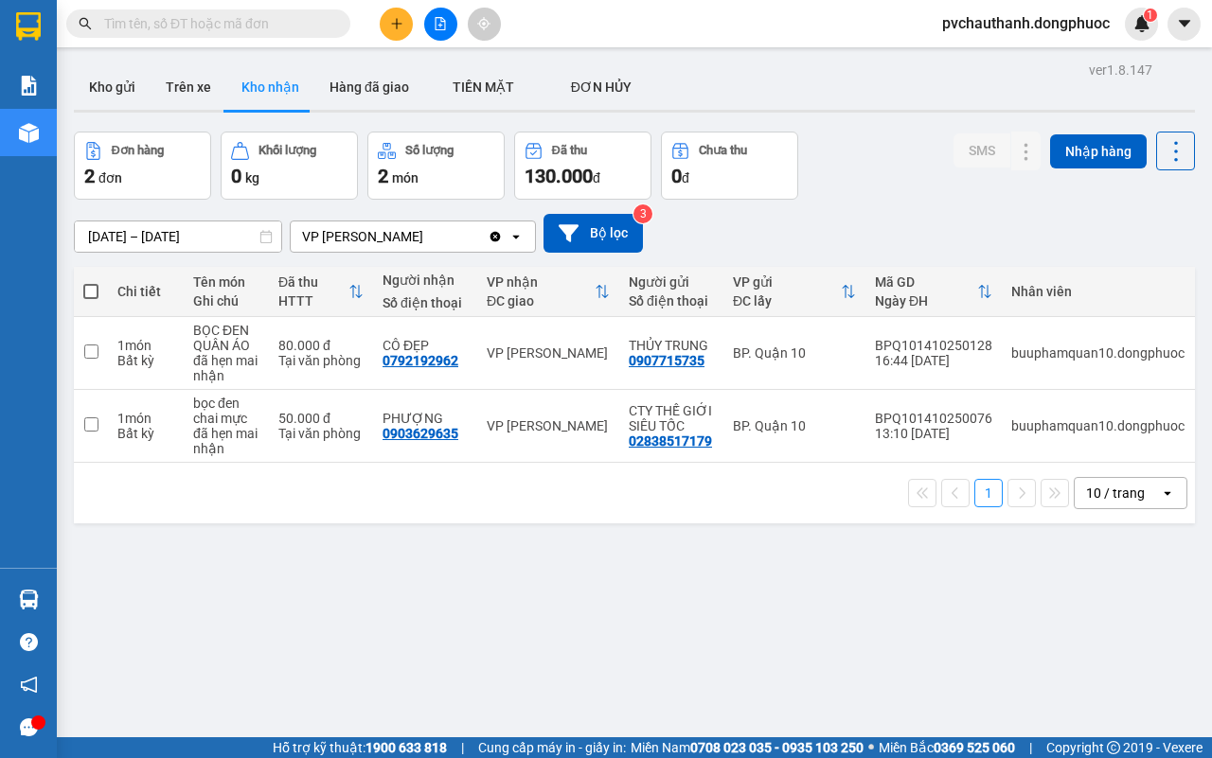
drag, startPoint x: 890, startPoint y: 593, endPoint x: 825, endPoint y: 585, distance: 65.8
click at [890, 597] on section "Kết quả tìm kiếm ( 0 ) Bộ lọc No Data pvchauthanh.dongphuoc 1 Báo cáo Mẫu 1: Bá…" at bounding box center [606, 379] width 1212 height 758
click at [130, 81] on button "Kho gửi" at bounding box center [112, 86] width 77 height 45
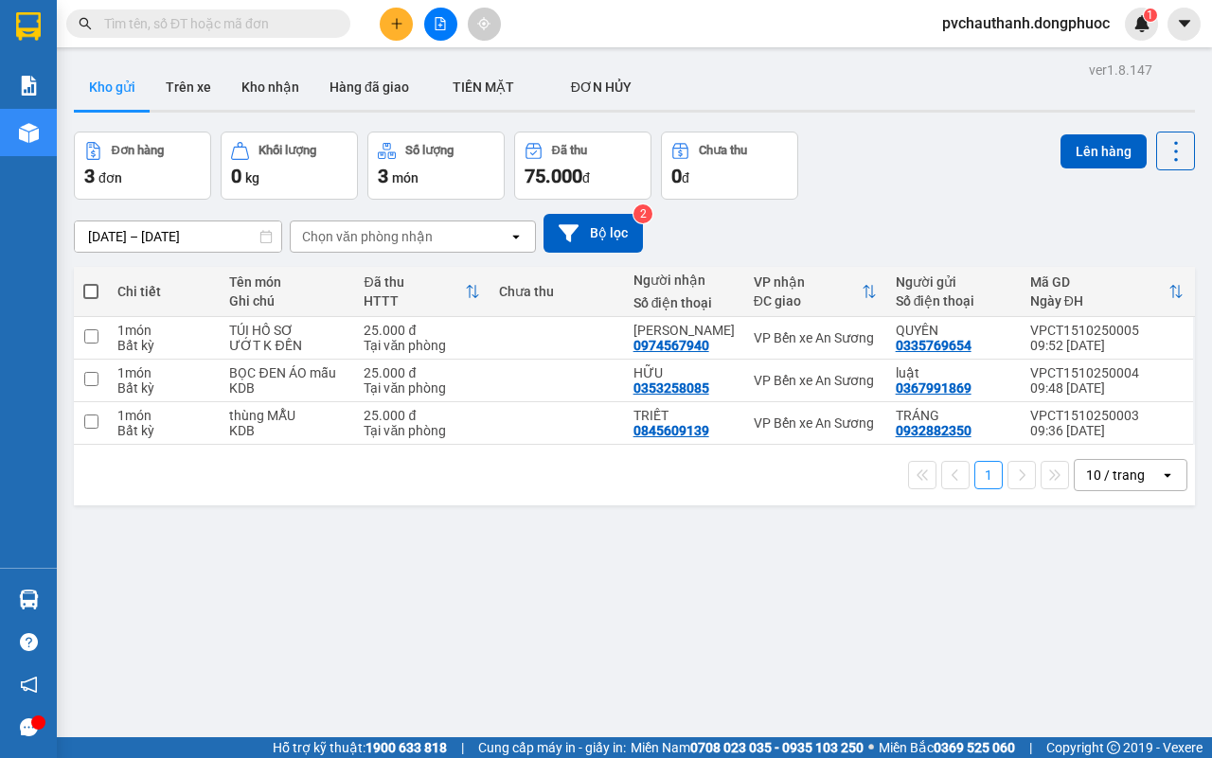
click at [91, 284] on label at bounding box center [90, 291] width 15 height 19
click at [91, 282] on input "checkbox" at bounding box center [91, 282] width 0 height 0
checkbox input "true"
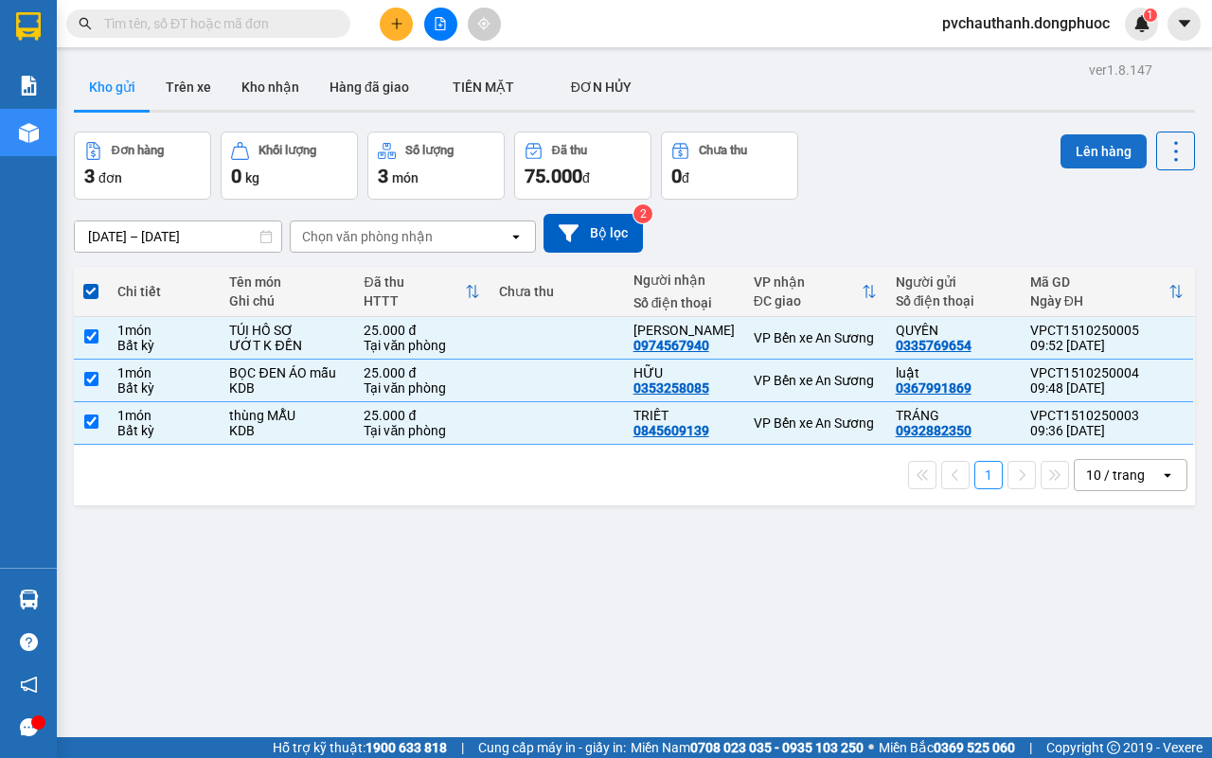
click at [1060, 147] on button "Lên hàng" at bounding box center [1103, 151] width 86 height 34
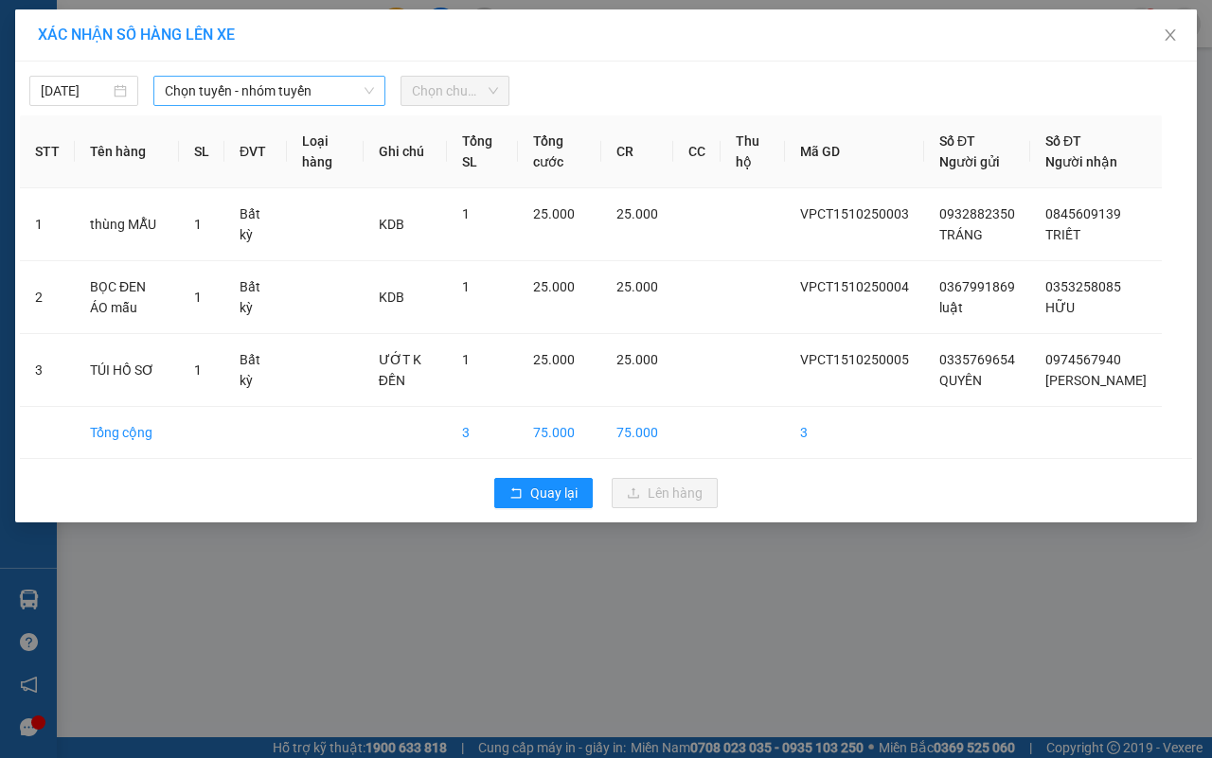
click at [265, 83] on span "Chọn tuyến - nhóm tuyến" at bounding box center [269, 91] width 209 height 28
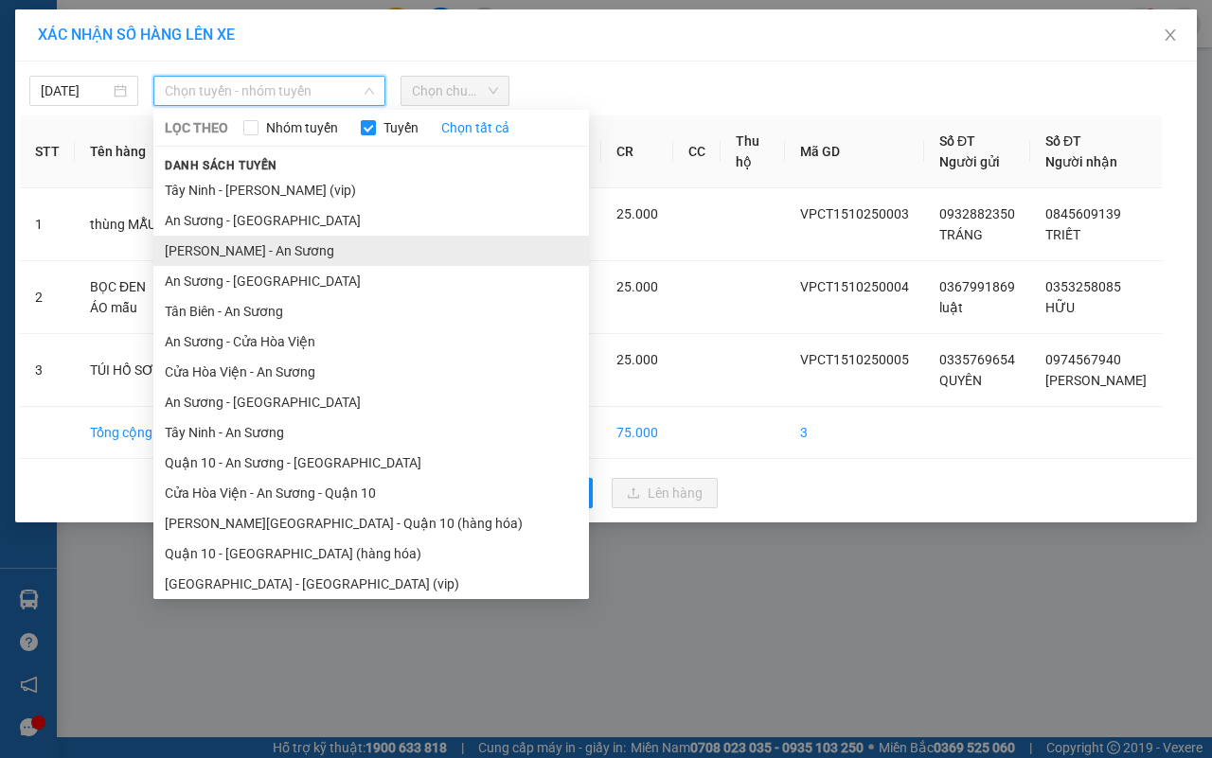
click at [228, 248] on li "[PERSON_NAME] - An Sương" at bounding box center [371, 251] width 436 height 30
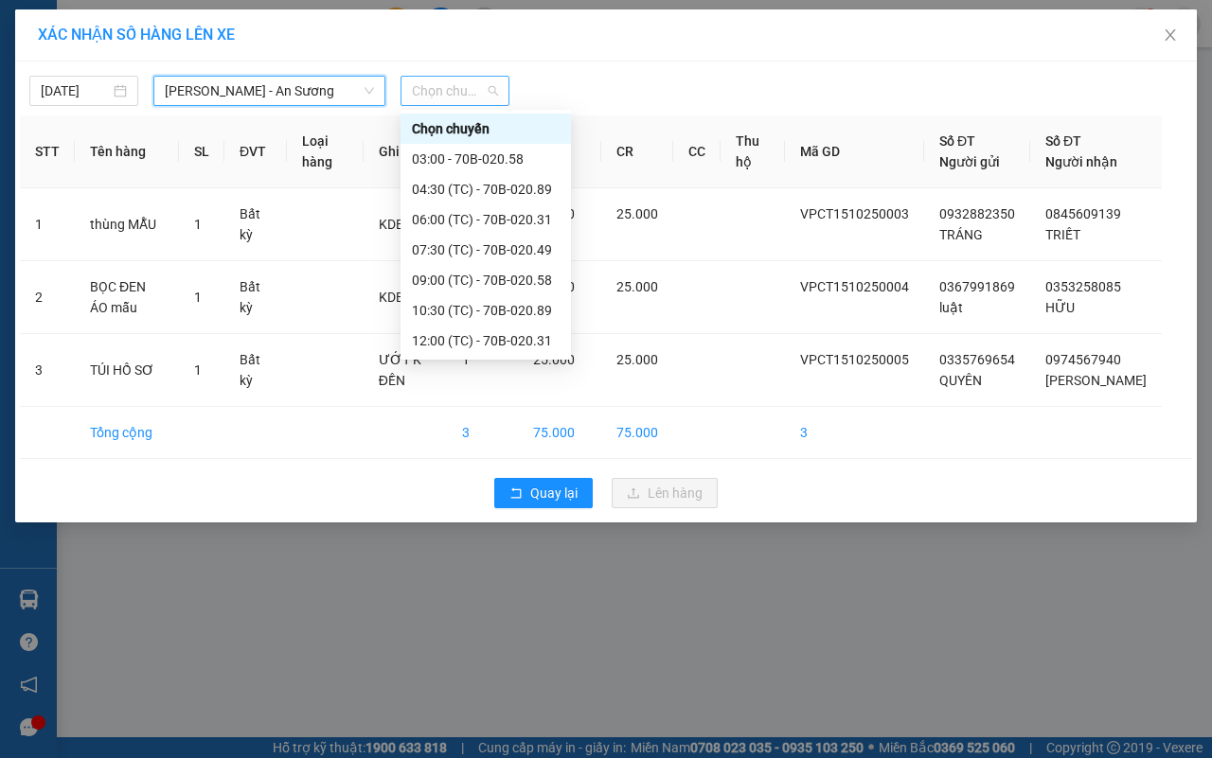
click at [445, 88] on span "Chọn chuyến" at bounding box center [455, 91] width 86 height 28
click at [443, 301] on div "10:30 (TC) - 70B-020.89" at bounding box center [486, 310] width 148 height 21
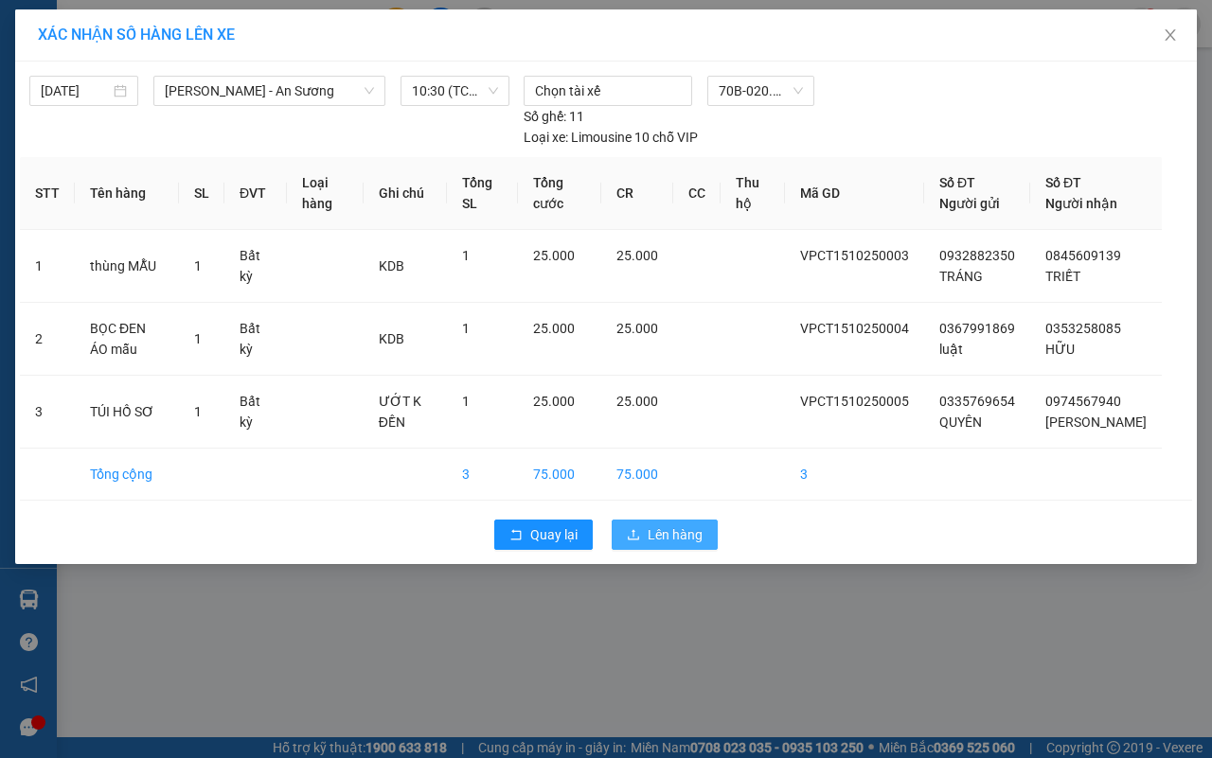
click at [637, 542] on icon "upload" at bounding box center [633, 534] width 13 height 13
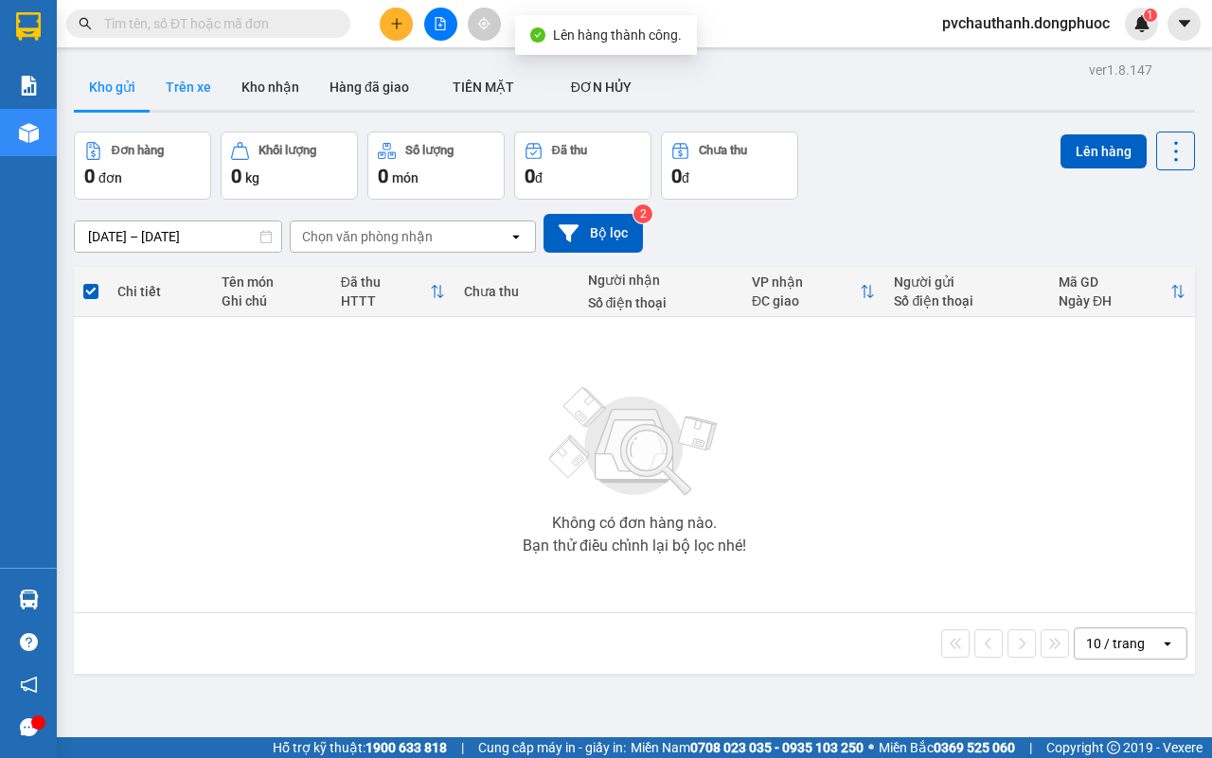
click at [187, 90] on button "Trên xe" at bounding box center [189, 86] width 76 height 45
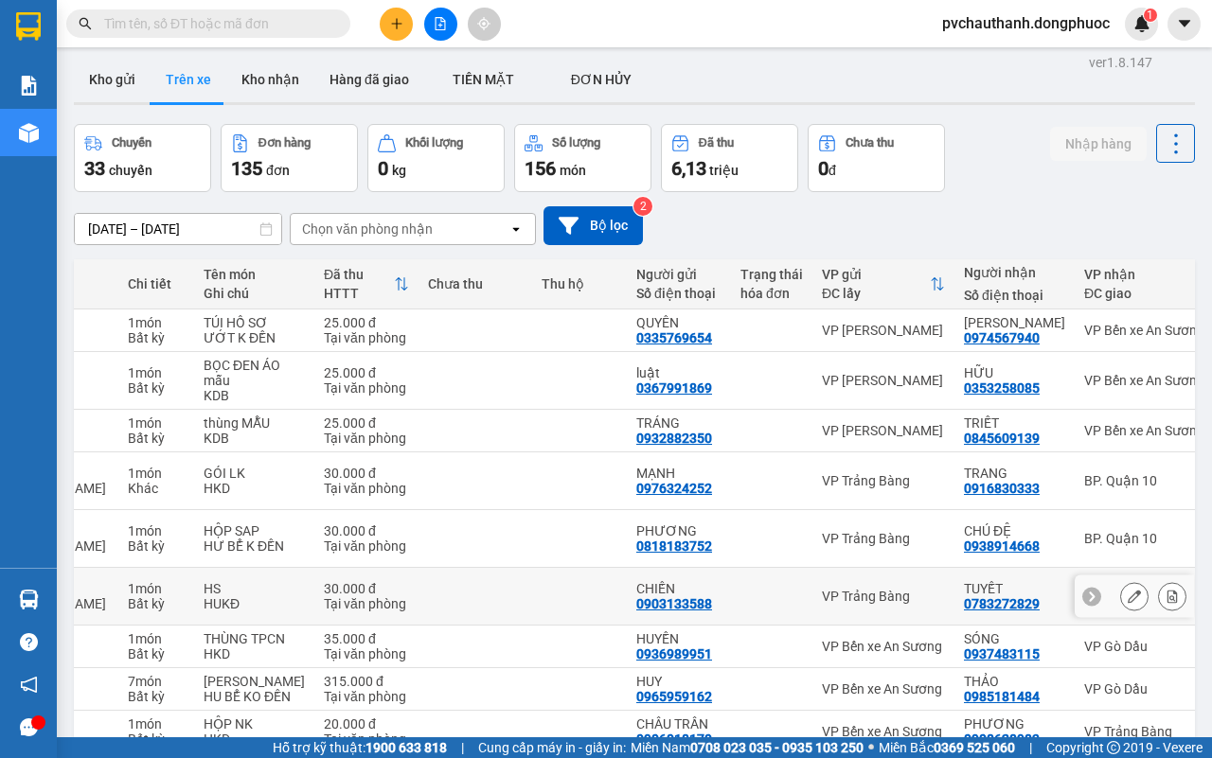
scroll to position [244, 0]
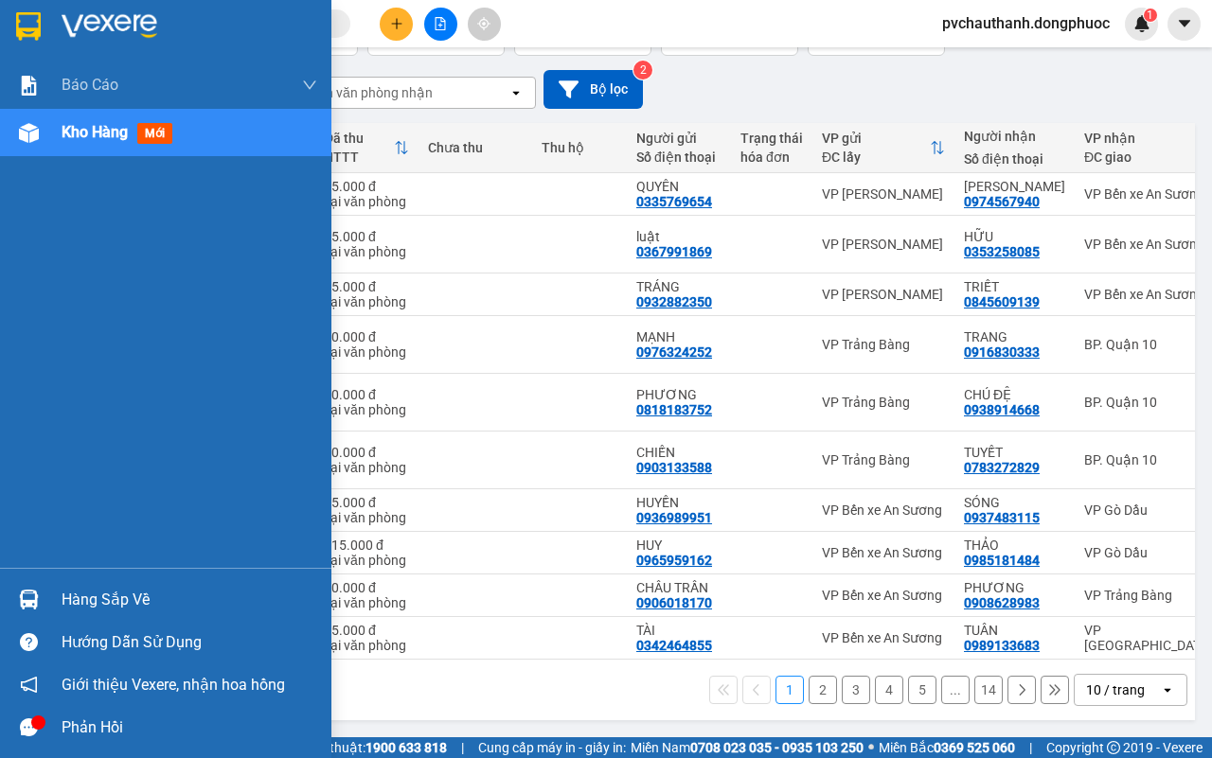
click at [34, 399] on div "Báo cáo Mẫu 1: Báo cáo dòng tiền Mẫu 2: Doanh số tạo đơn theo Văn phòng, nhân v…" at bounding box center [165, 315] width 331 height 507
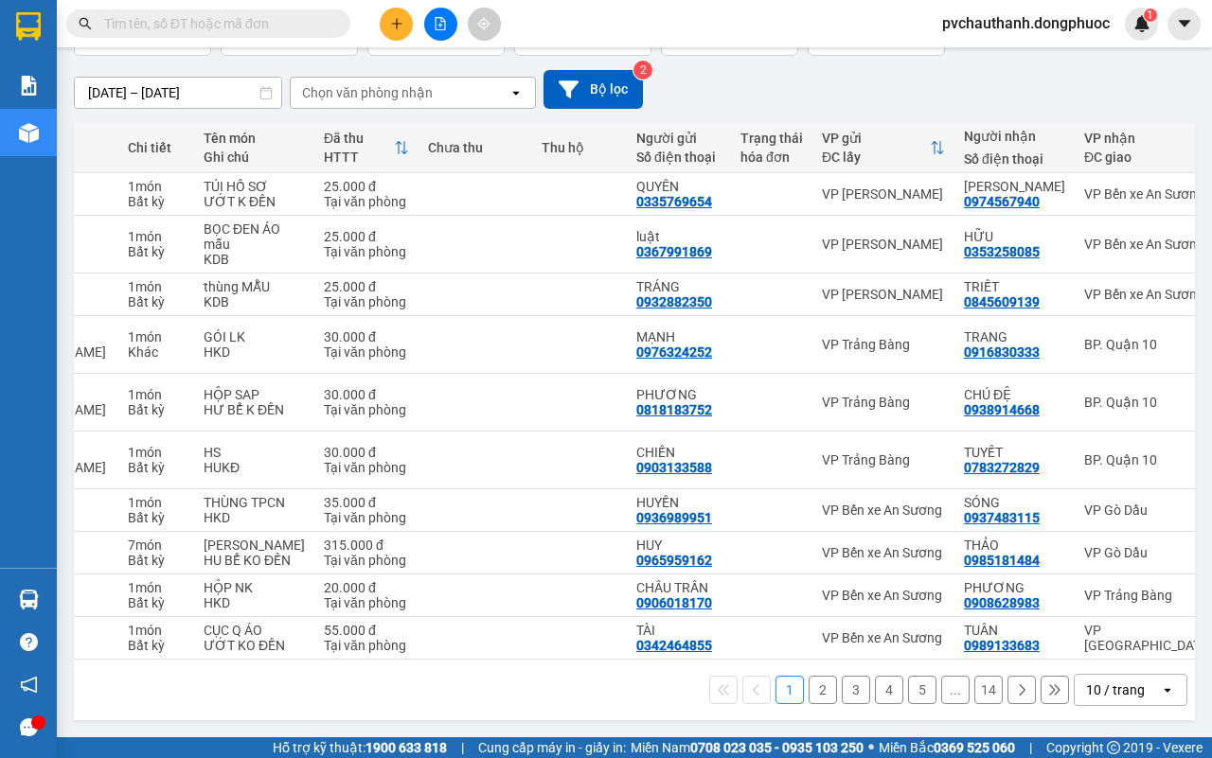
scroll to position [0, 0]
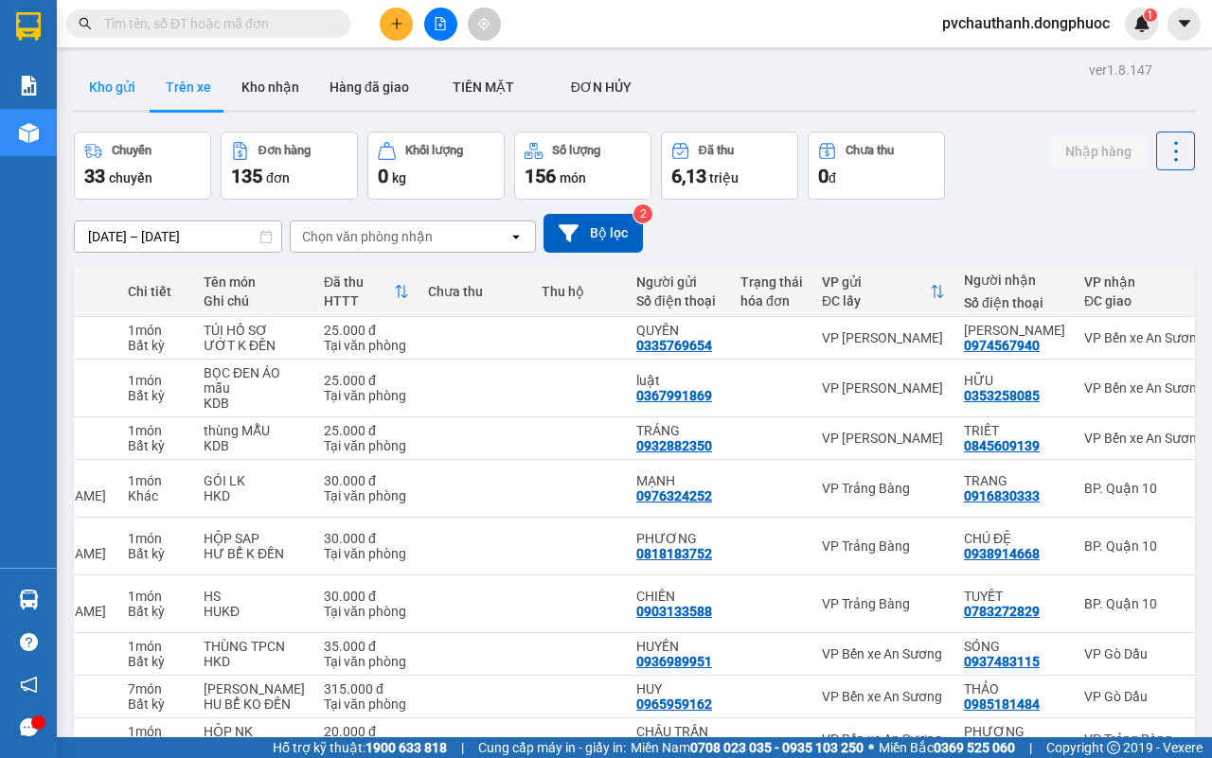
drag, startPoint x: 101, startPoint y: 77, endPoint x: 116, endPoint y: 71, distance: 15.3
click at [102, 77] on button "Kho gửi" at bounding box center [112, 86] width 77 height 45
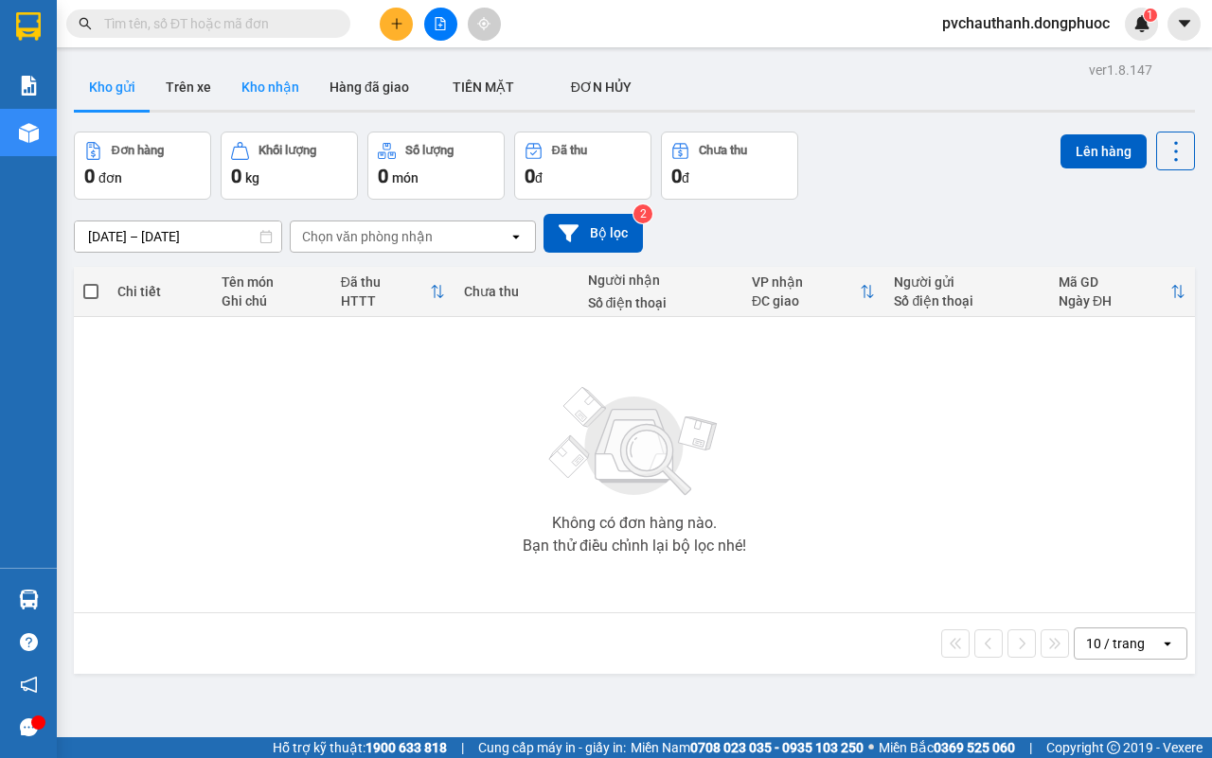
click at [267, 83] on button "Kho nhận" at bounding box center [270, 86] width 88 height 45
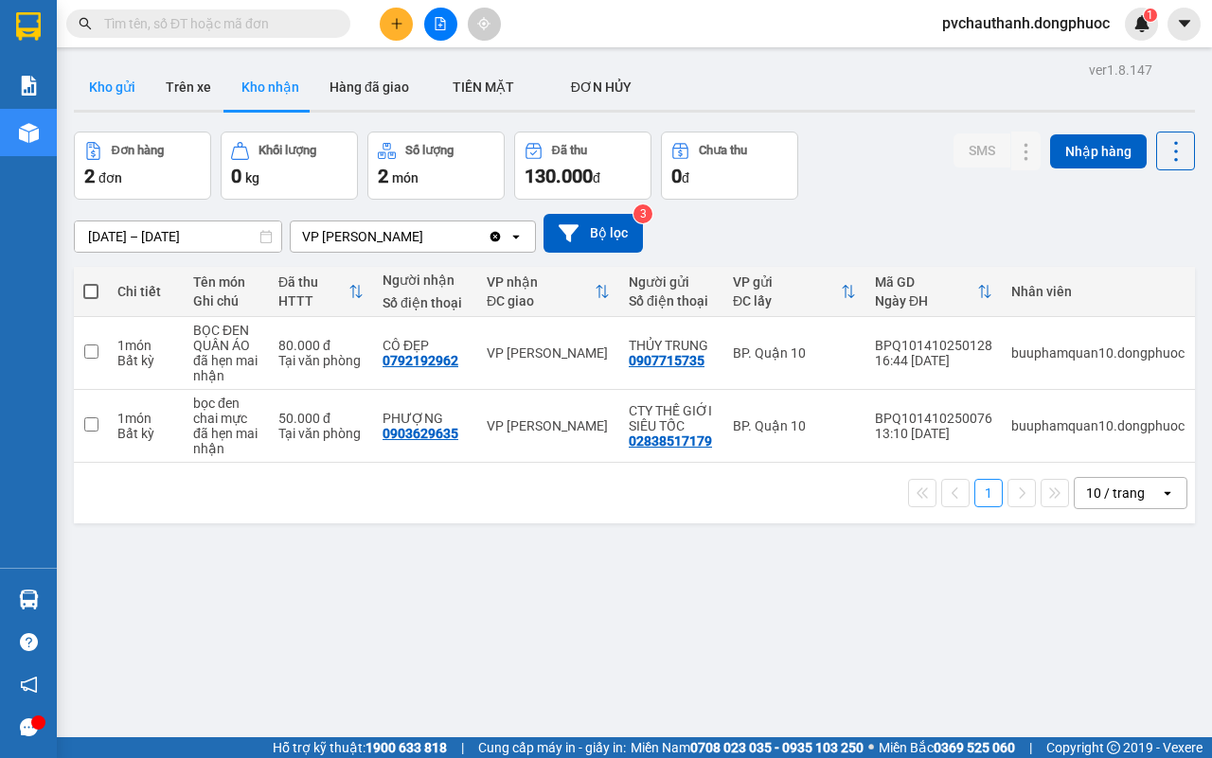
click at [116, 81] on button "Kho gửi" at bounding box center [112, 86] width 77 height 45
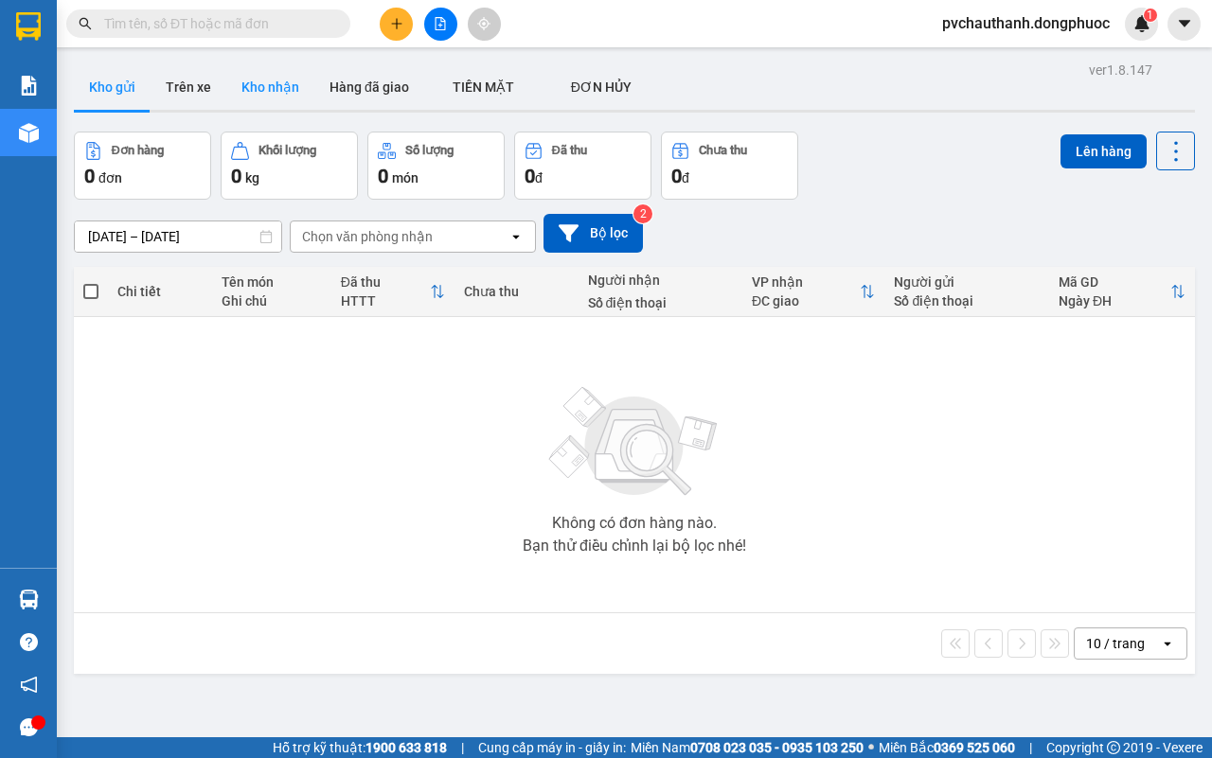
click at [251, 86] on button "Kho nhận" at bounding box center [270, 86] width 88 height 45
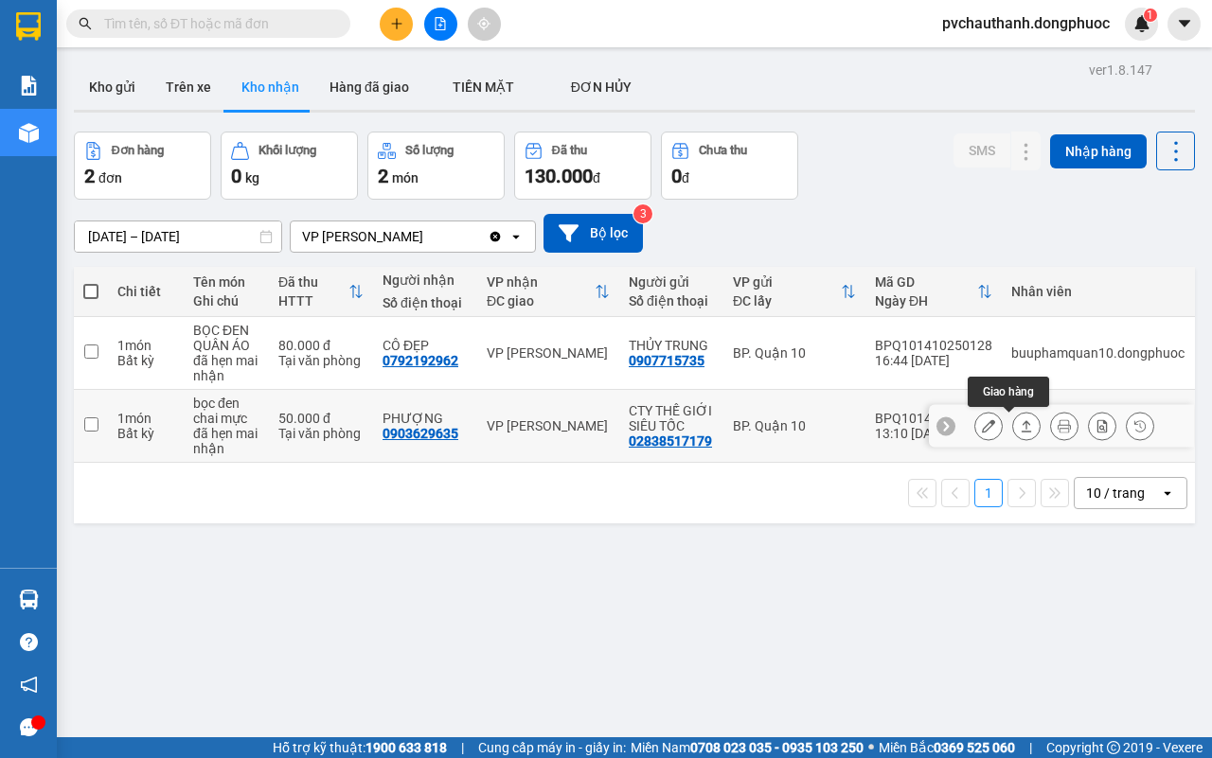
click at [1020, 426] on icon at bounding box center [1026, 425] width 13 height 13
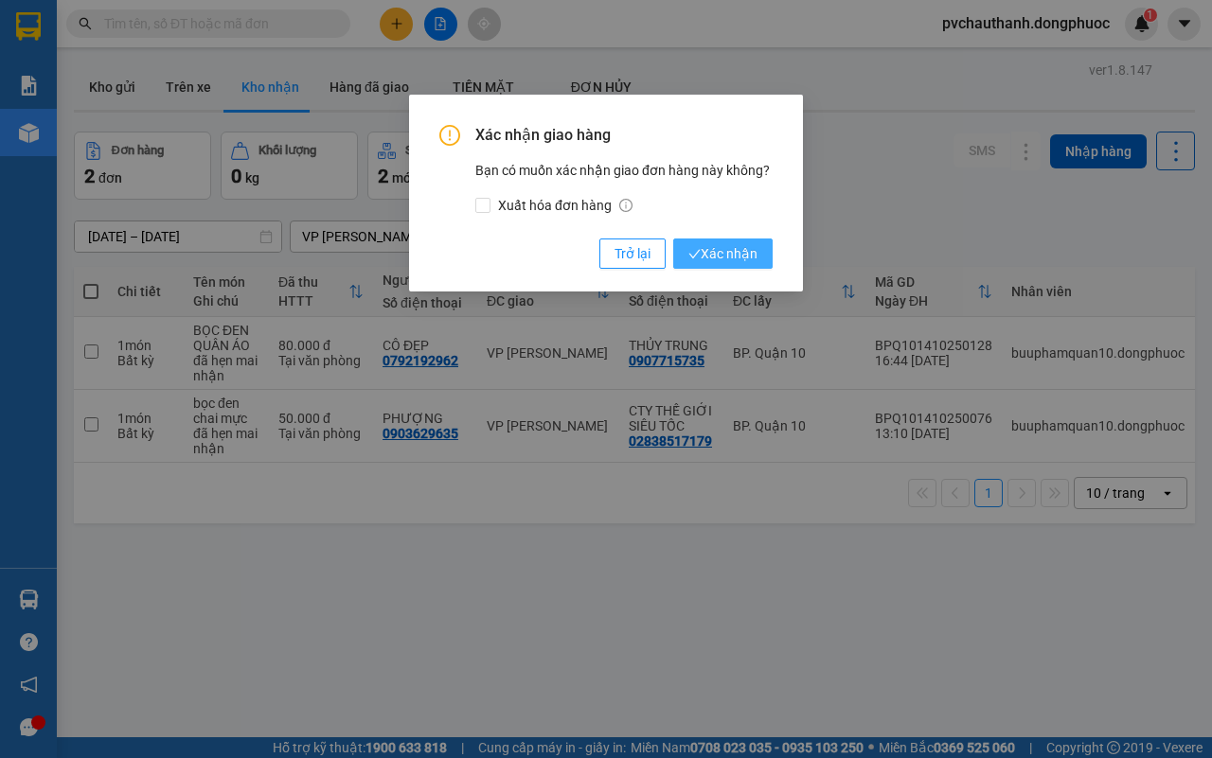
click at [705, 251] on span "Xác nhận" at bounding box center [722, 253] width 69 height 21
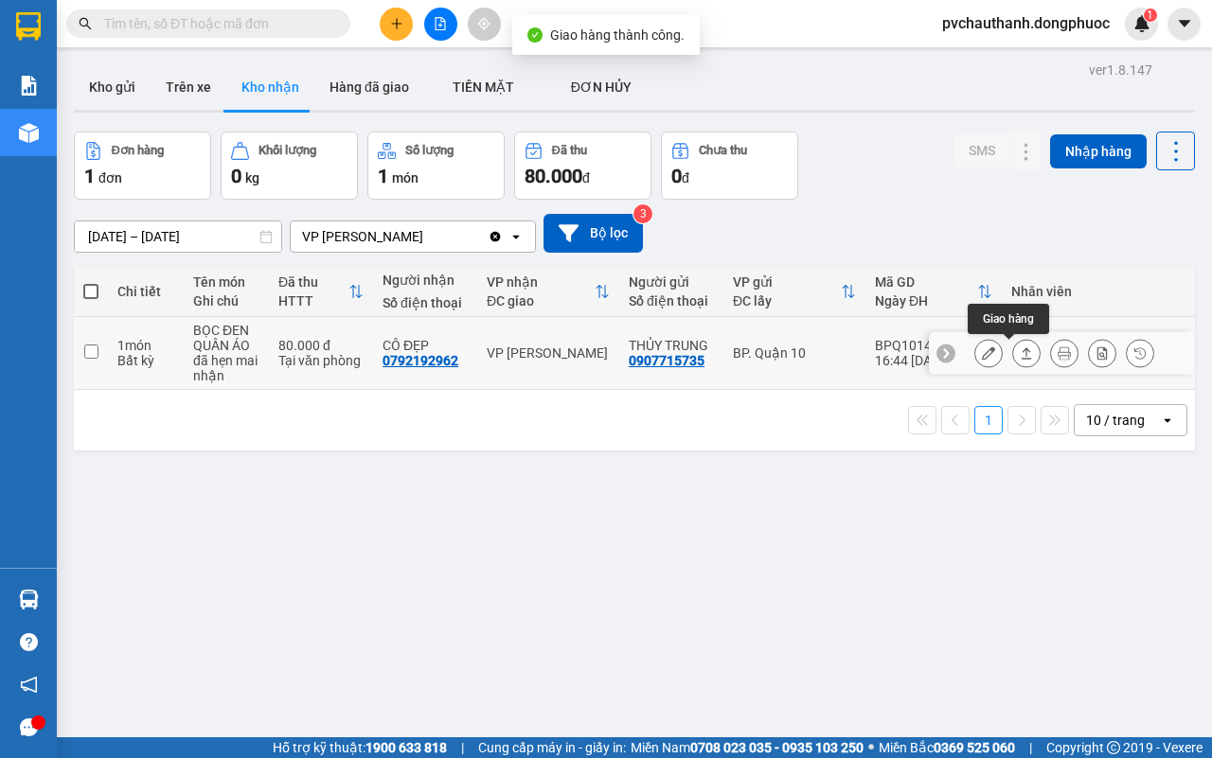
click at [1022, 352] on icon at bounding box center [1027, 352] width 10 height 11
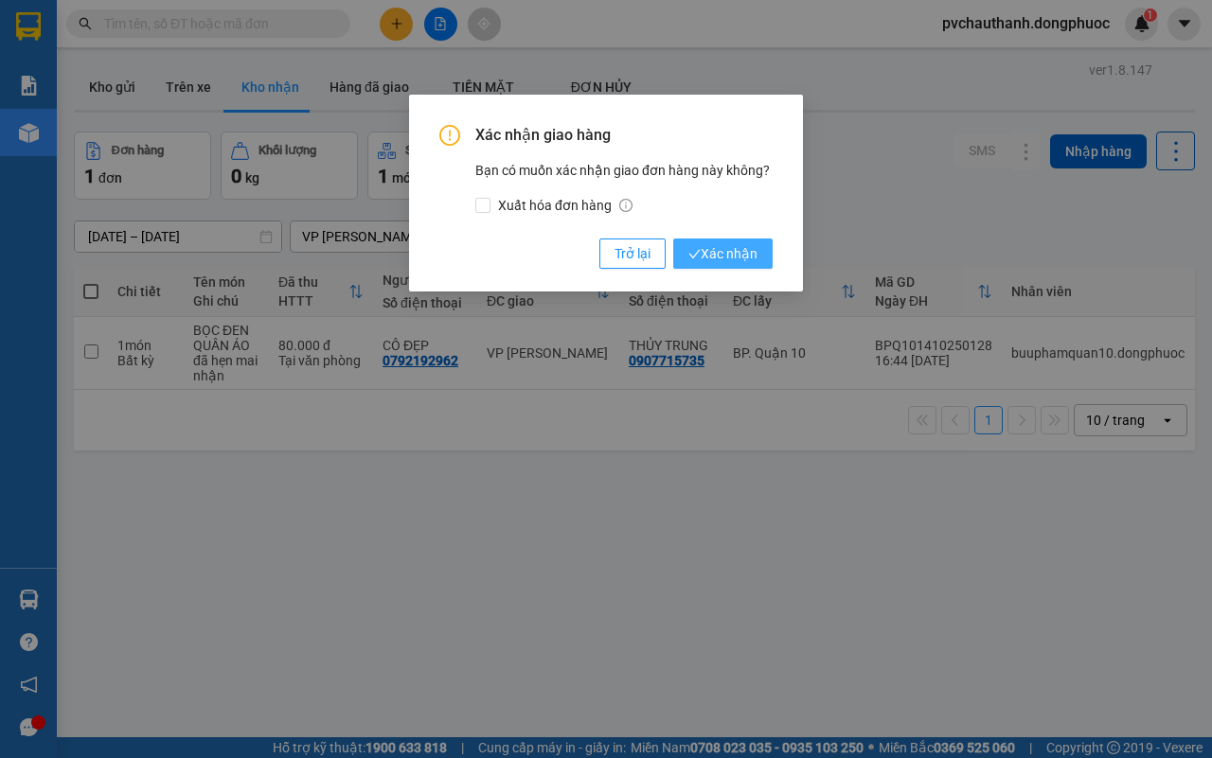
click at [703, 252] on span "Xác nhận" at bounding box center [722, 253] width 69 height 21
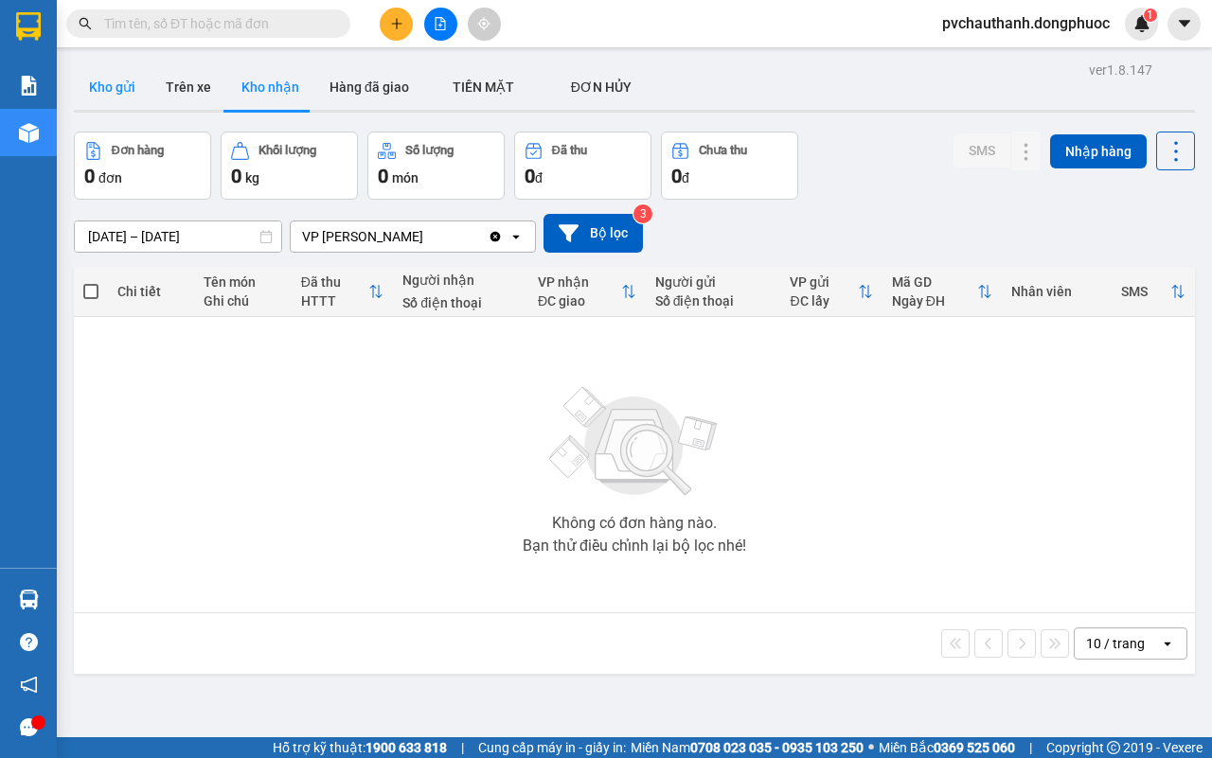
click at [124, 76] on button "Kho gửi" at bounding box center [112, 86] width 77 height 45
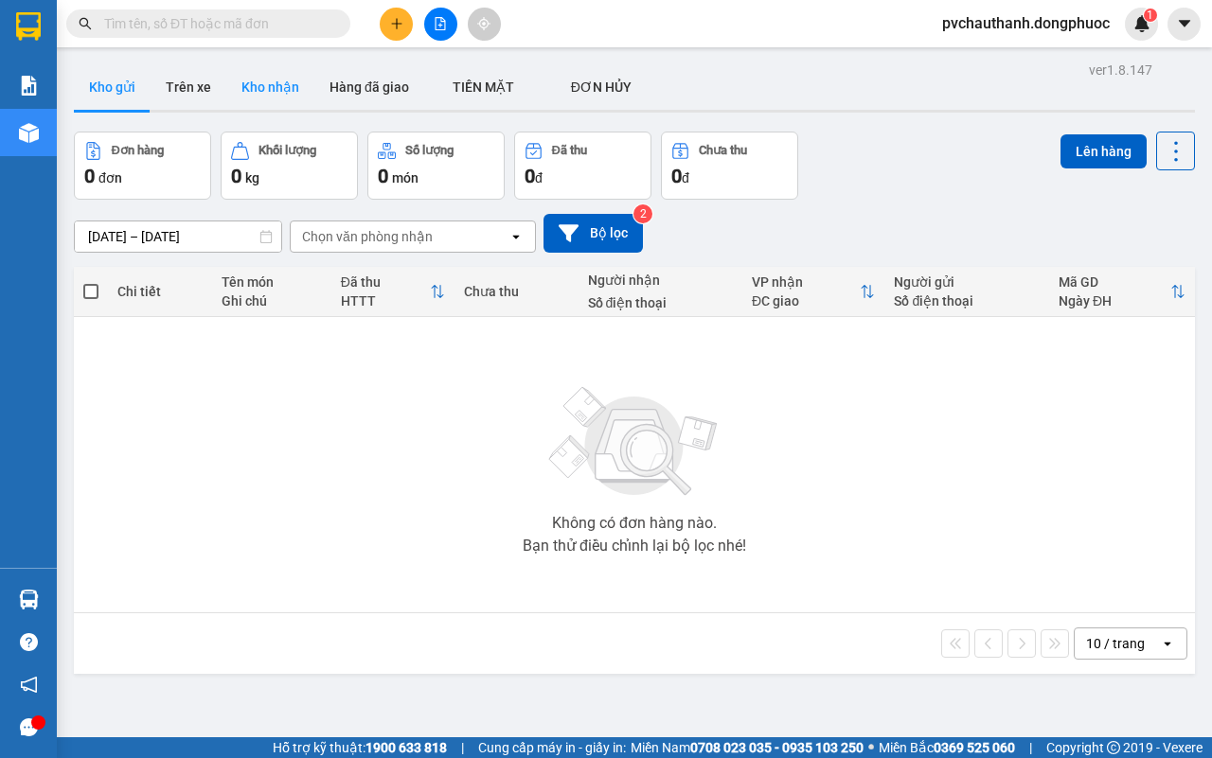
click at [265, 80] on button "Kho nhận" at bounding box center [270, 86] width 88 height 45
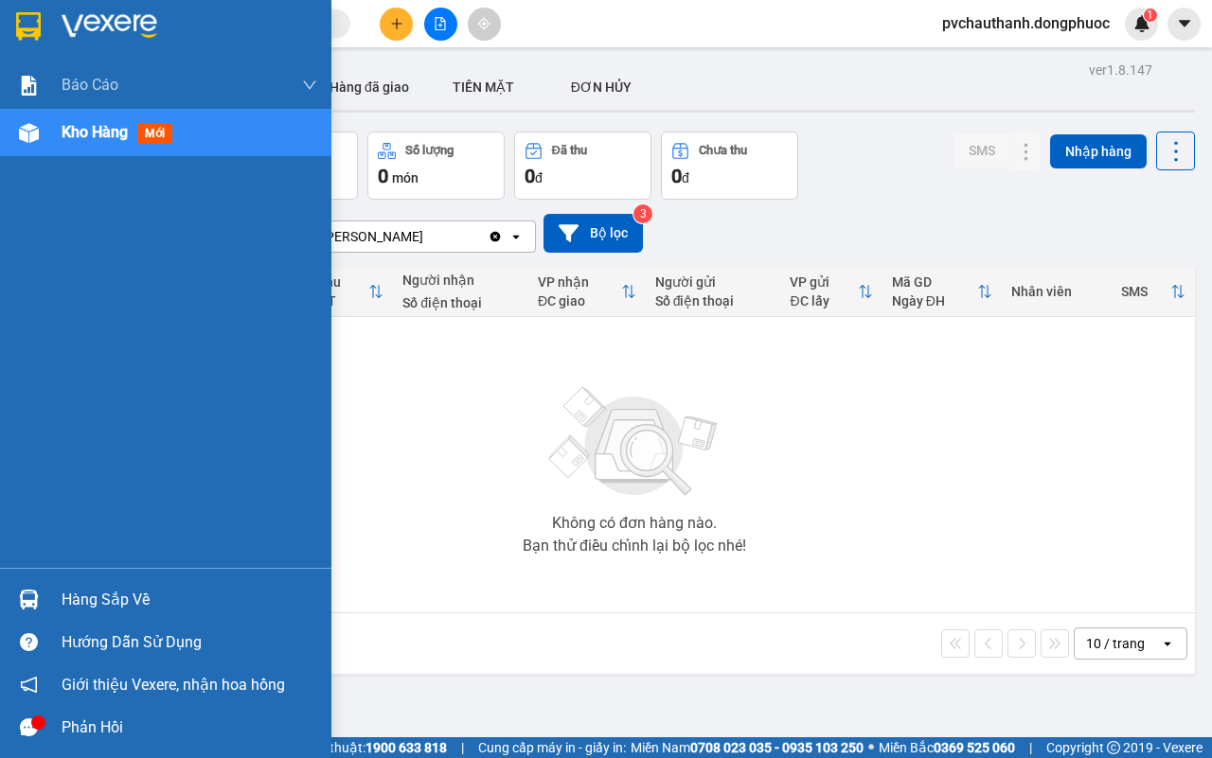
click at [120, 602] on div "Hàng sắp về" at bounding box center [190, 600] width 256 height 28
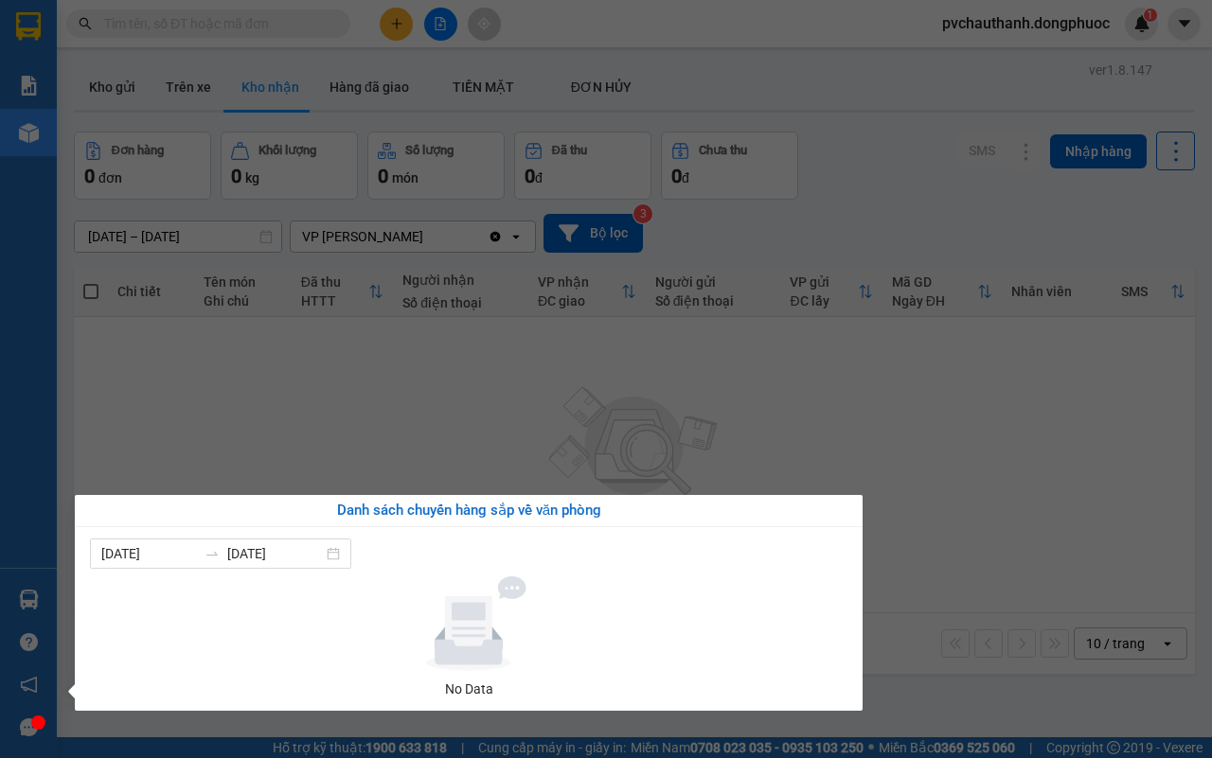
click at [472, 455] on section "Kết quả tìm kiếm ( 0 ) Bộ lọc No Data pvchauthanh.dongphuoc 1 Báo cáo Mẫu 1: Bá…" at bounding box center [606, 379] width 1212 height 758
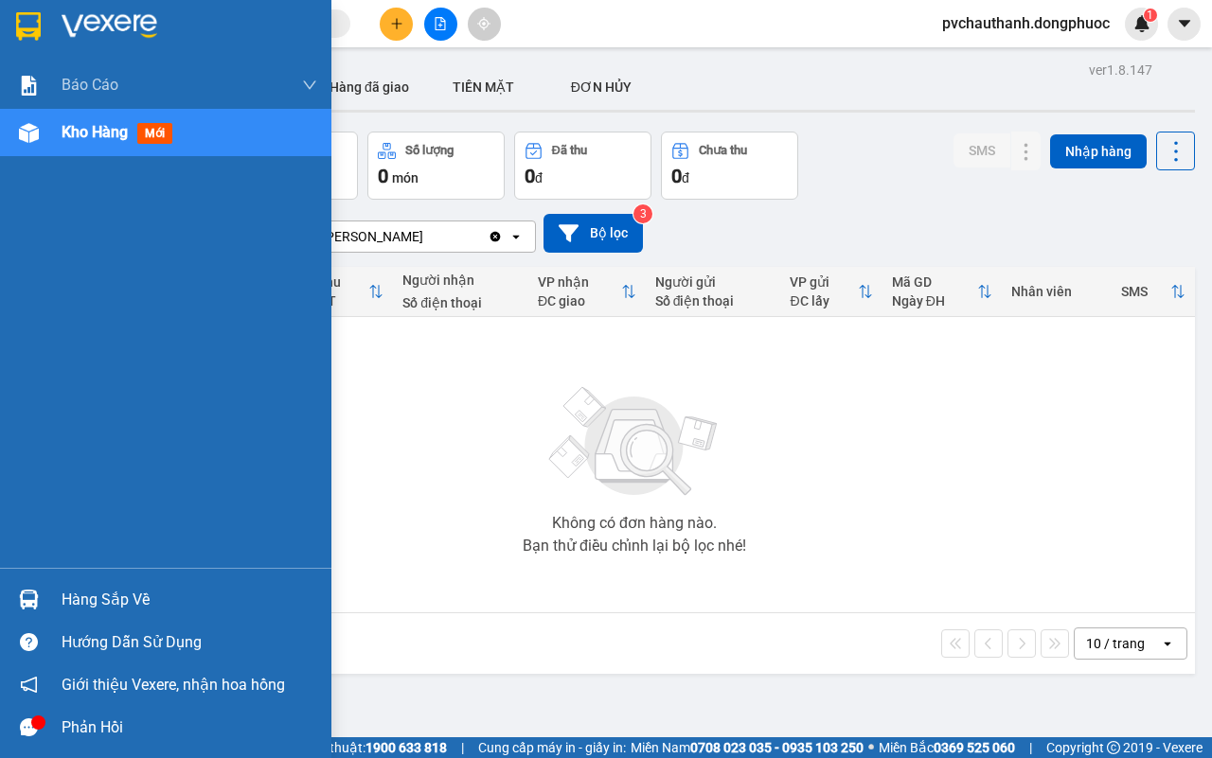
click at [109, 594] on div "Hàng sắp về" at bounding box center [190, 600] width 256 height 28
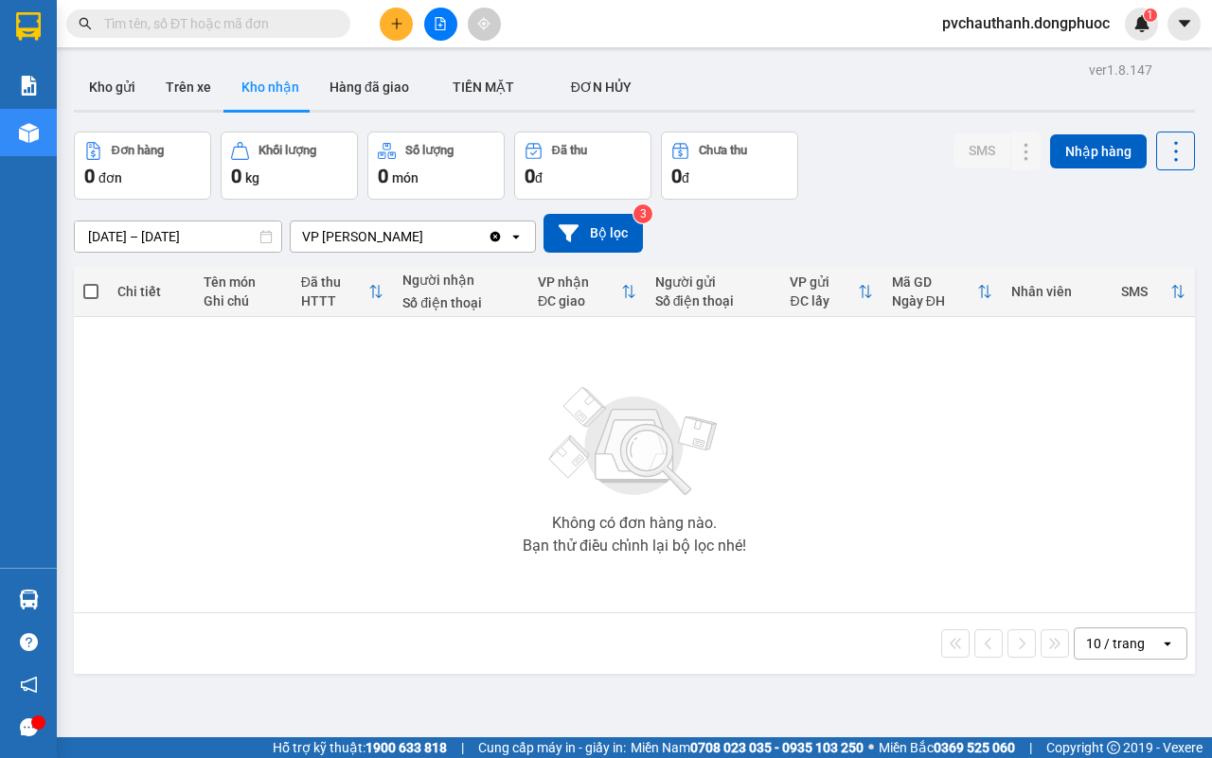
drag, startPoint x: 507, startPoint y: 451, endPoint x: 461, endPoint y: 318, distance: 140.1
click at [504, 436] on section "Kết quả tìm kiếm ( 0 ) Bộ lọc No Data pvchauthanh.dongphuoc 1 Báo cáo Mẫu 1: Bá…" at bounding box center [606, 379] width 1212 height 758
click at [440, 15] on button at bounding box center [440, 24] width 33 height 33
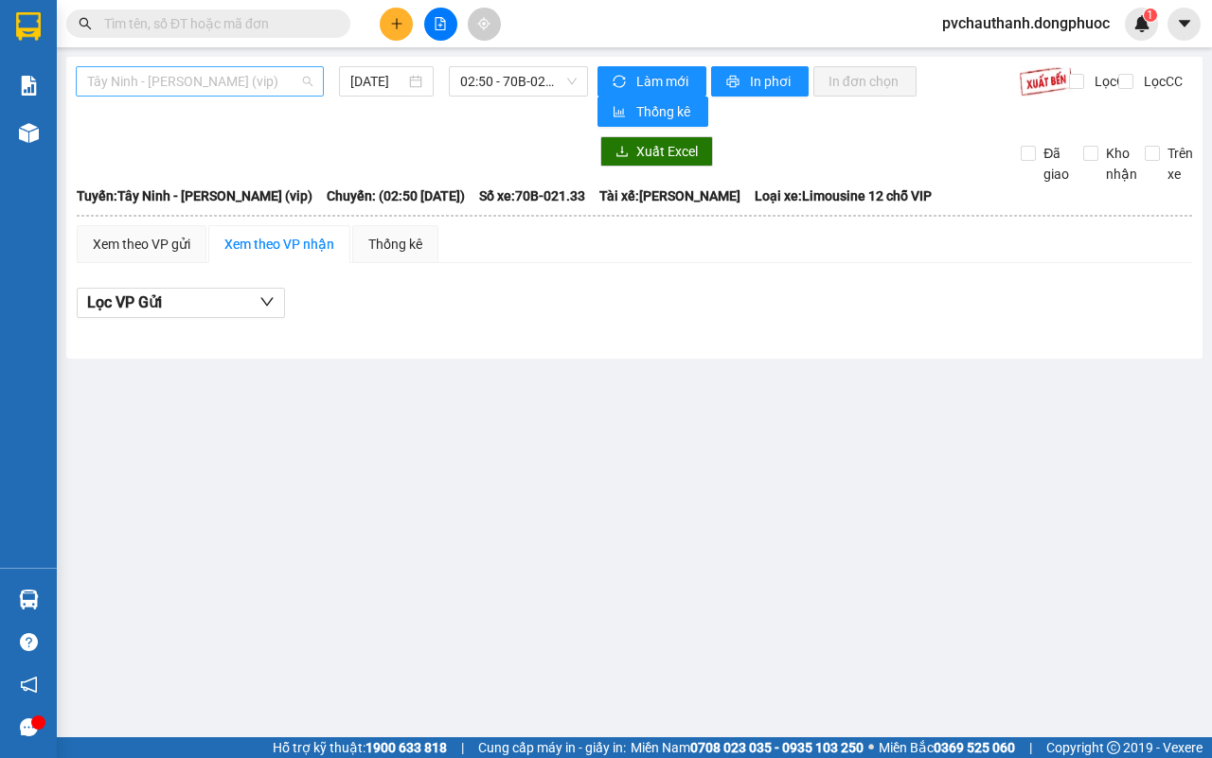
click at [258, 81] on span "Tây Ninh - [PERSON_NAME] (vip)" at bounding box center [199, 81] width 225 height 28
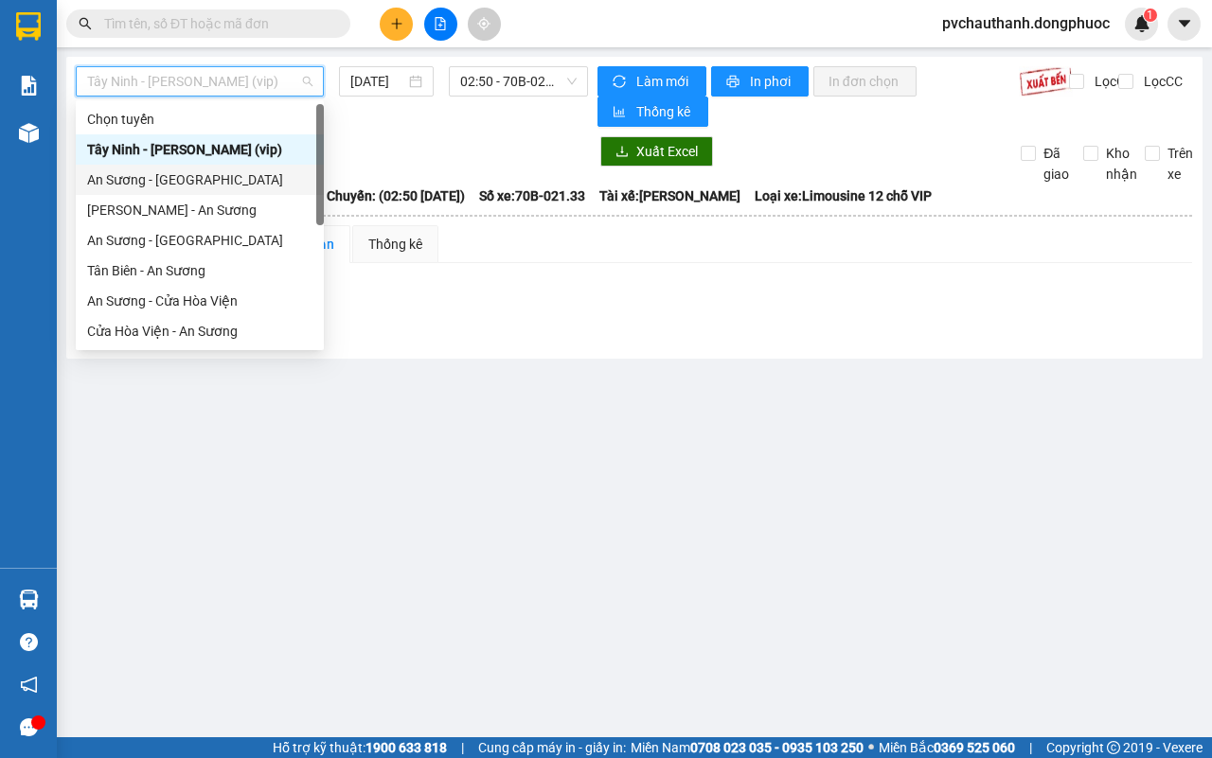
click at [167, 170] on div "An Sương - [GEOGRAPHIC_DATA]" at bounding box center [199, 179] width 225 height 21
type input "[DATE]"
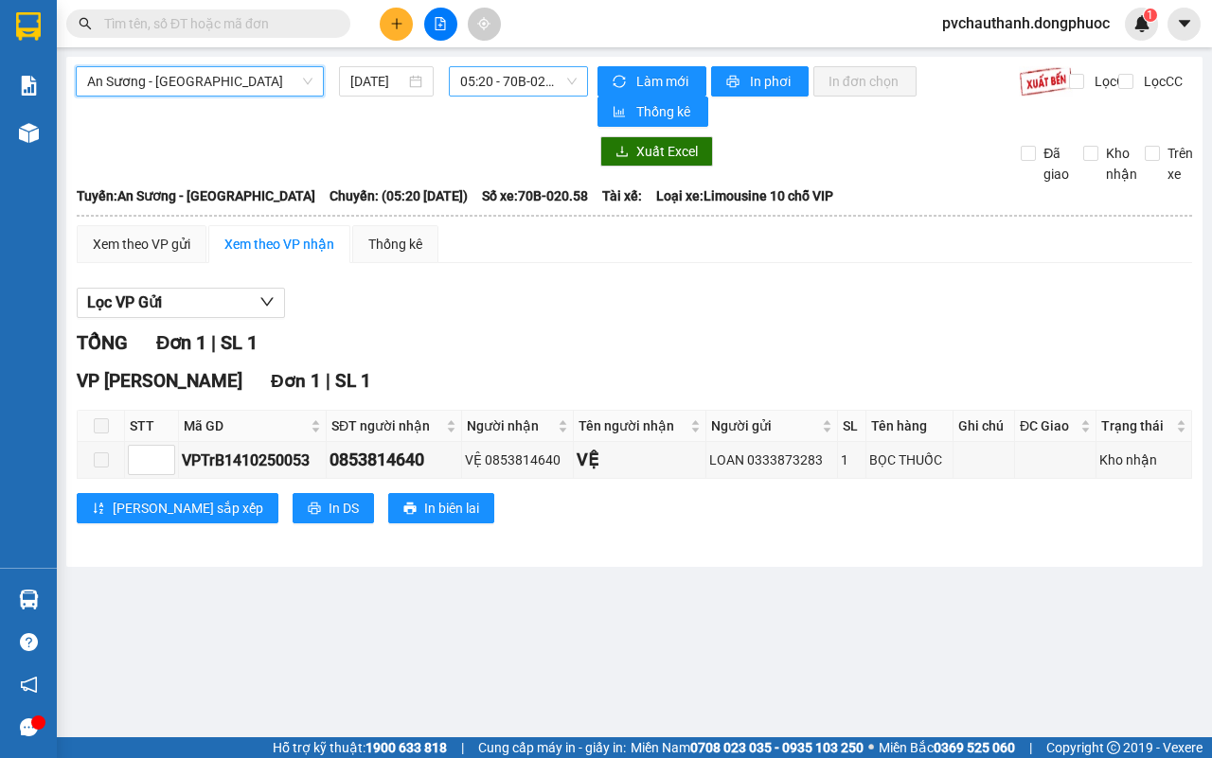
click at [489, 78] on span "05:20 - 70B-020.58" at bounding box center [518, 81] width 116 height 28
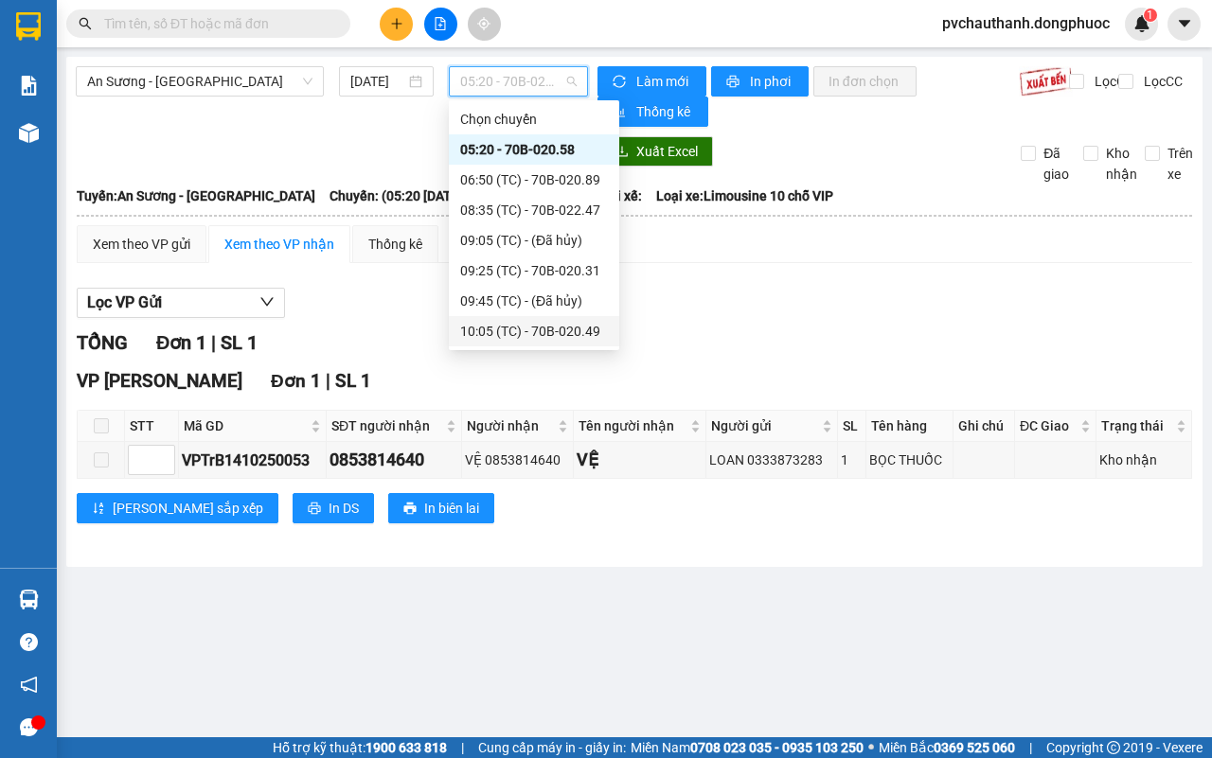
click at [551, 328] on div "10:05 (TC) - 70B-020.49" at bounding box center [534, 331] width 148 height 21
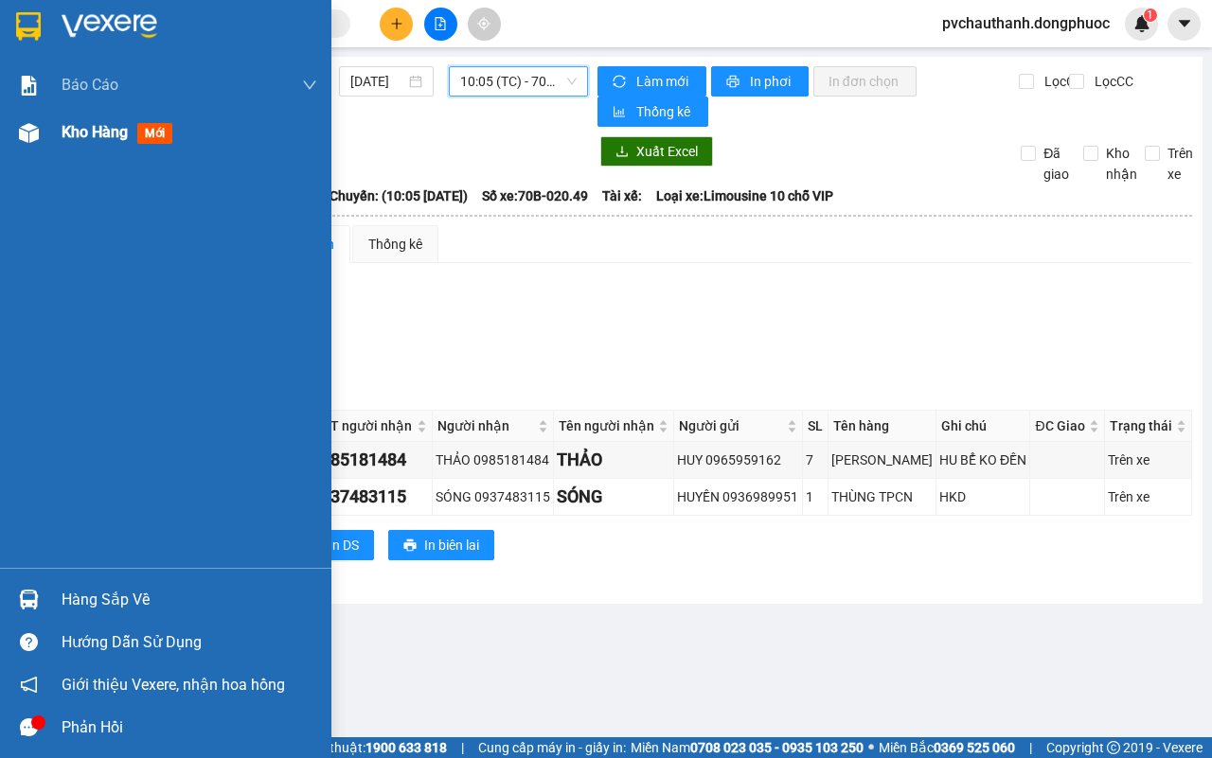
click at [79, 124] on span "Kho hàng" at bounding box center [95, 132] width 66 height 18
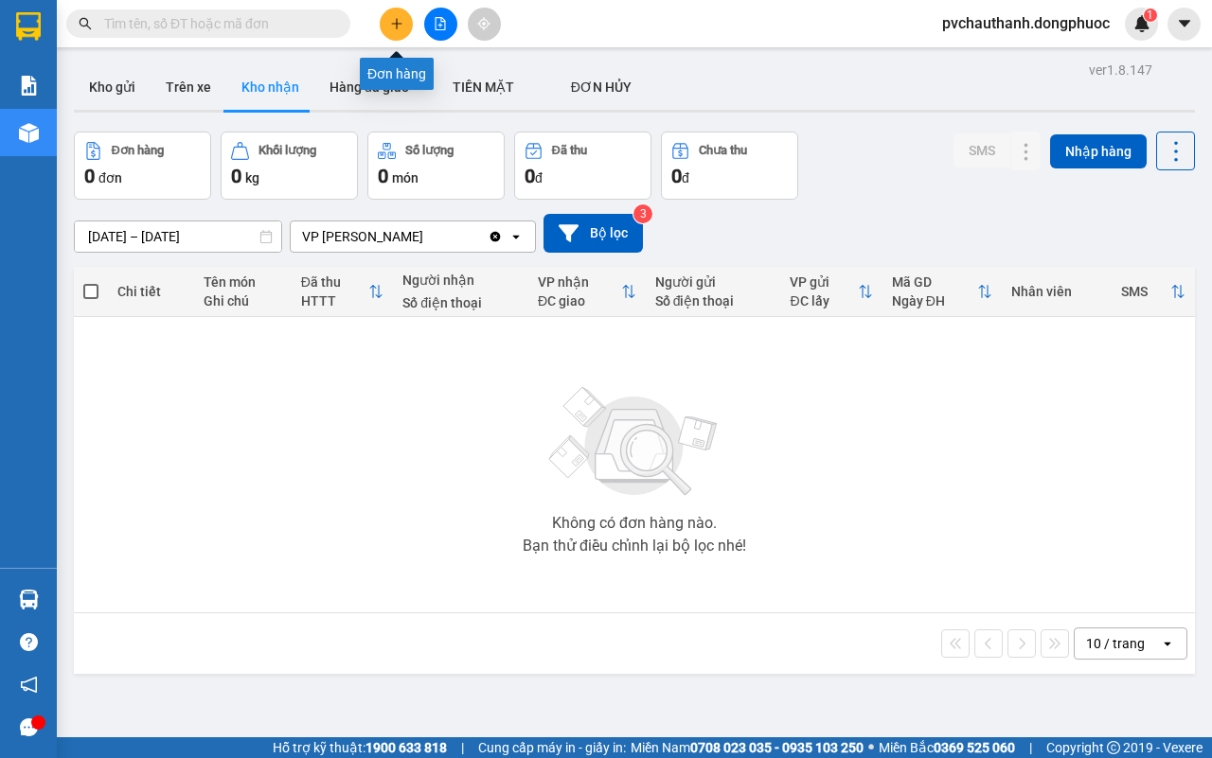
click at [396, 19] on icon "plus" at bounding box center [396, 23] width 13 height 13
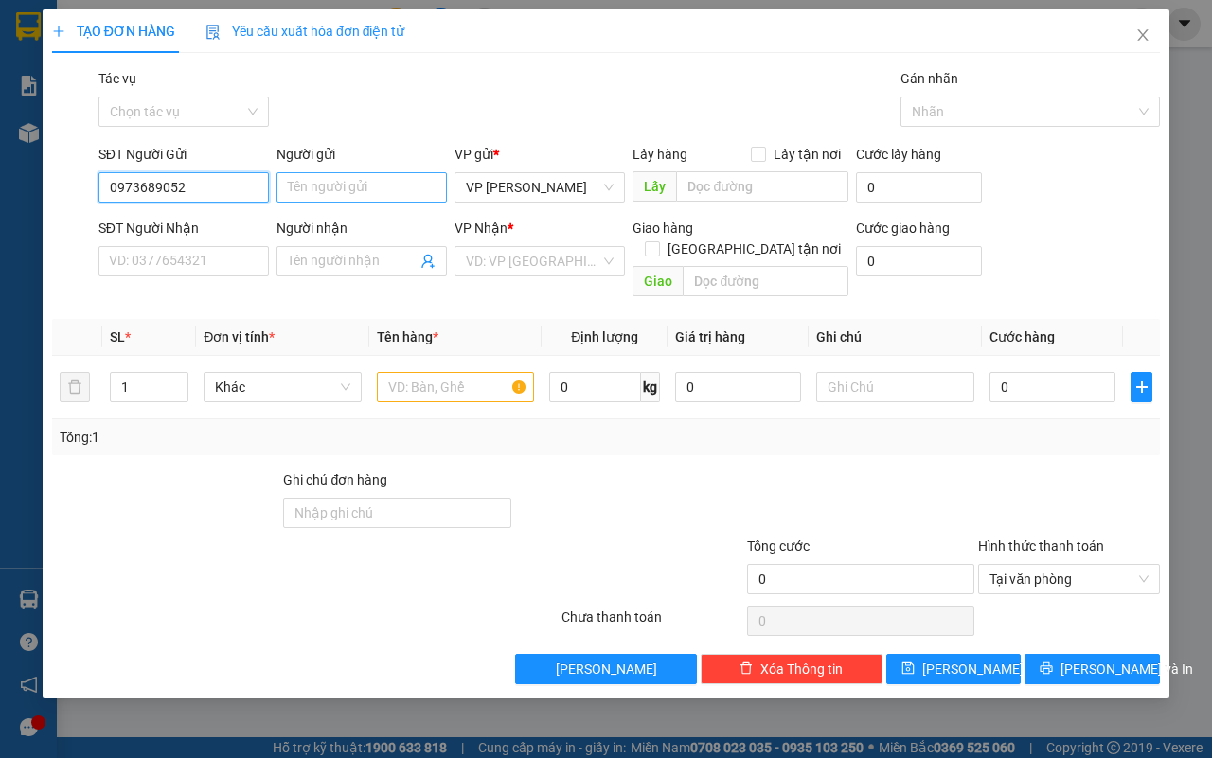
type input "0973689052"
click at [322, 199] on input "Người gửi" at bounding box center [361, 187] width 170 height 30
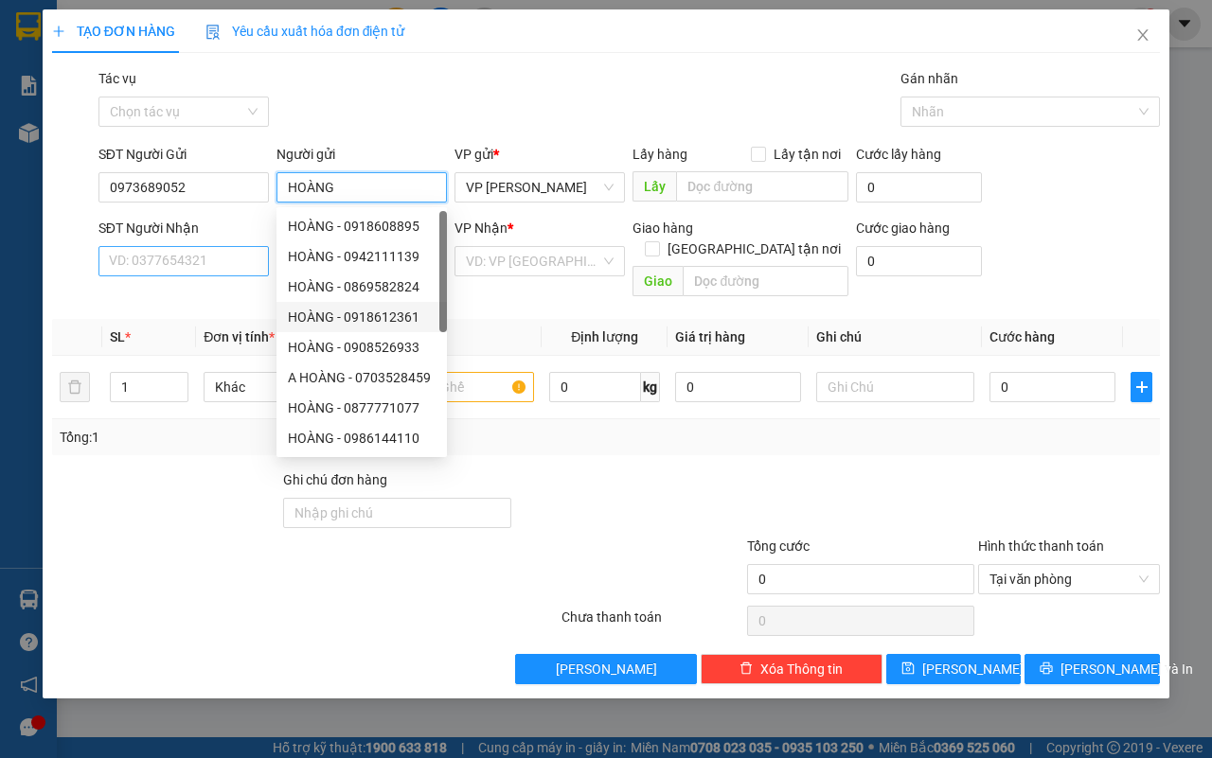
type input "HOÀNG"
click at [194, 272] on input "SĐT Người Nhận" at bounding box center [183, 261] width 170 height 30
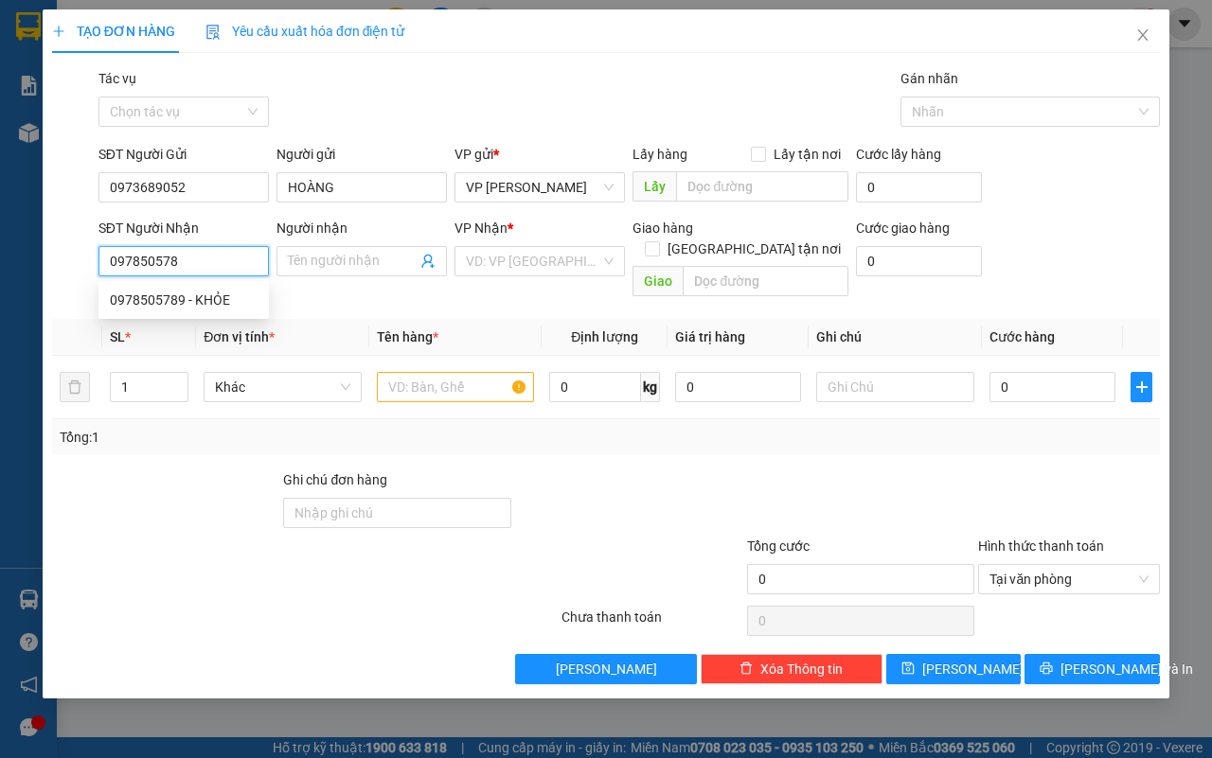
type input "0978505789"
click at [201, 303] on div "0978505789 - KHỎE" at bounding box center [184, 300] width 148 height 21
type input "KHỎE"
type input "25.000"
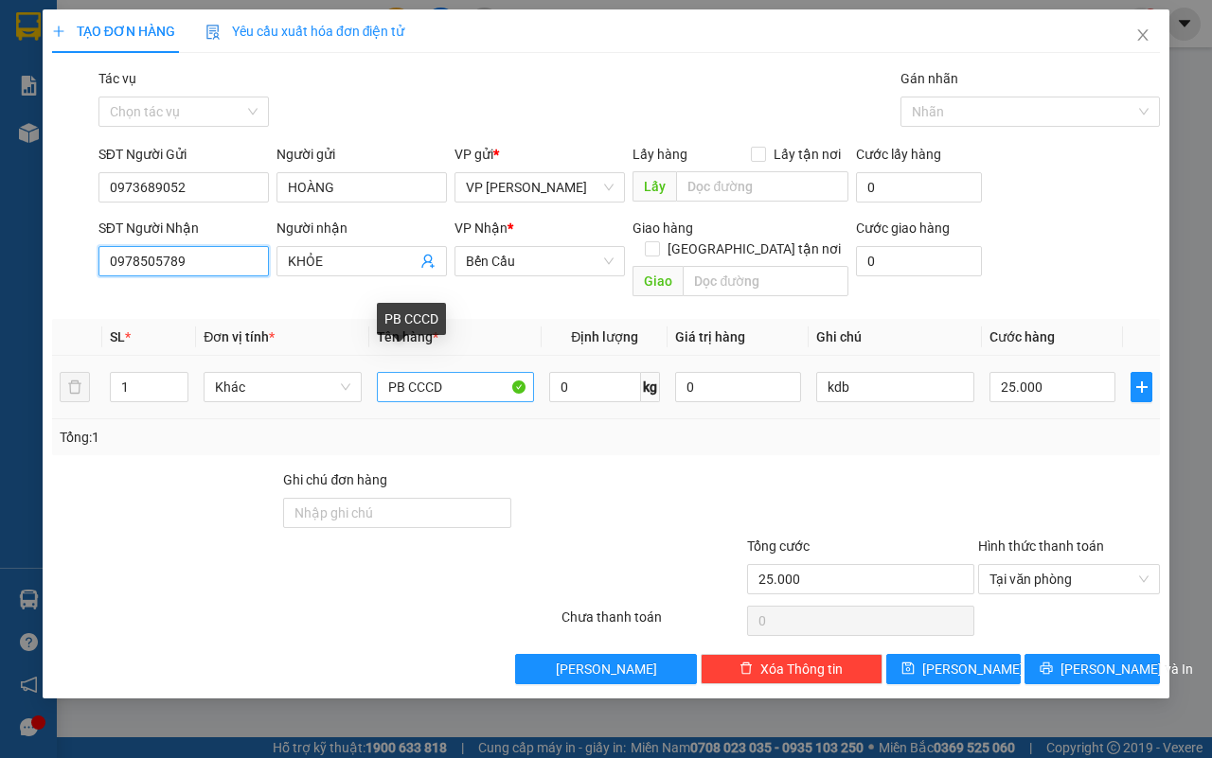
type input "0978505789"
click at [462, 372] on input "PB CCCD" at bounding box center [456, 387] width 158 height 30
type input "P"
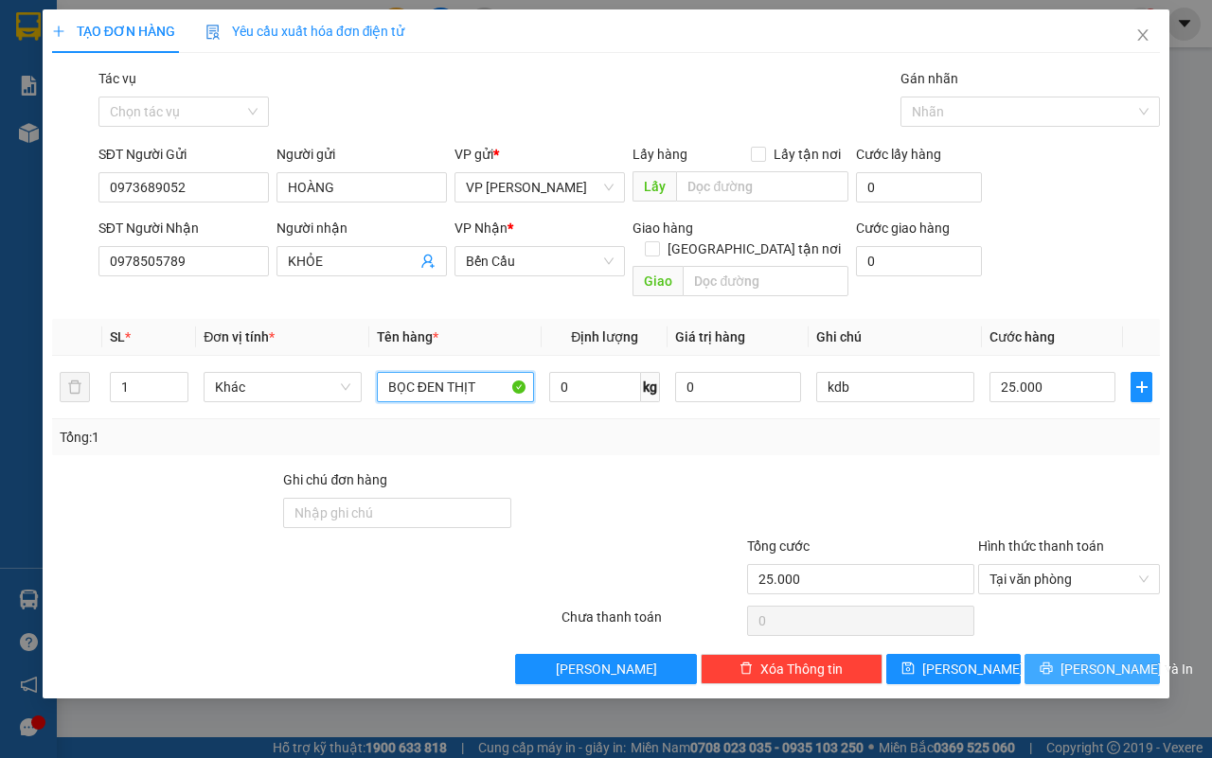
type input "BỌC ĐEN THỊT"
click at [1089, 659] on span "[PERSON_NAME] và In" at bounding box center [1126, 669] width 133 height 21
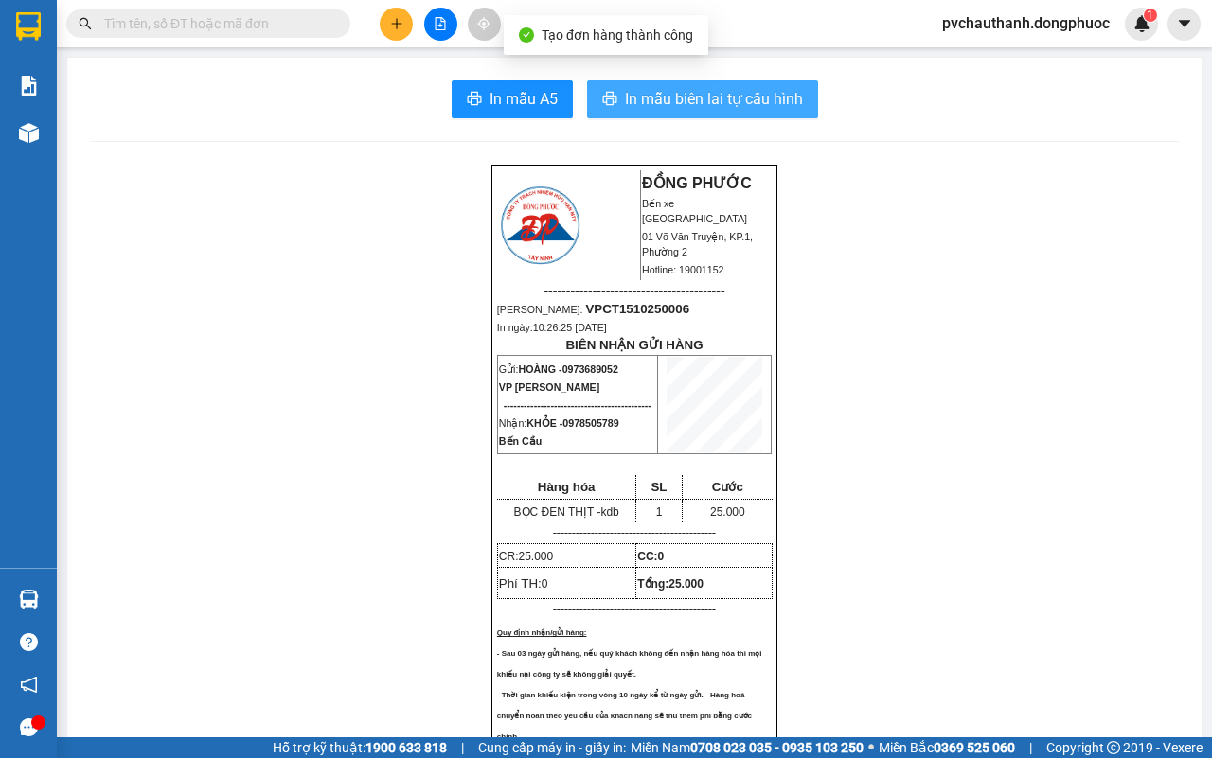
click at [689, 87] on span "In mẫu biên lai tự cấu hình" at bounding box center [714, 99] width 178 height 24
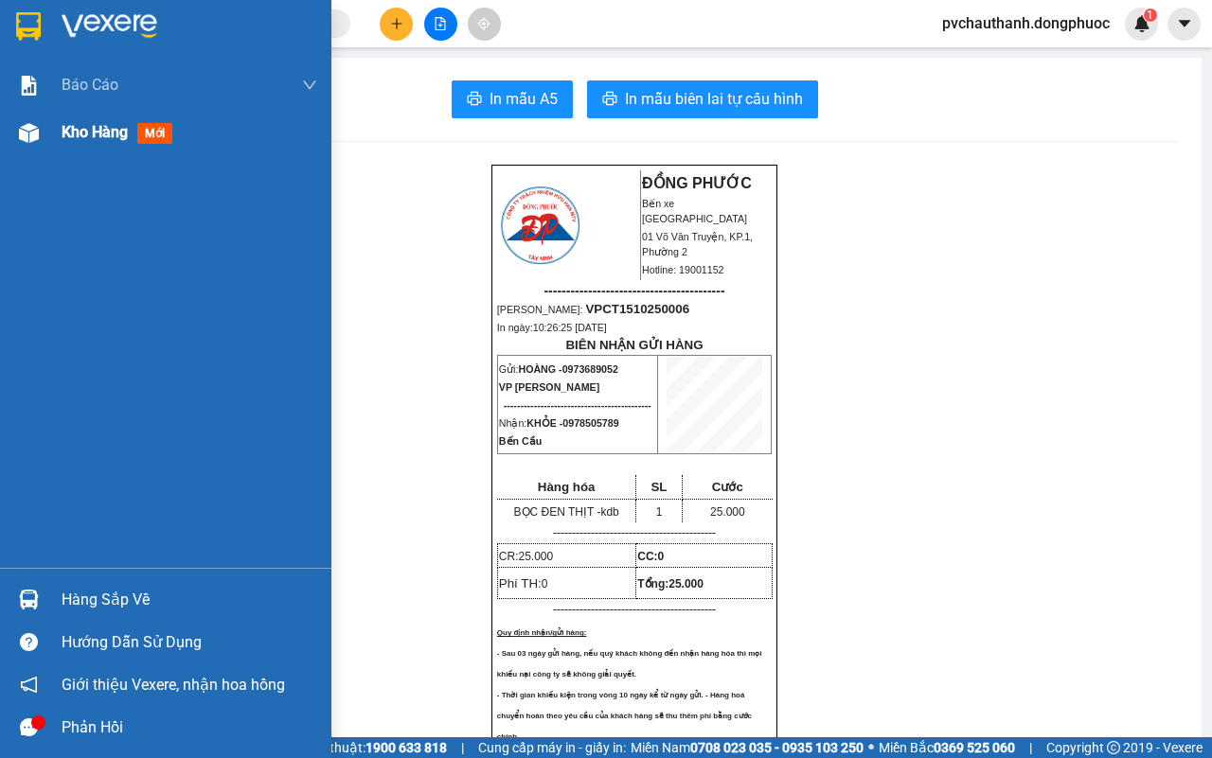
click at [112, 128] on span "Kho hàng" at bounding box center [95, 132] width 66 height 18
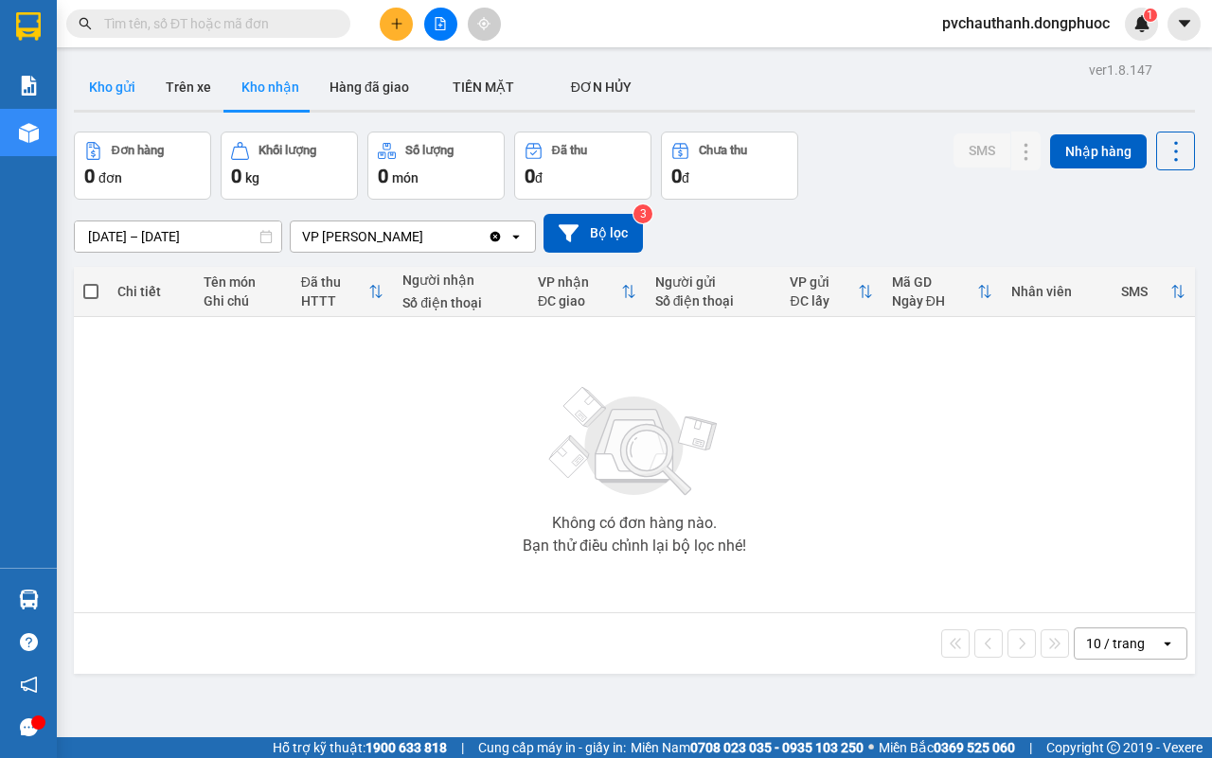
drag, startPoint x: 78, startPoint y: 49, endPoint x: 88, endPoint y: 69, distance: 22.4
click at [78, 54] on main "ver 1.8.147 Kho gửi Trên xe Kho nhận Hàng đã giao TIỀN MẶT ĐƠN HỦY Đơn hàng 0…" at bounding box center [606, 369] width 1212 height 738
click at [138, 113] on div "Kho gửi Trên xe Kho nhận Hàng đã giao TIỀN MẶT ĐƠN HỦY" at bounding box center [634, 88] width 1121 height 48
click at [102, 76] on button "Kho gửi" at bounding box center [112, 86] width 77 height 45
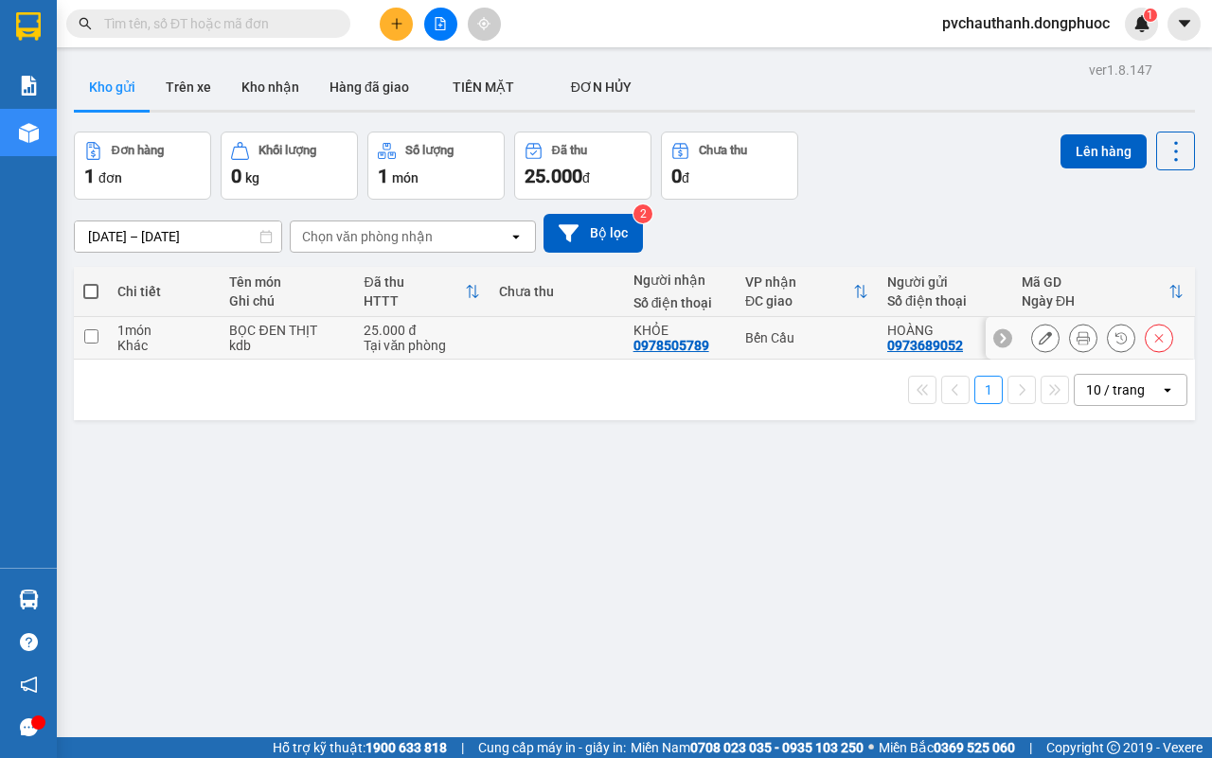
click at [462, 342] on div "Tại văn phòng" at bounding box center [422, 345] width 116 height 15
checkbox input "true"
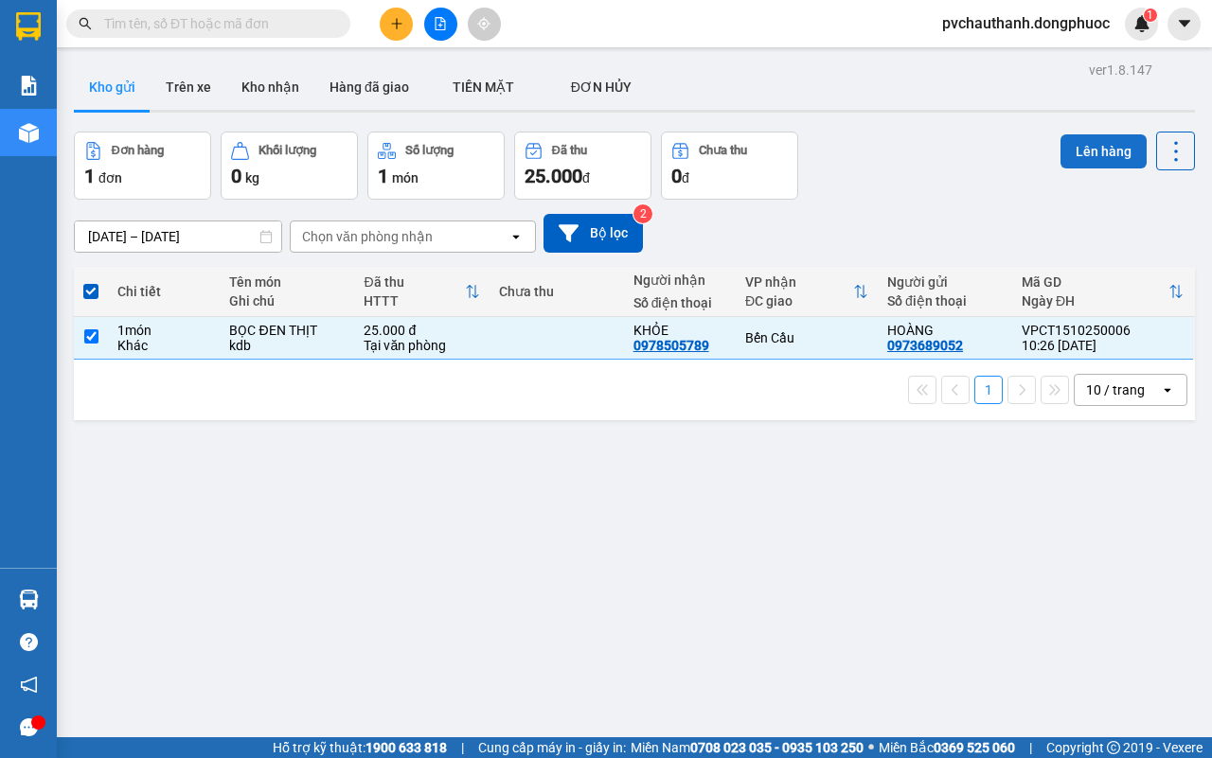
click at [1075, 157] on button "Lên hàng" at bounding box center [1103, 151] width 86 height 34
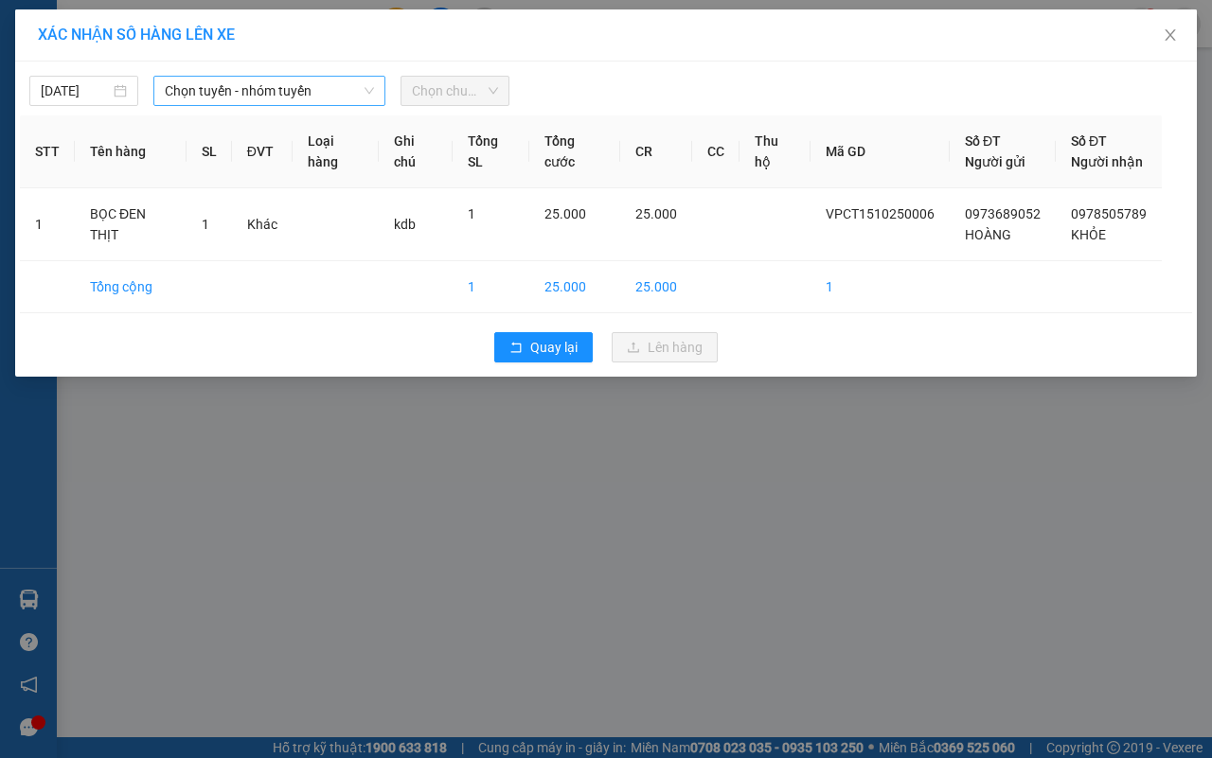
click at [257, 85] on span "Chọn tuyến - nhóm tuyến" at bounding box center [269, 91] width 209 height 28
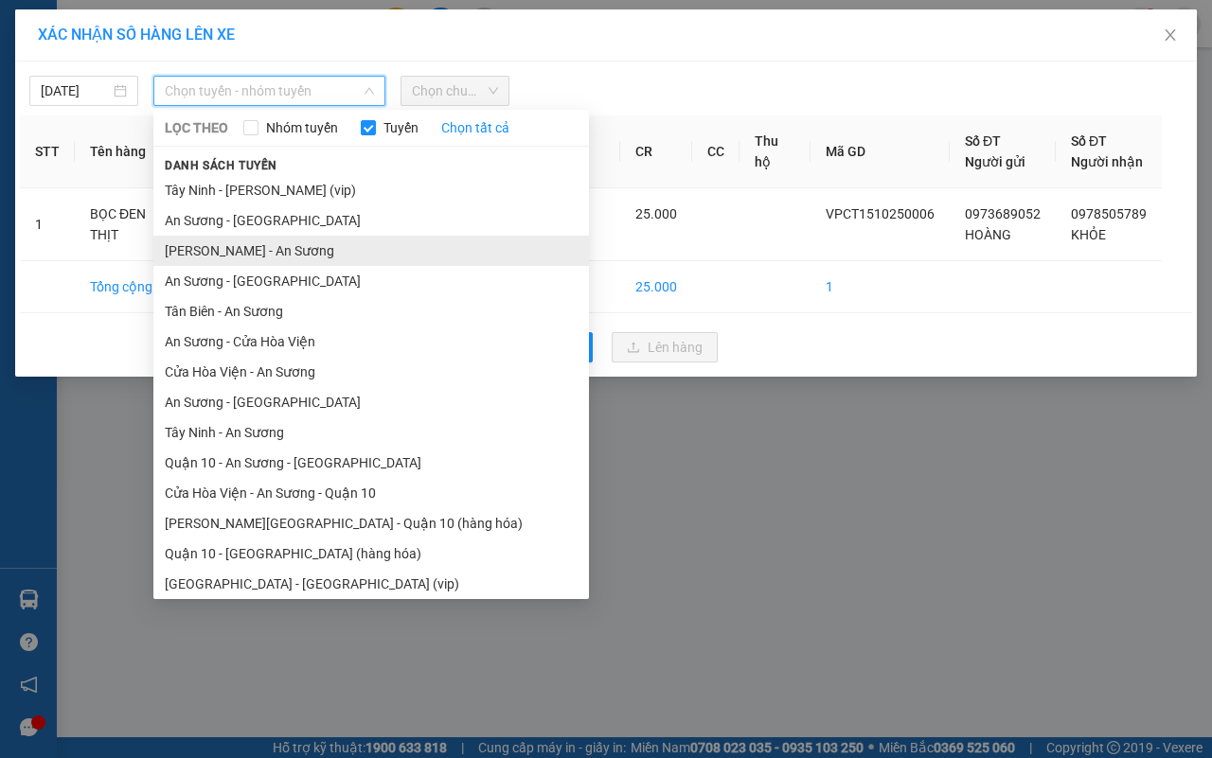
click at [230, 251] on li "[PERSON_NAME] - An Sương" at bounding box center [371, 251] width 436 height 30
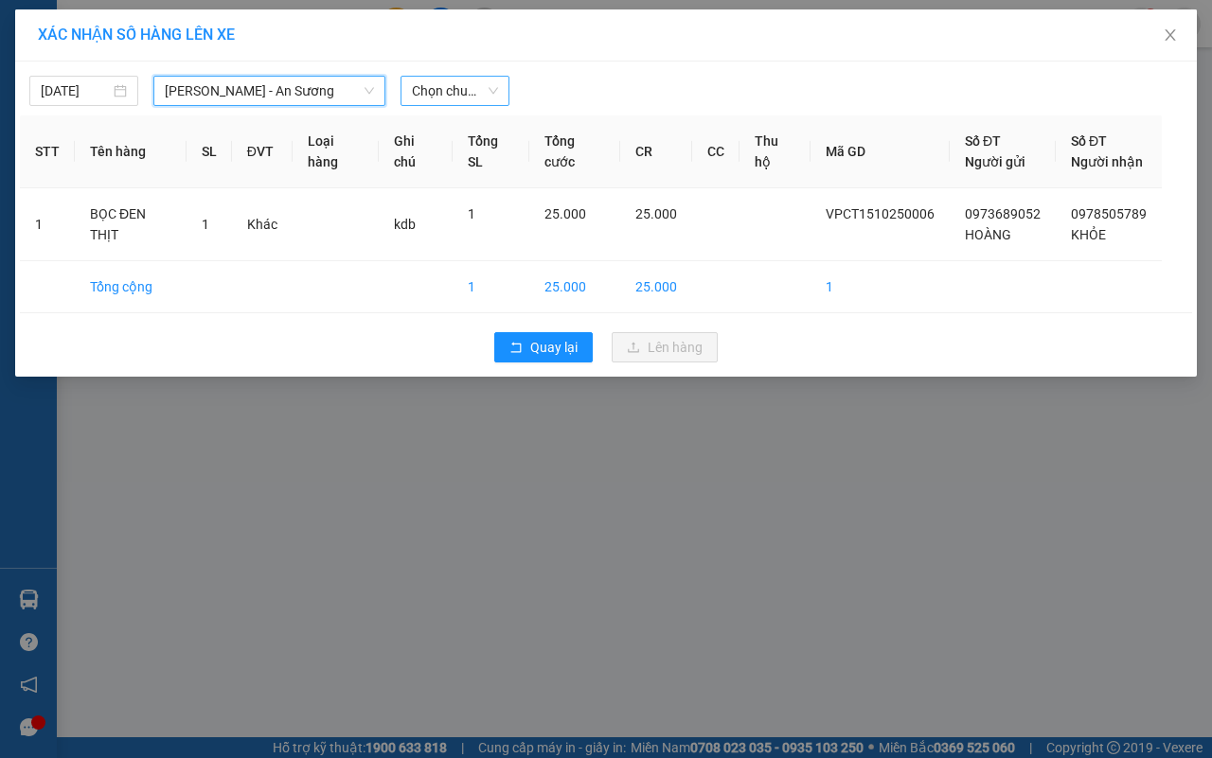
click at [450, 98] on span "Chọn chuyến" at bounding box center [455, 91] width 86 height 28
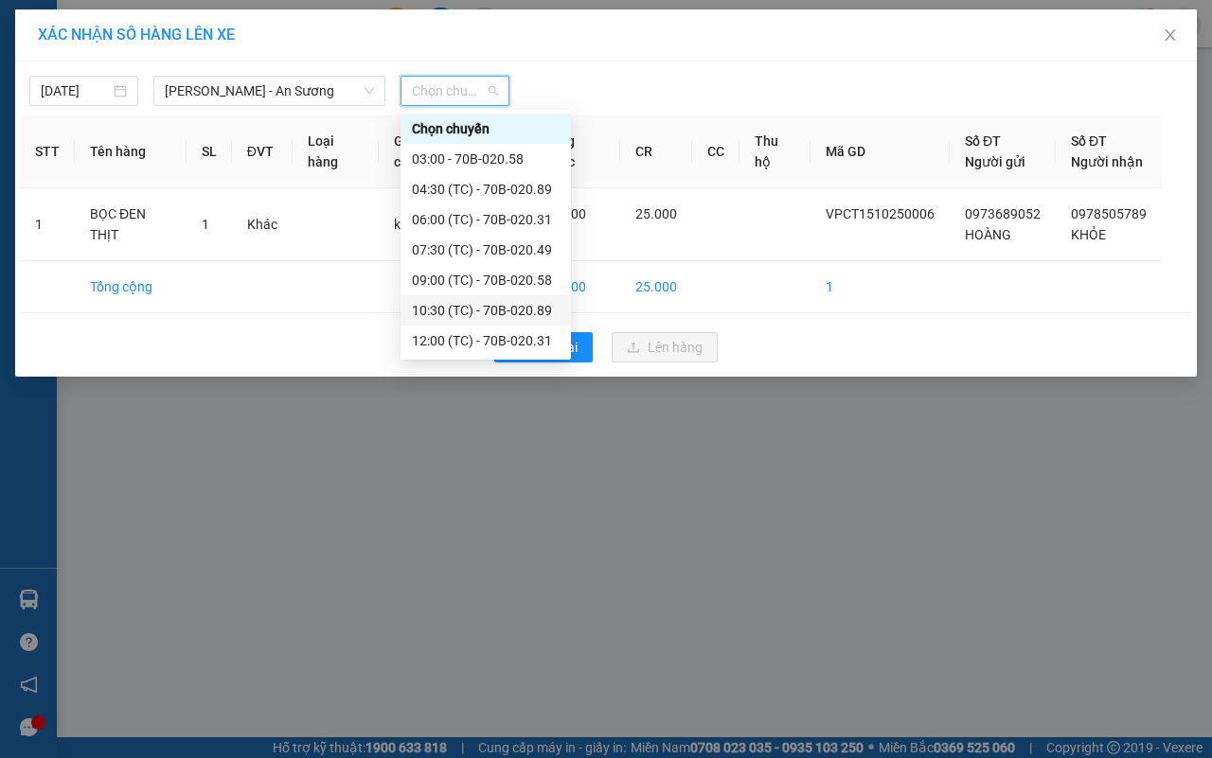
click at [460, 303] on div "10:30 (TC) - 70B-020.89" at bounding box center [486, 310] width 148 height 21
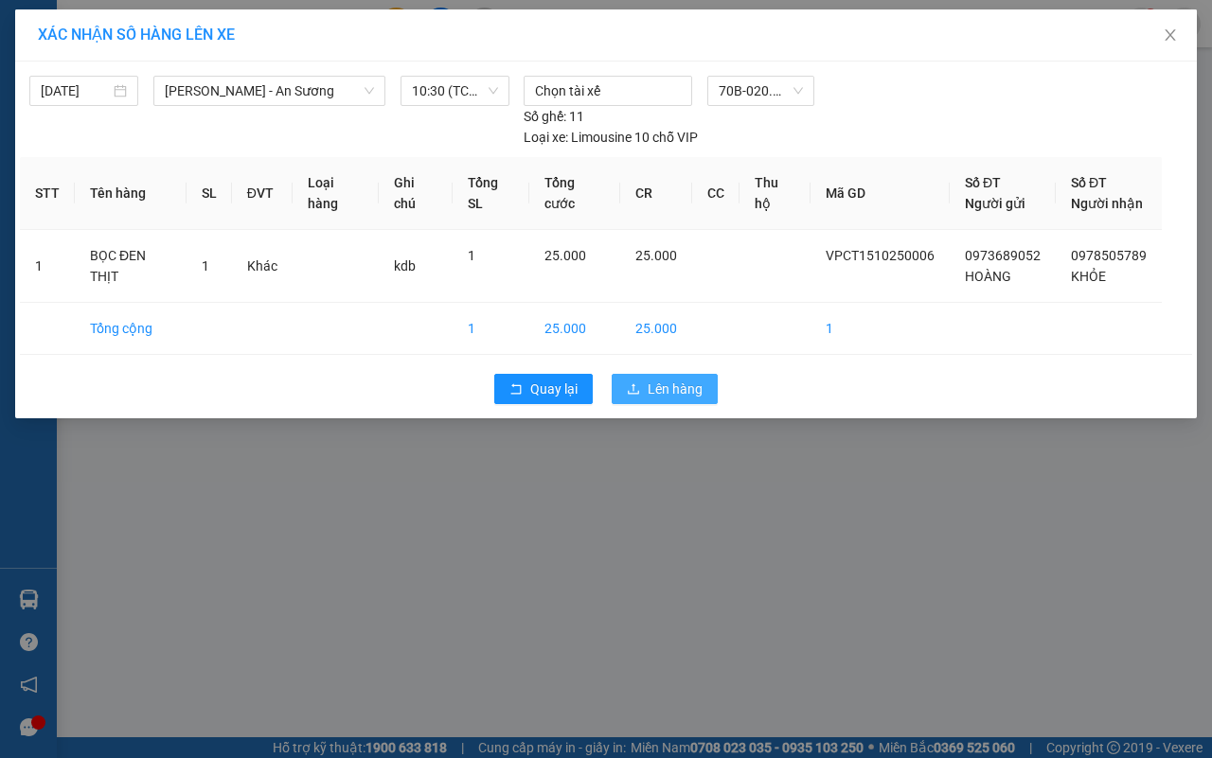
click at [646, 382] on button "Lên hàng" at bounding box center [665, 389] width 106 height 30
